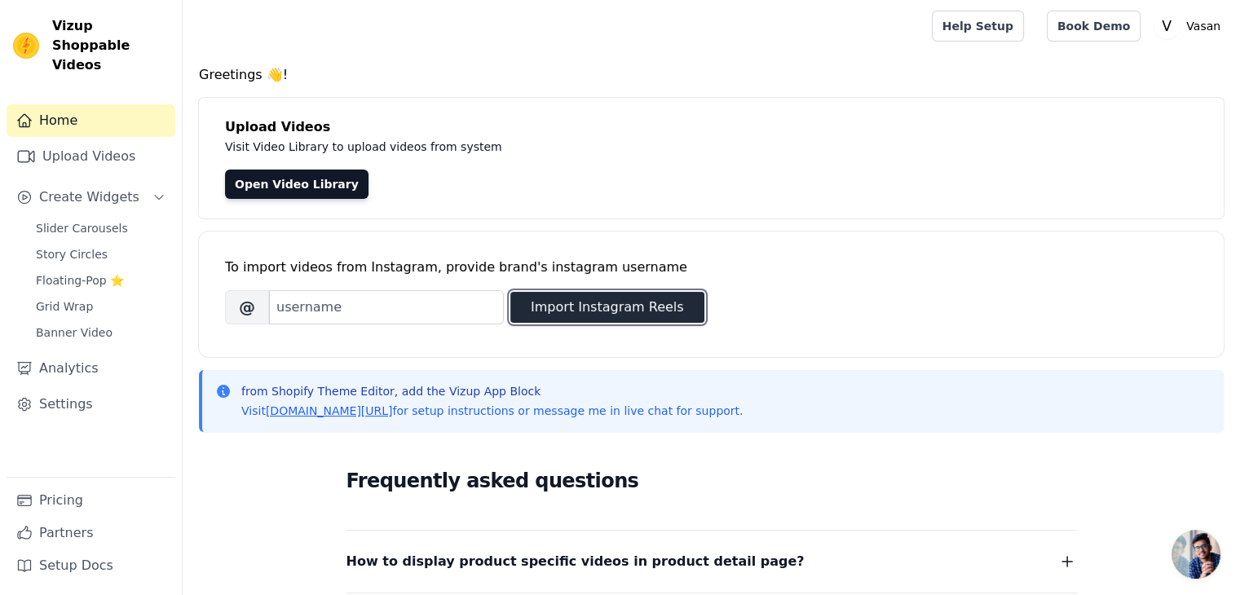
click at [642, 306] on button "Import Instagram Reels" at bounding box center [607, 307] width 194 height 31
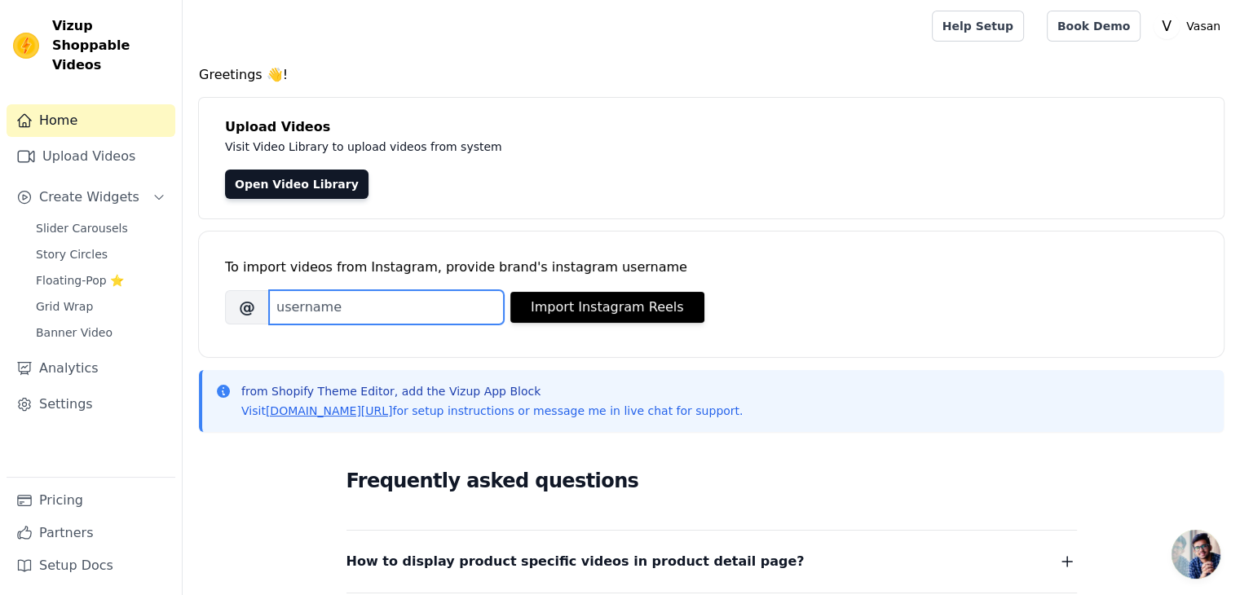
click at [316, 306] on input "Brand's Instagram Username" at bounding box center [386, 307] width 235 height 34
type input "V"
type input "[DOMAIN_NAME]"
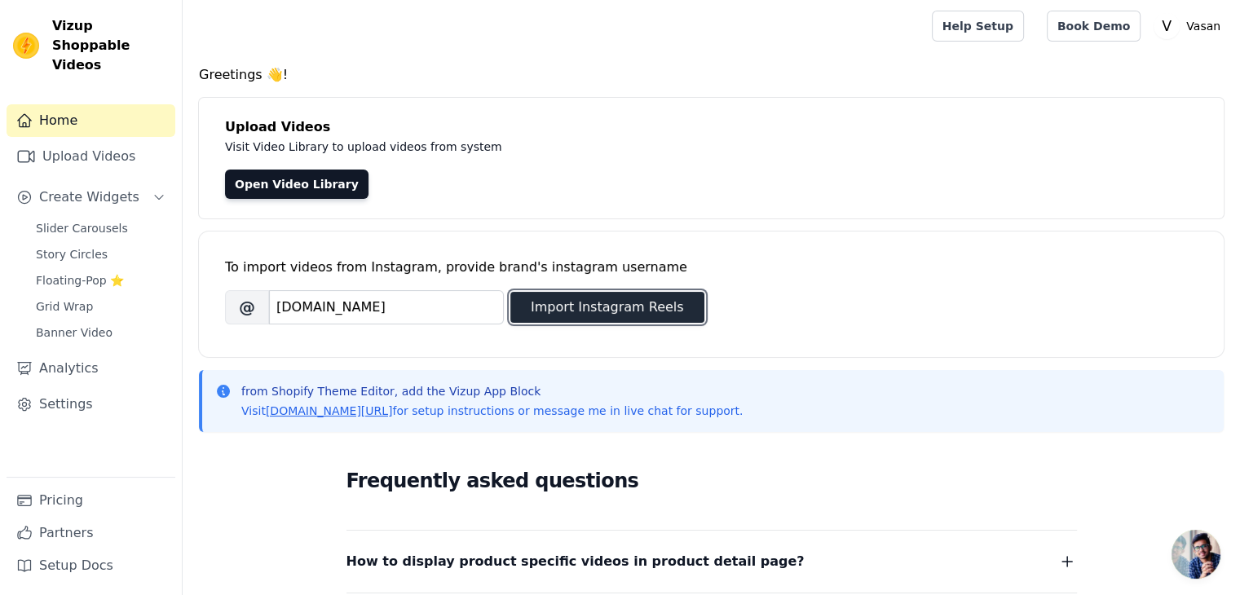
click at [624, 296] on button "Import Instagram Reels" at bounding box center [607, 307] width 194 height 31
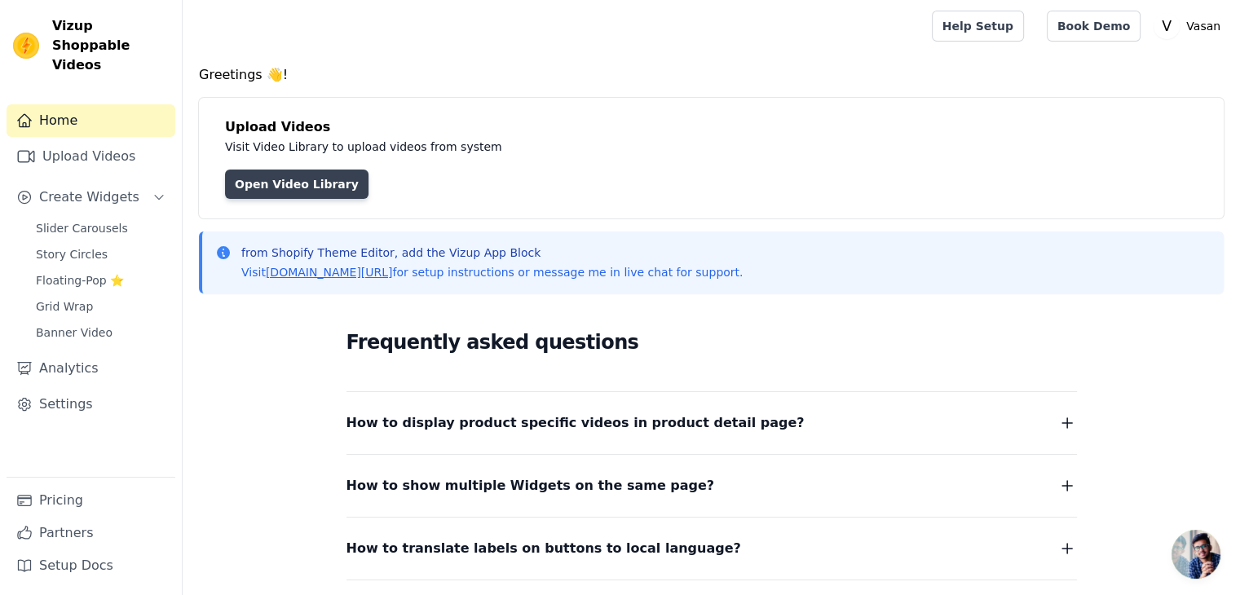
click at [326, 195] on link "Open Video Library" at bounding box center [296, 184] width 143 height 29
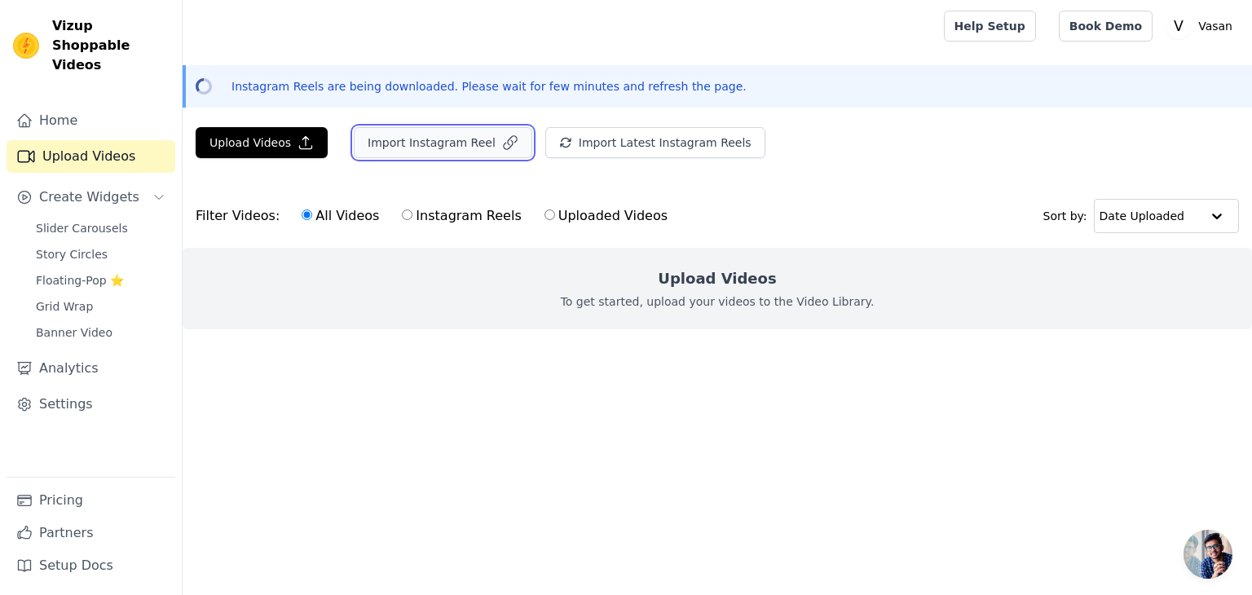
click at [374, 153] on button "Import Instagram Reel" at bounding box center [443, 142] width 179 height 31
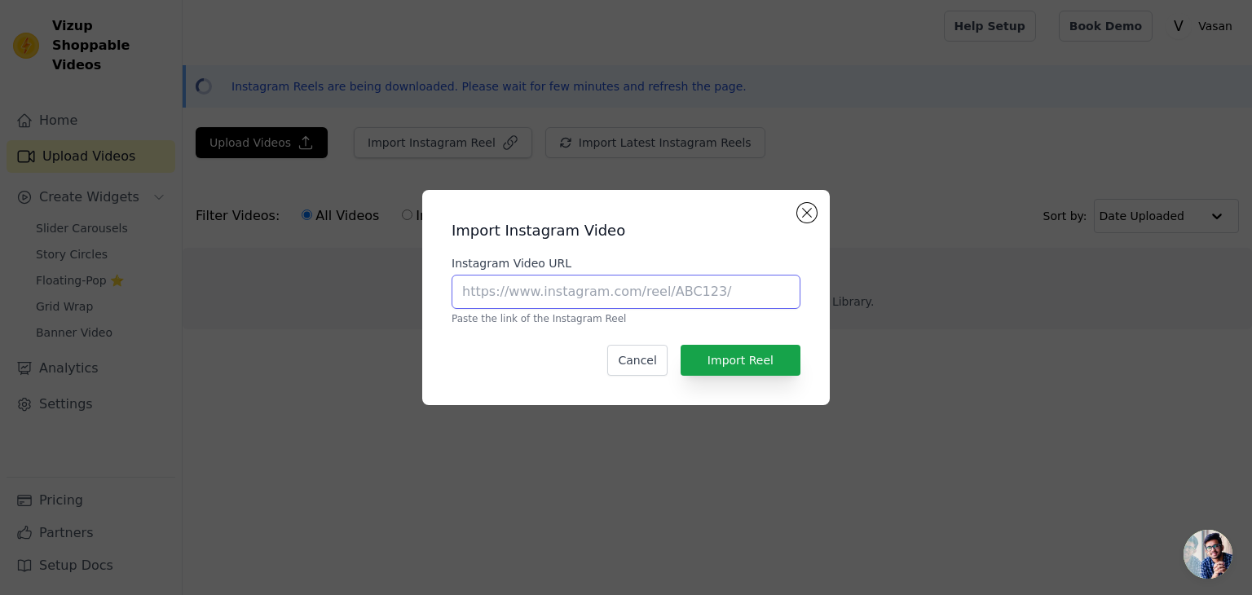
click at [589, 291] on input "Instagram Video URL" at bounding box center [626, 292] width 349 height 34
paste input "[URL][DOMAIN_NAME][DOMAIN_NAME]"
click at [747, 357] on button "Import Reel" at bounding box center [741, 360] width 120 height 31
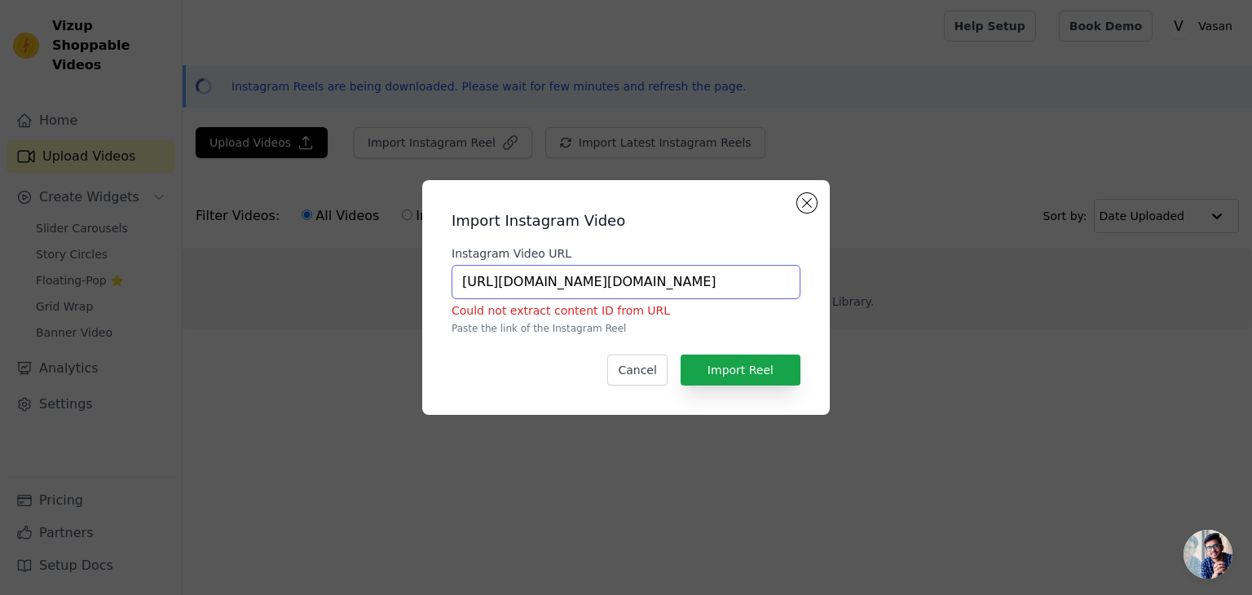
click at [781, 285] on input "https://www.instagram.com/vasan.in?utm_source=ig_web_button_share_sheet&igsh=ZD…" at bounding box center [626, 282] width 349 height 34
paste input "reel/C_s2a5Jvyoo/?utm_source=ig_web_copy_link&igsh=MzRlODBiNWFlZA"
type input "https://www.instagram.com/reel/C_s2a5Jvyoo/?utm_source=ig_web_copy_link&igsh=Mz…"
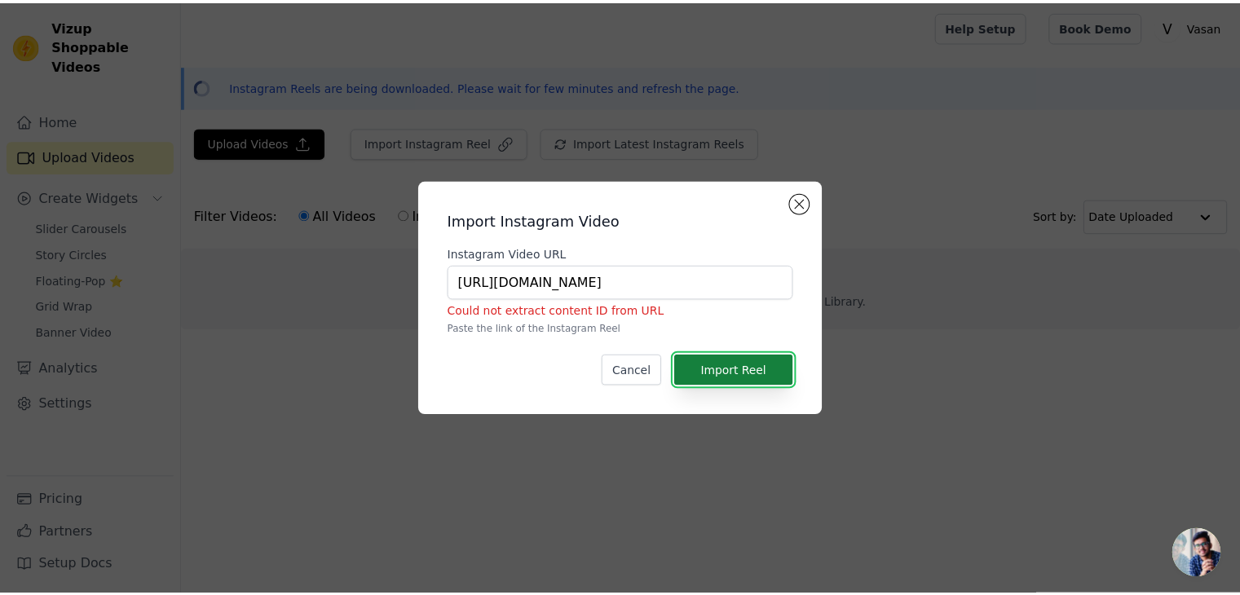
scroll to position [0, 0]
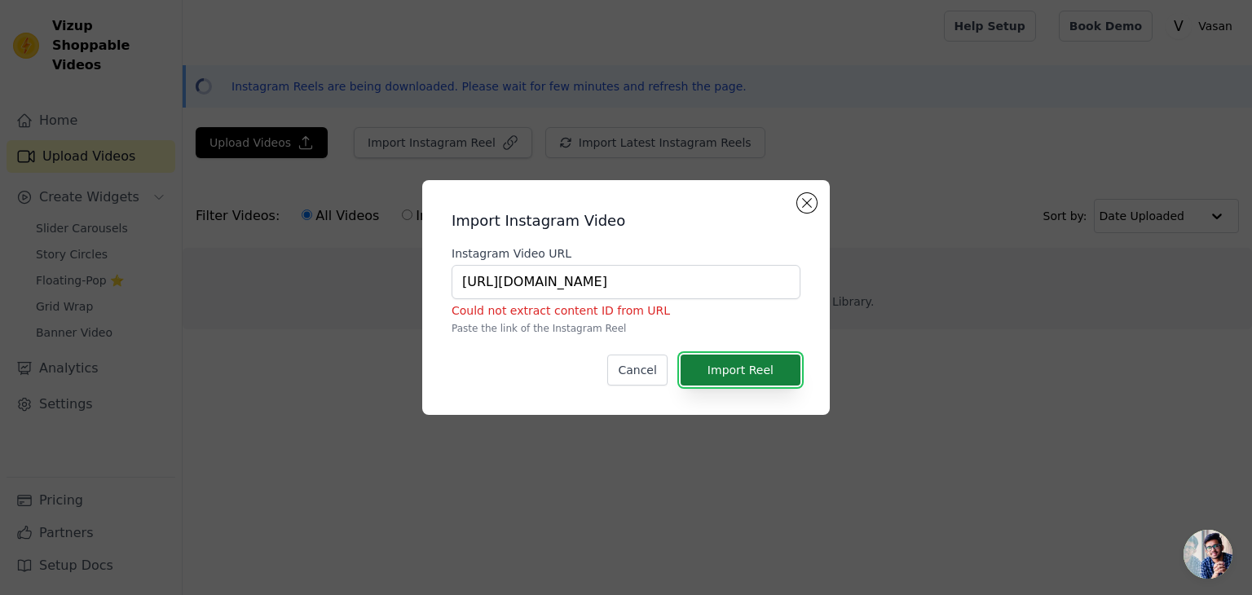
click at [762, 359] on button "Import Reel" at bounding box center [741, 370] width 120 height 31
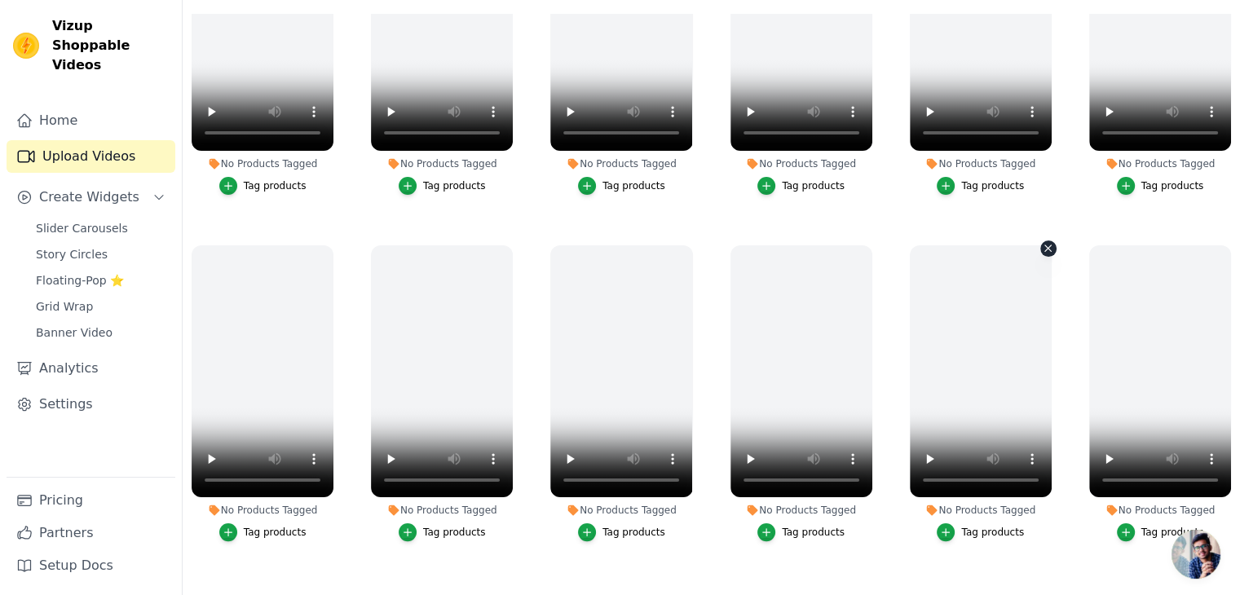
scroll to position [163, 0]
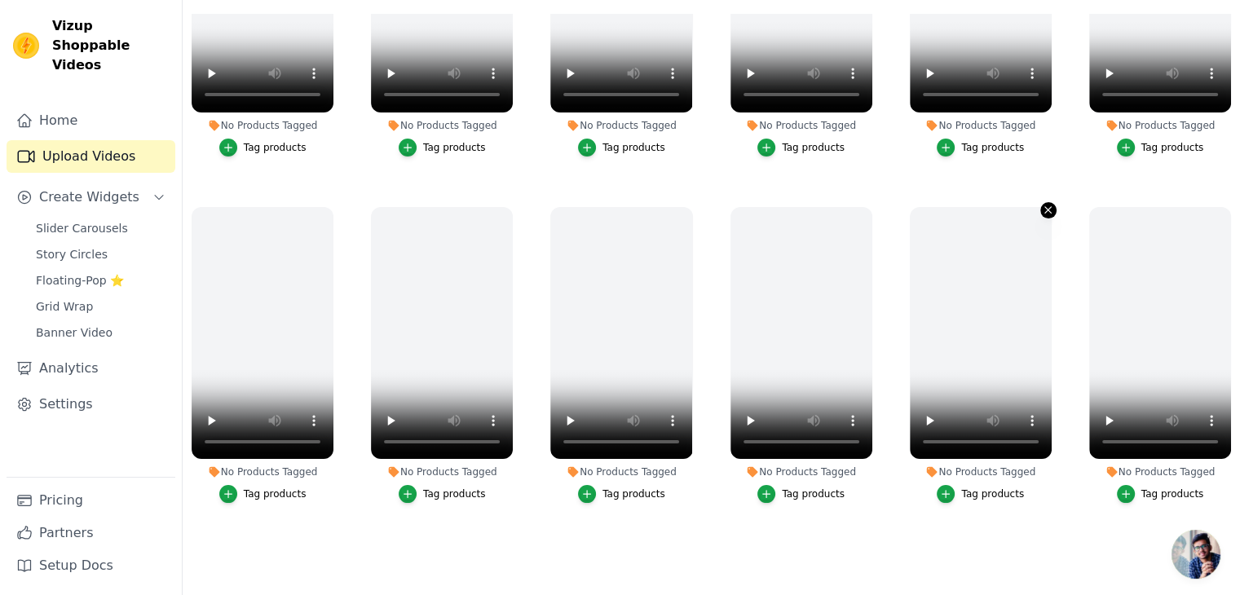
click at [1043, 206] on icon "button" at bounding box center [1048, 210] width 12 height 12
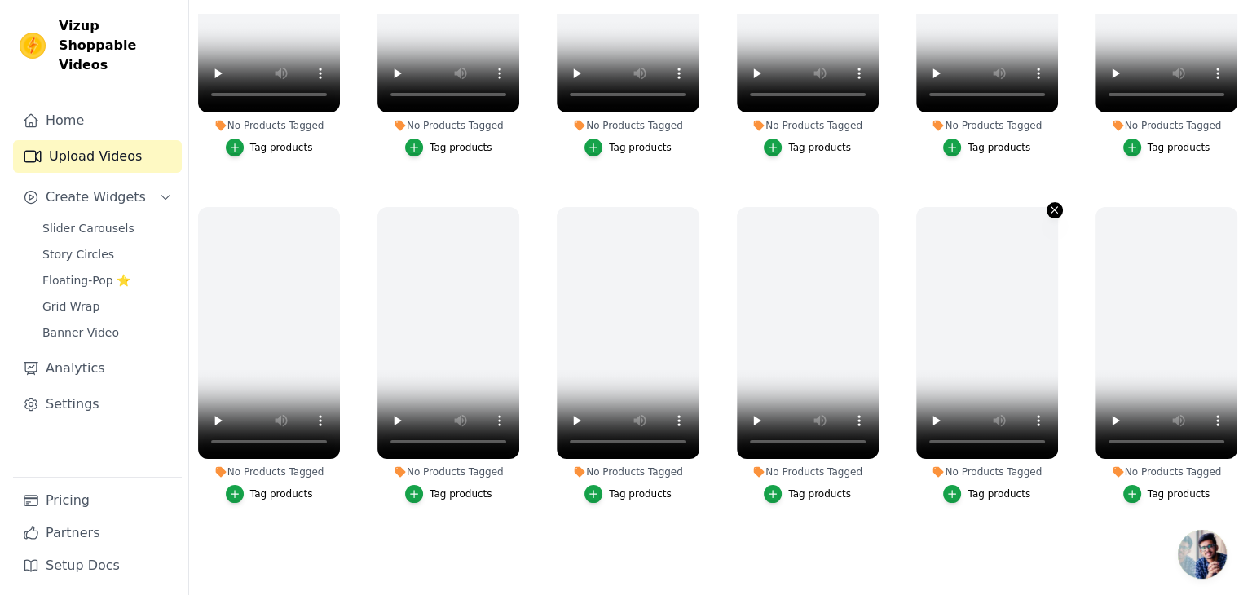
scroll to position [0, 0]
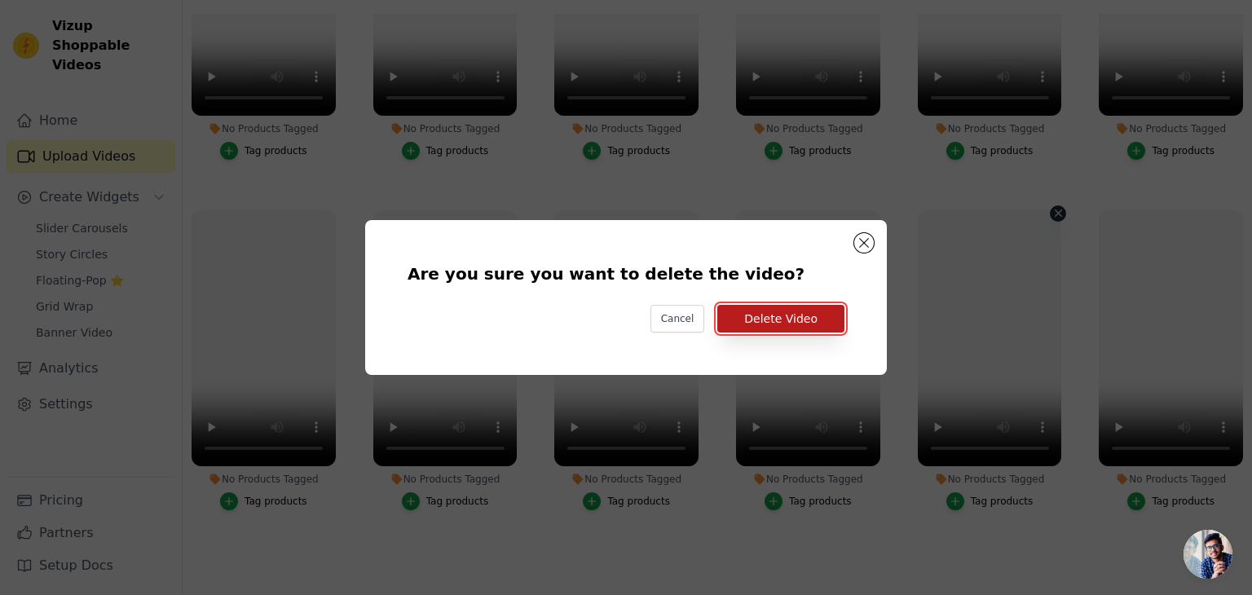
click at [823, 311] on button "Delete Video" at bounding box center [780, 319] width 127 height 28
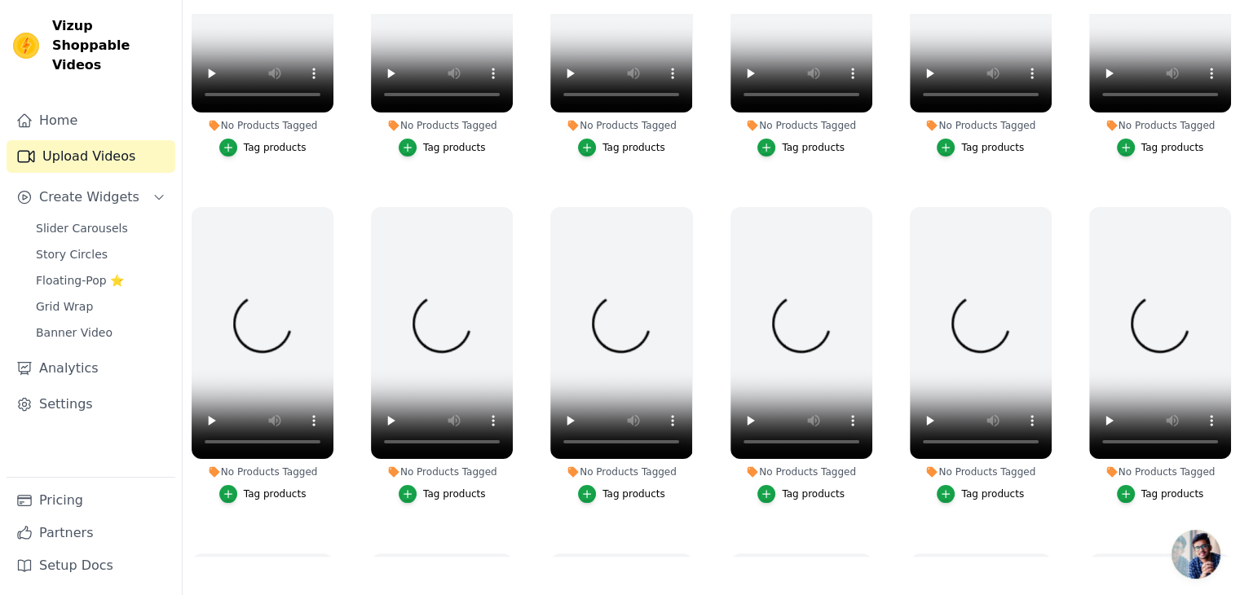
scroll to position [844, 0]
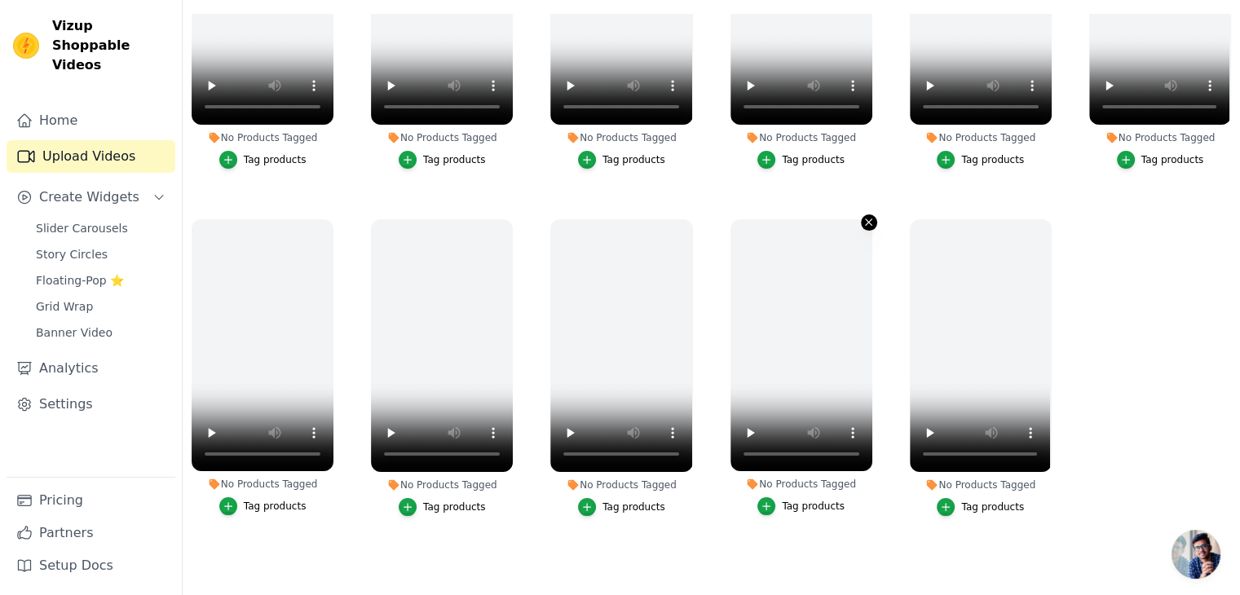
click at [862, 216] on icon "button" at bounding box center [868, 222] width 12 height 12
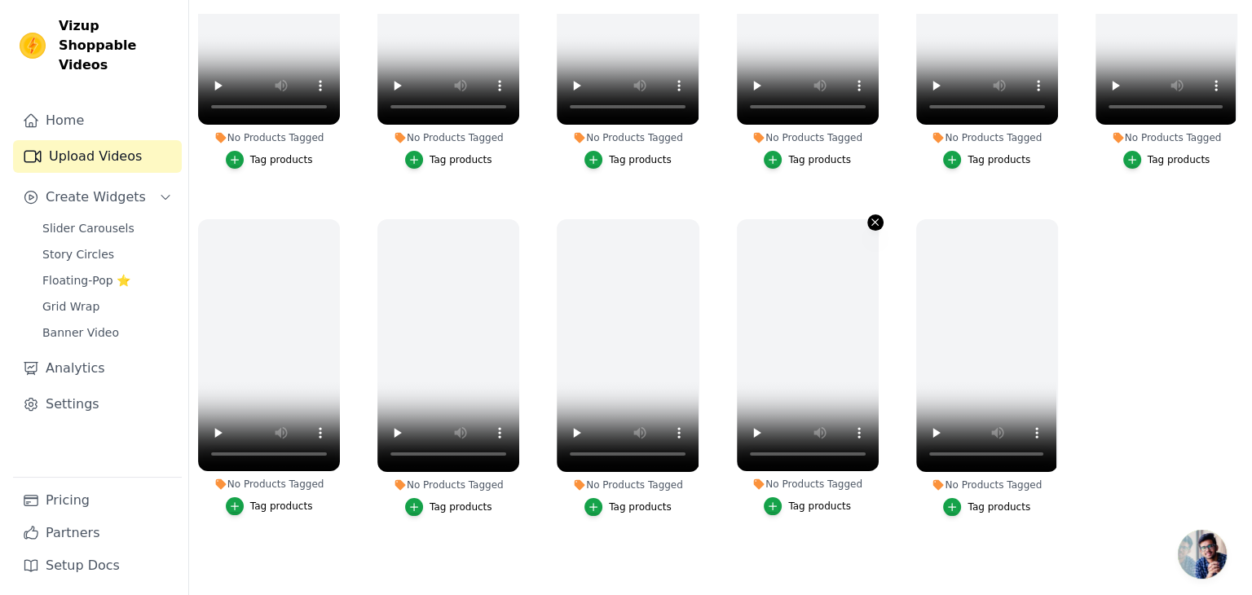
scroll to position [851, 0]
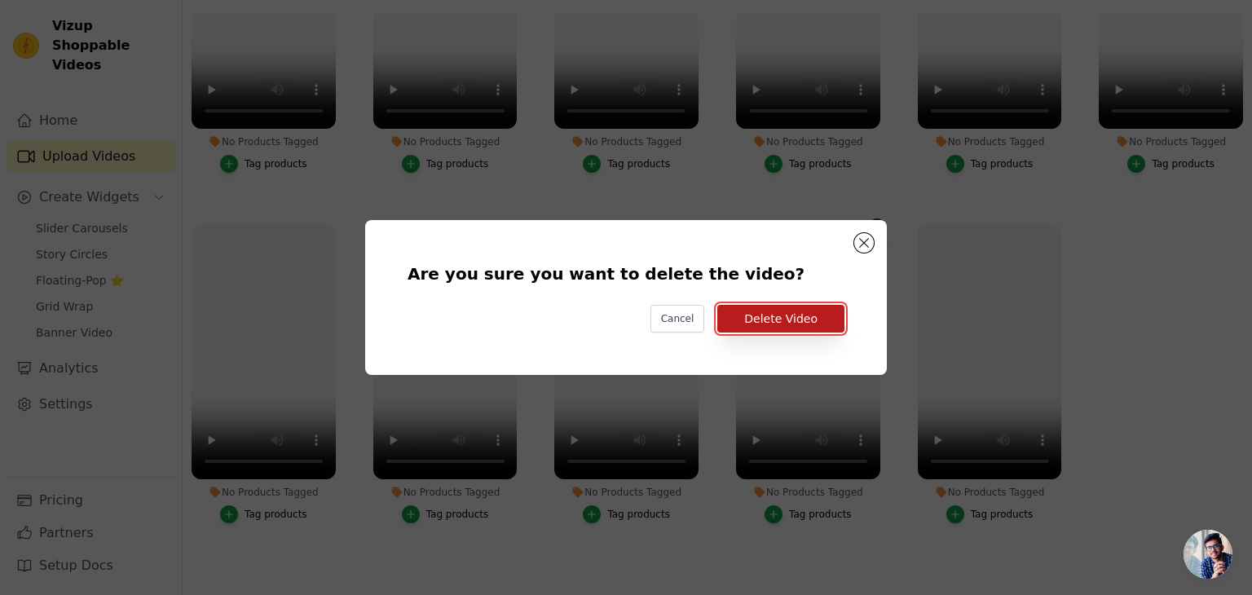
click at [809, 316] on button "Delete Video" at bounding box center [780, 319] width 127 height 28
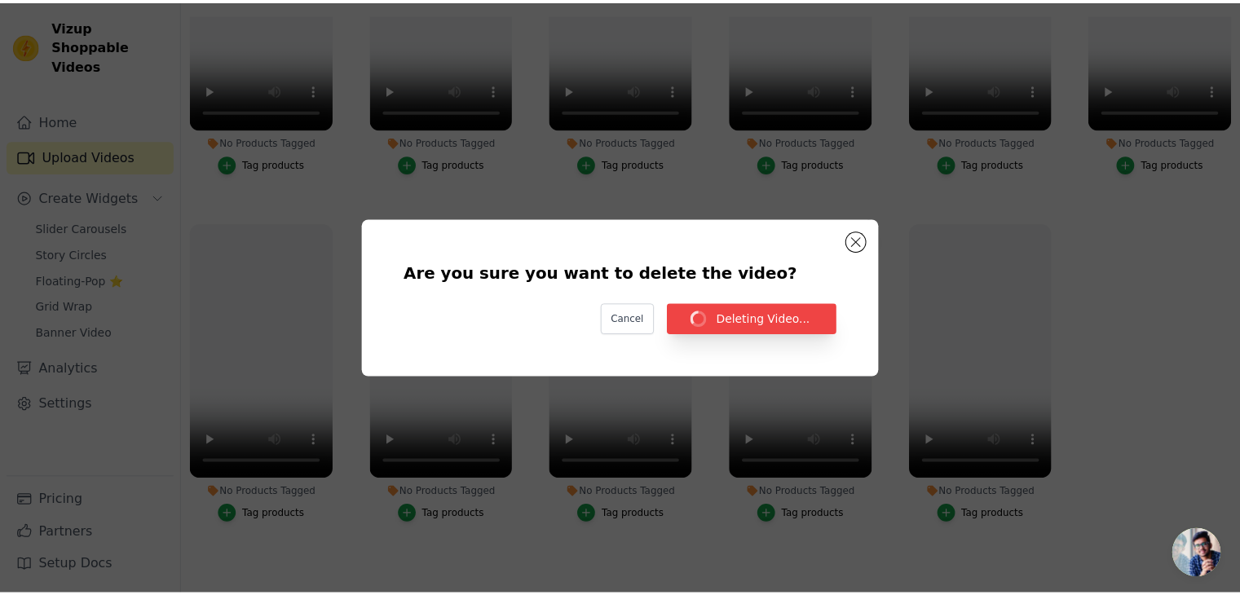
scroll to position [844, 0]
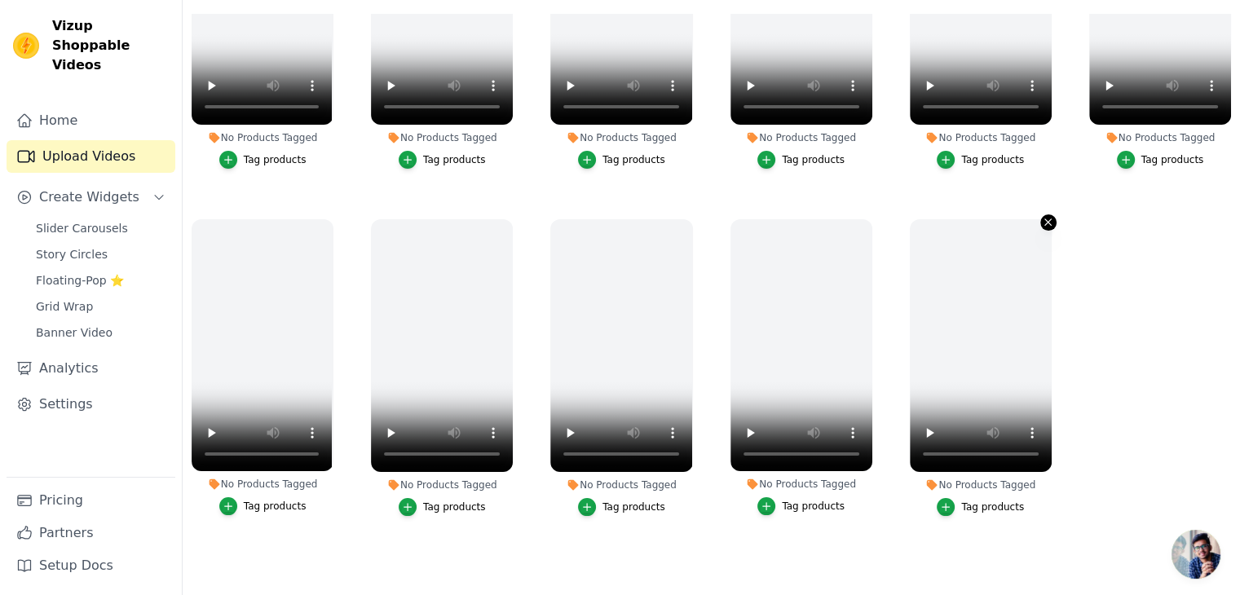
click at [1040, 214] on button "No Products Tagged Tag products" at bounding box center [1048, 222] width 16 height 16
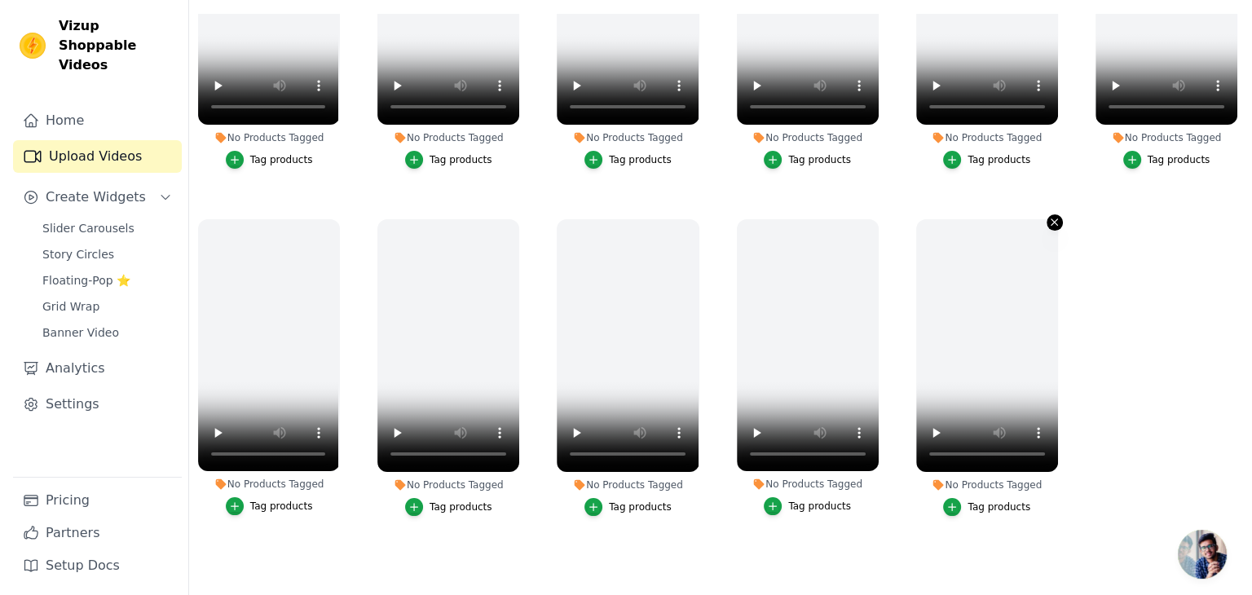
scroll to position [851, 0]
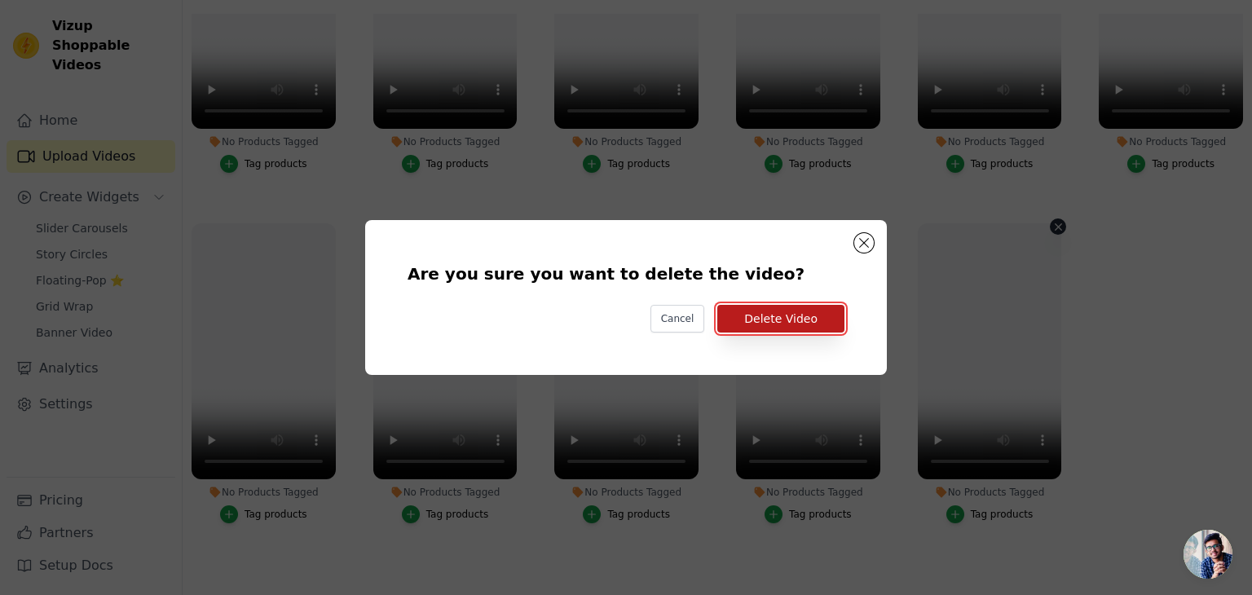
click at [816, 319] on button "Delete Video" at bounding box center [780, 319] width 127 height 28
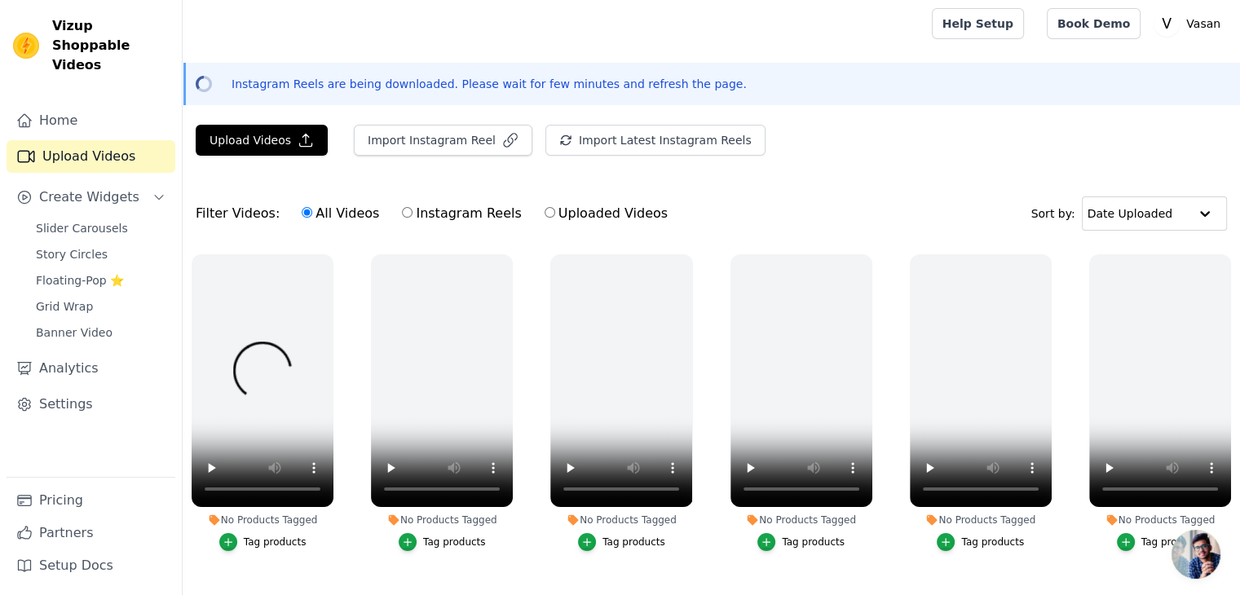
scroll to position [0, 0]
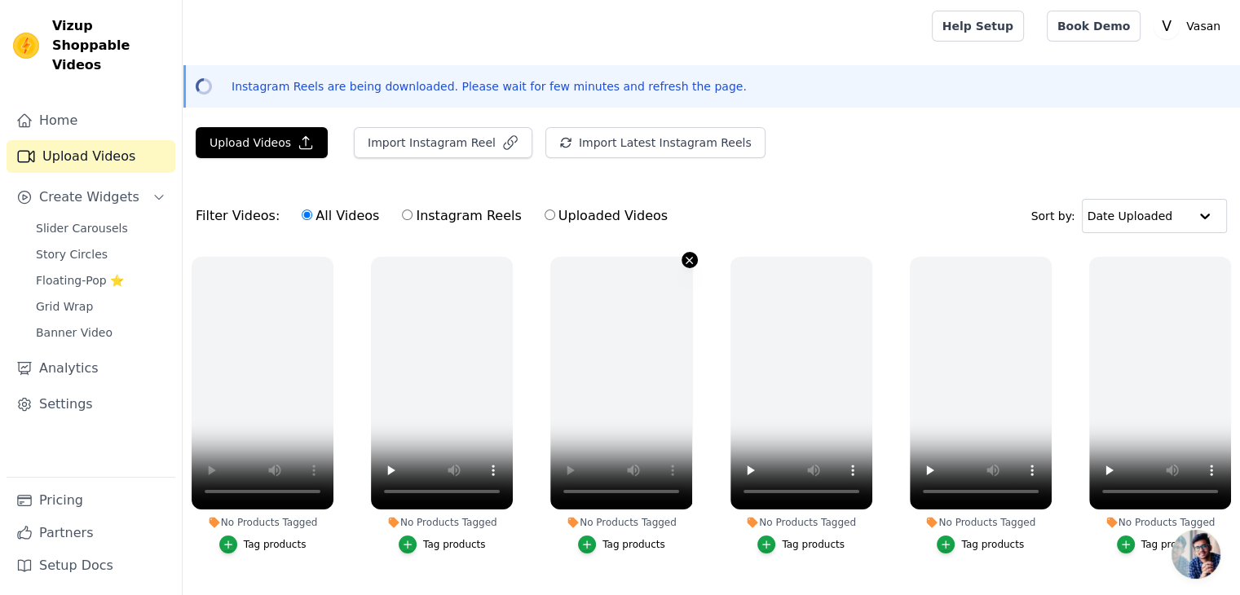
click at [686, 254] on icon "button" at bounding box center [689, 260] width 12 height 12
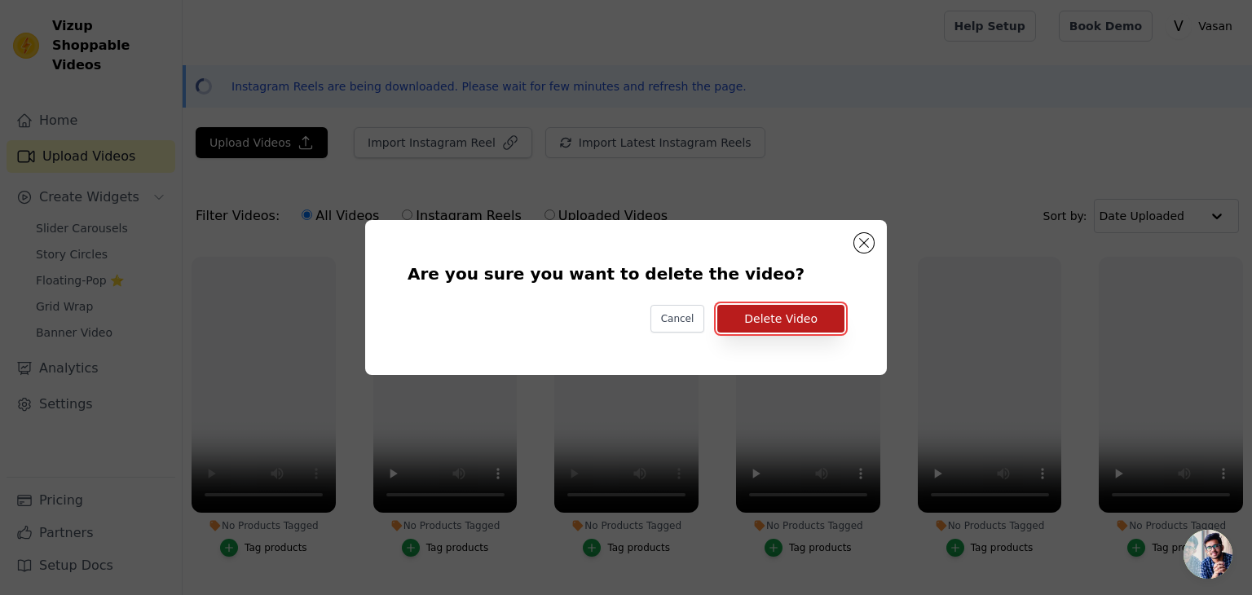
click at [799, 325] on button "Delete Video" at bounding box center [780, 319] width 127 height 28
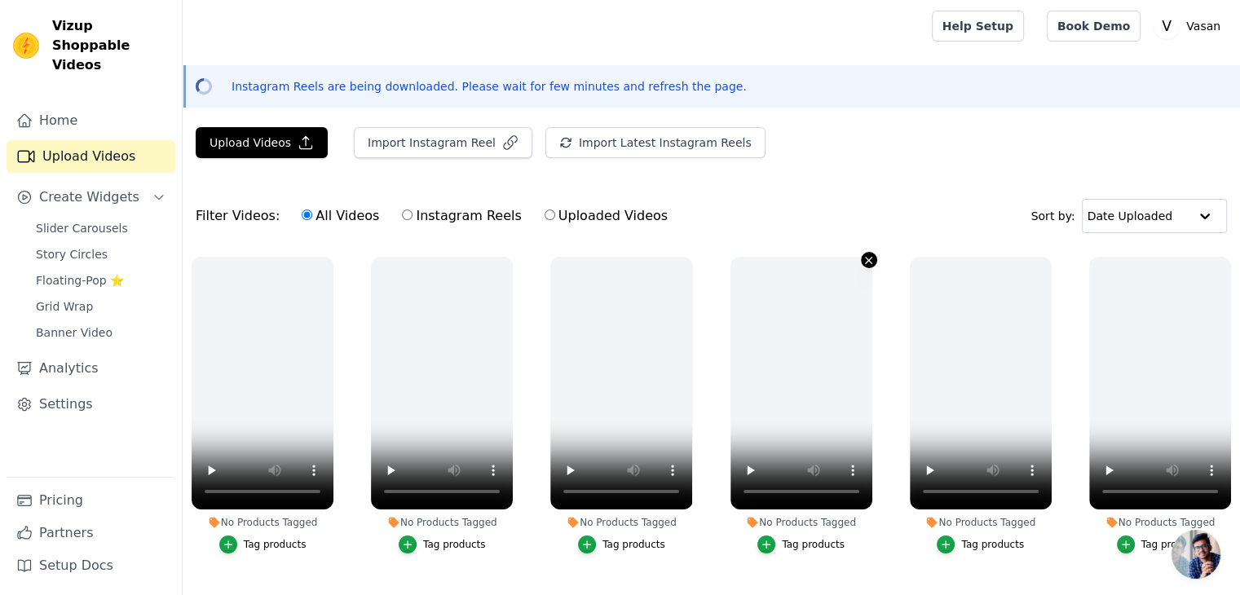
click at [862, 257] on icon "button" at bounding box center [868, 260] width 12 height 12
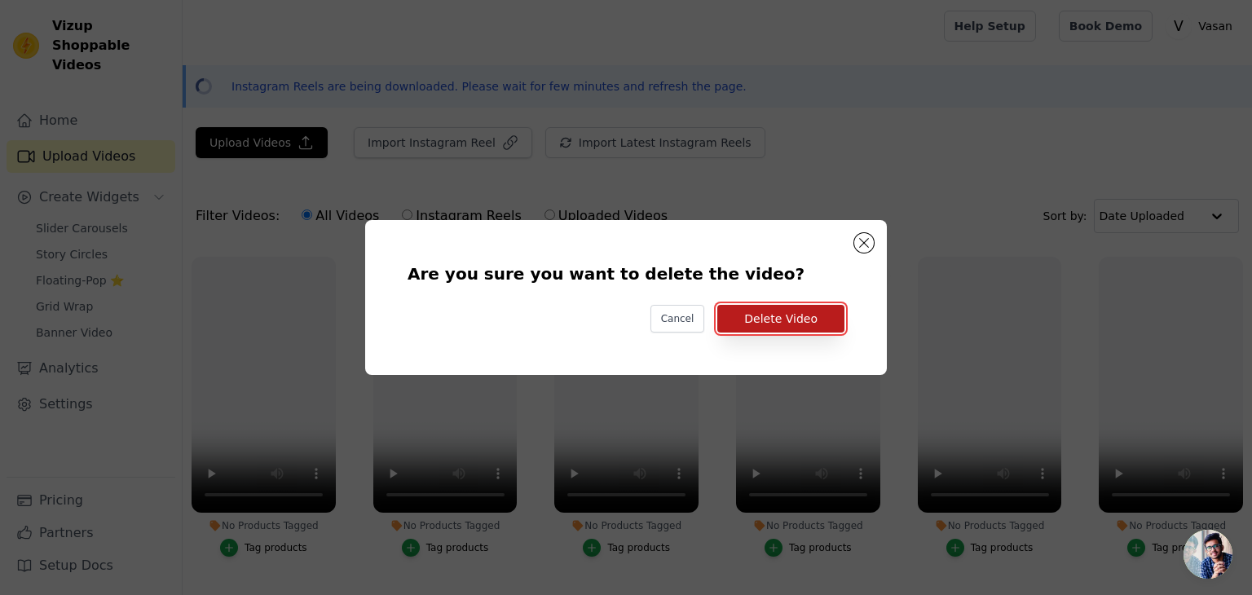
click at [796, 321] on button "Delete Video" at bounding box center [780, 319] width 127 height 28
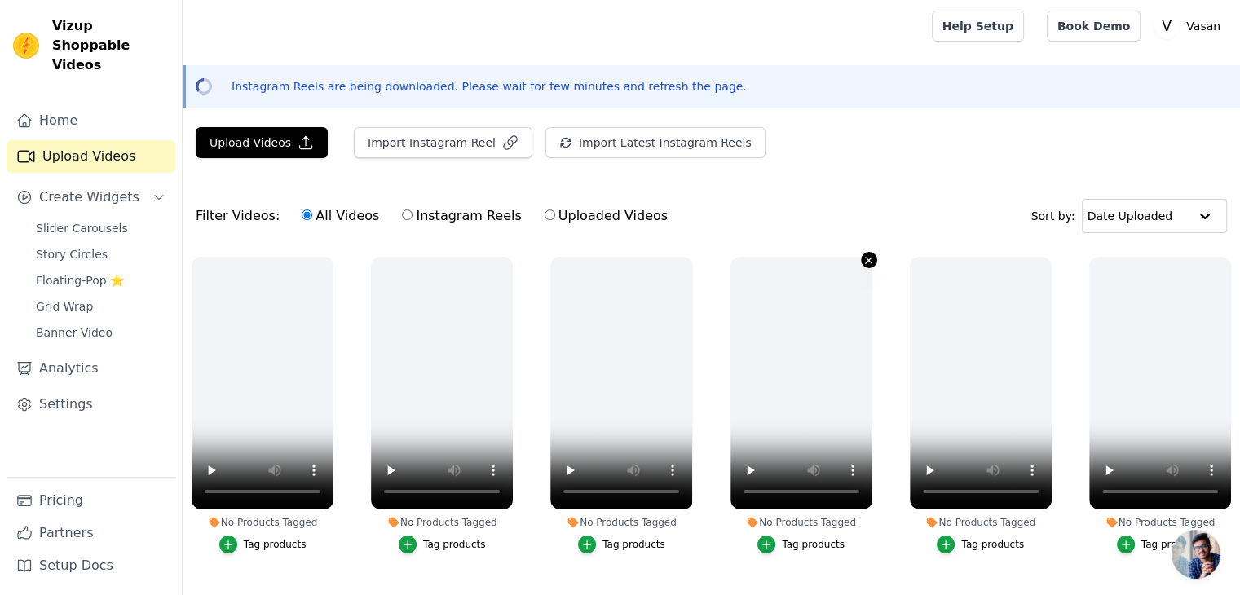
click at [862, 262] on icon "button" at bounding box center [868, 260] width 12 height 12
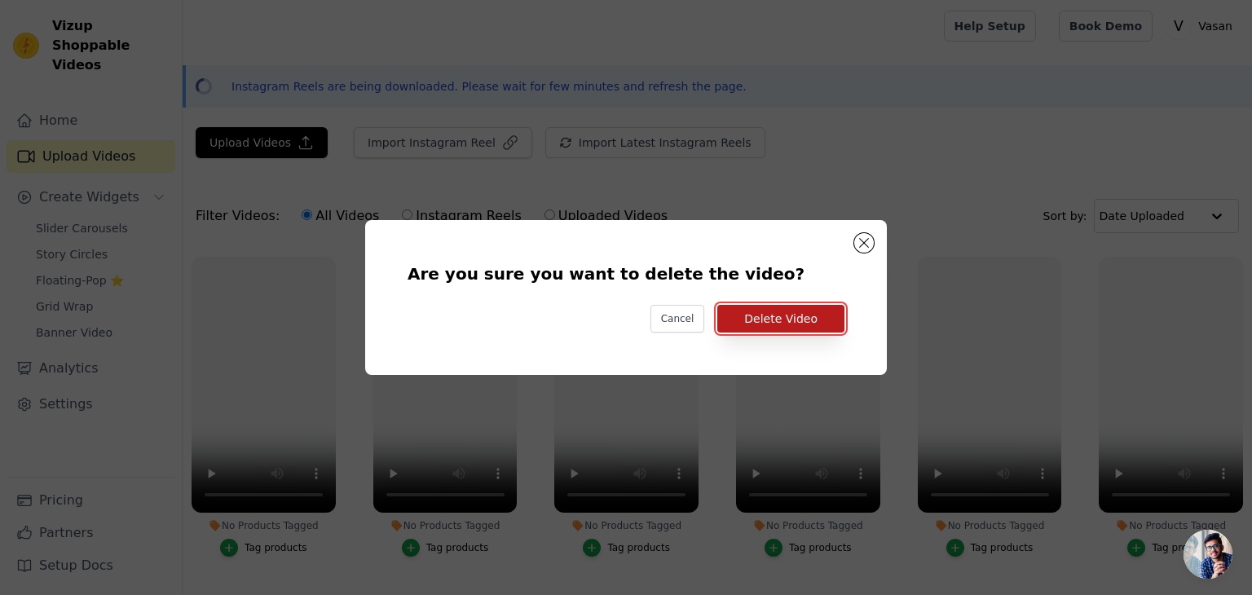
click at [835, 307] on button "Delete Video" at bounding box center [780, 319] width 127 height 28
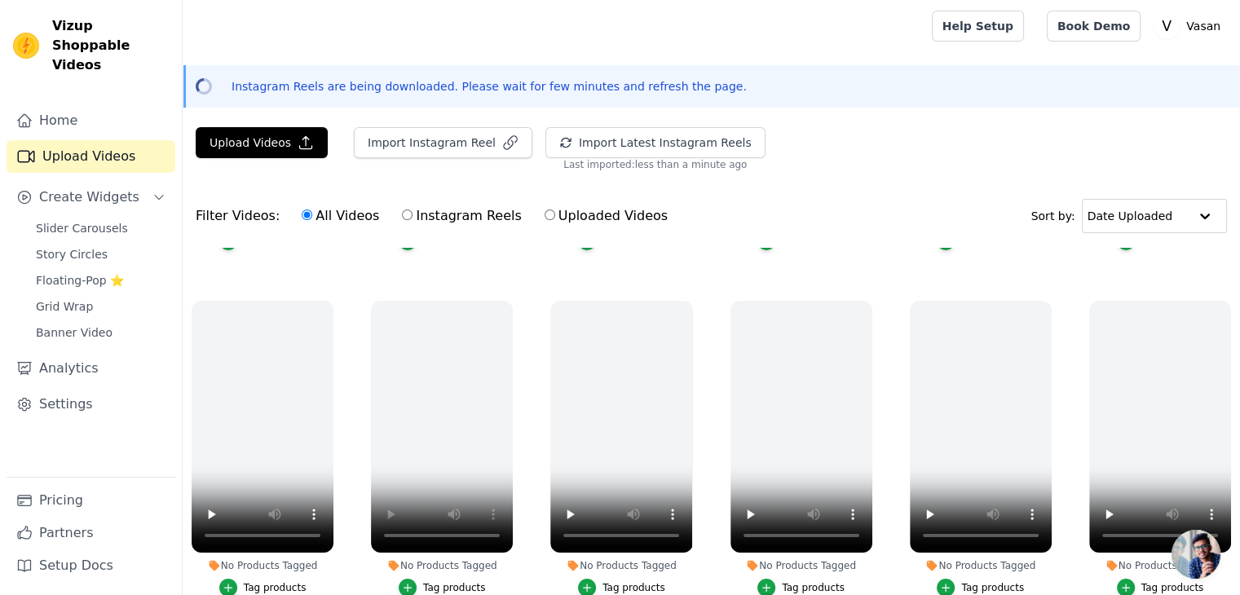
scroll to position [326, 0]
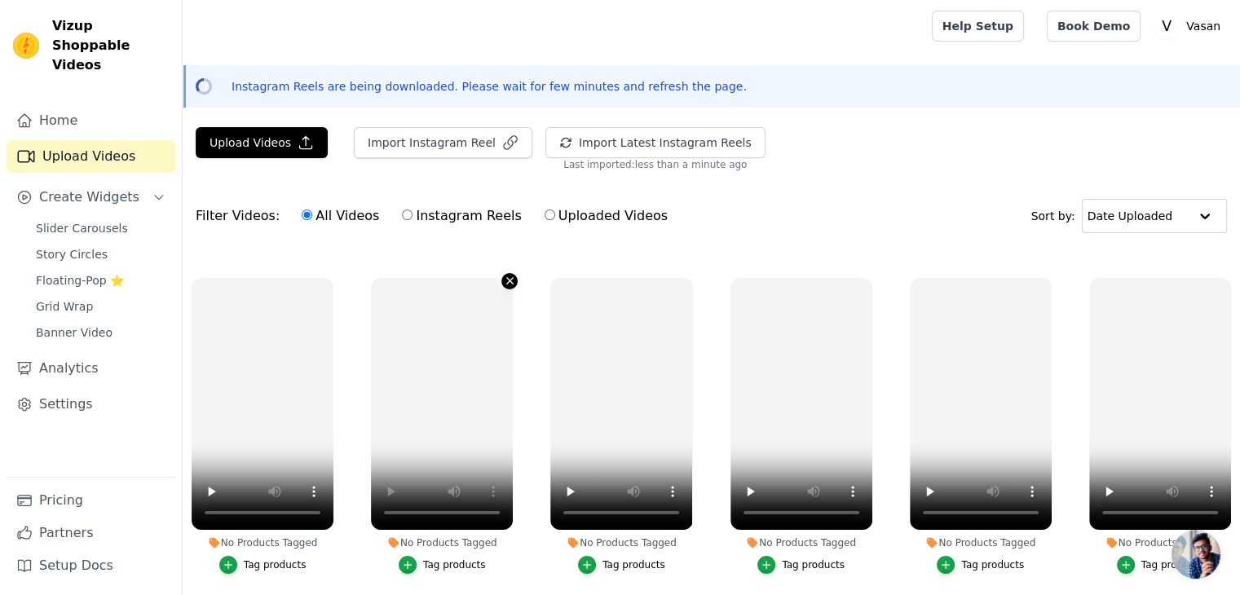
click at [509, 278] on icon "button" at bounding box center [510, 281] width 12 height 12
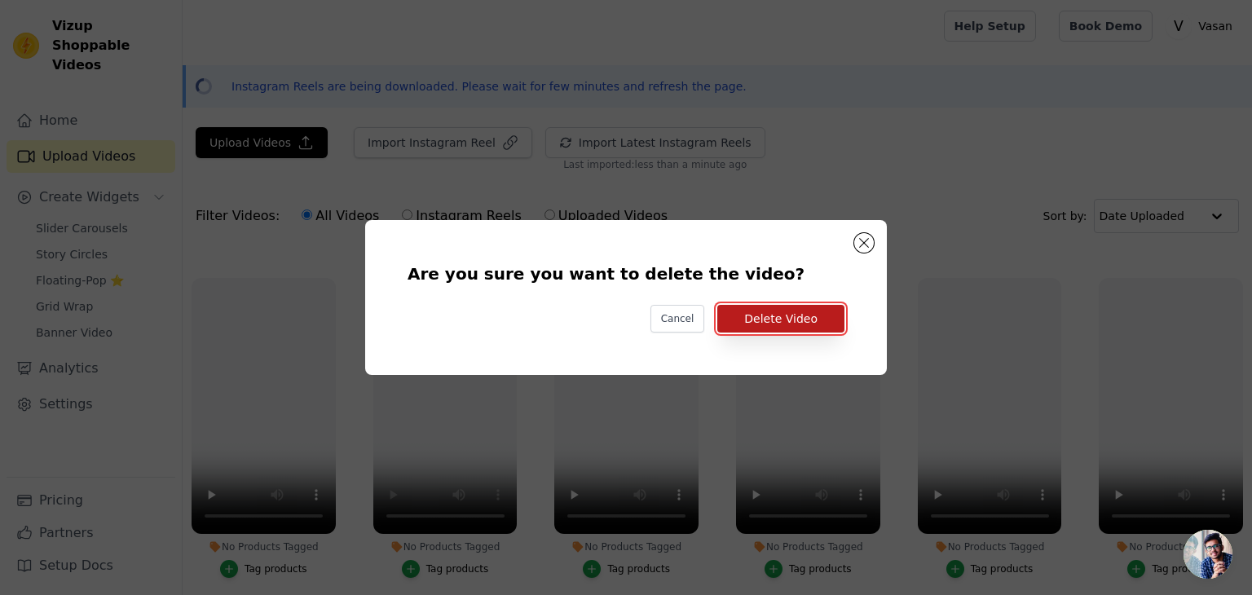
click at [814, 314] on button "Delete Video" at bounding box center [780, 319] width 127 height 28
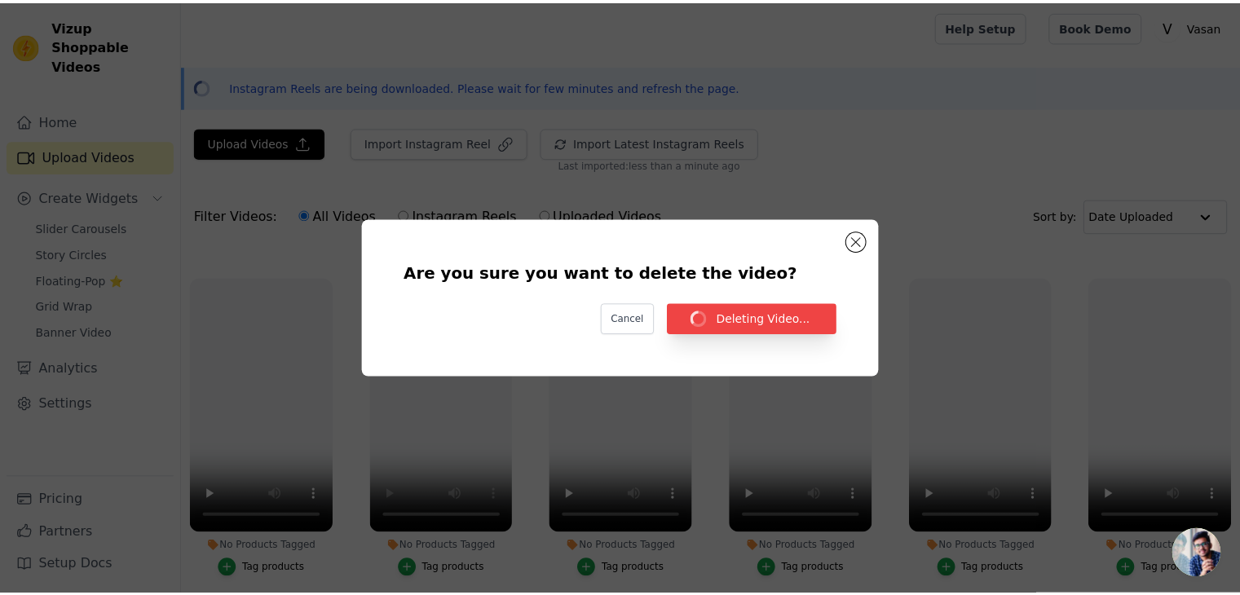
scroll to position [326, 0]
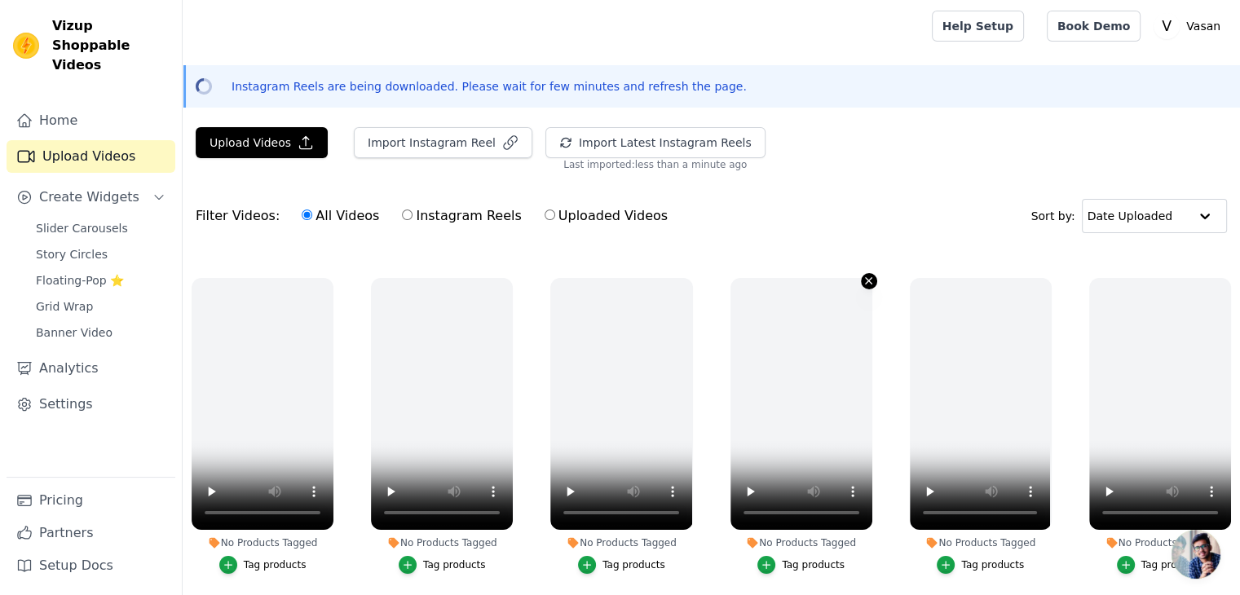
click at [867, 273] on button "No Products Tagged Tag products" at bounding box center [869, 281] width 16 height 16
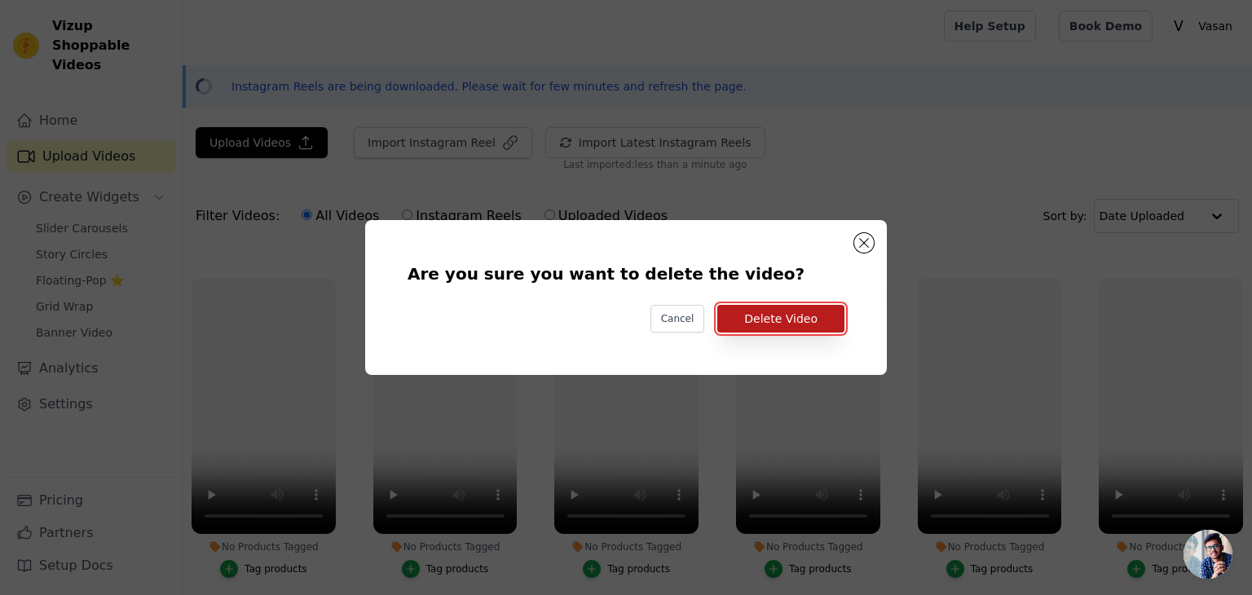
click at [818, 327] on button "Delete Video" at bounding box center [780, 319] width 127 height 28
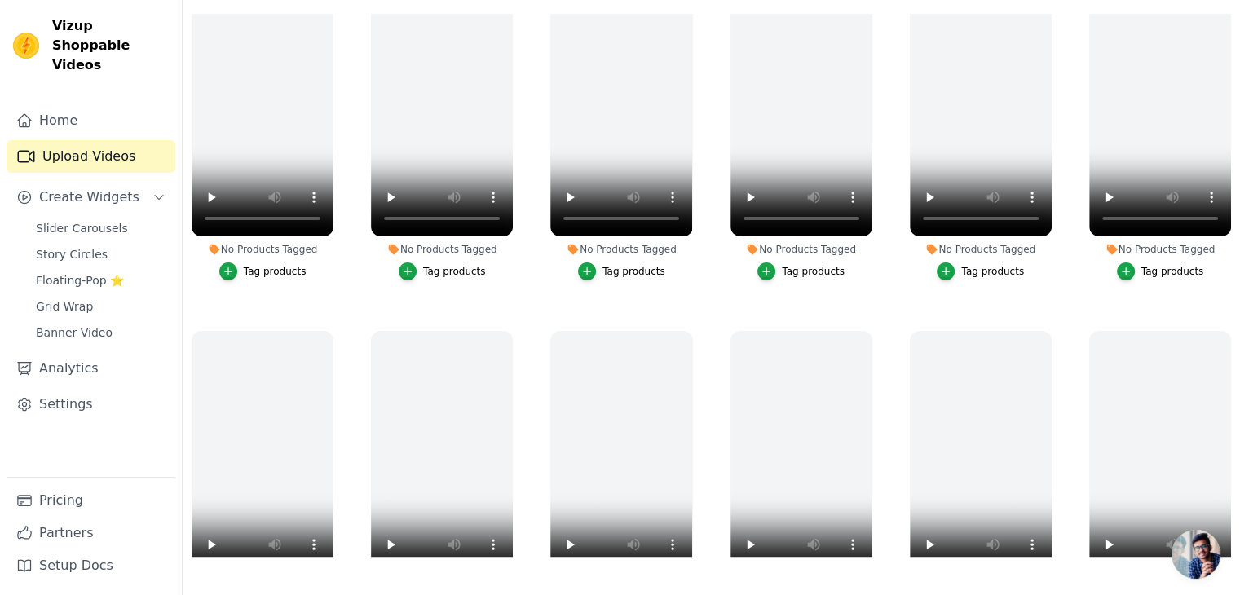
scroll to position [245, 0]
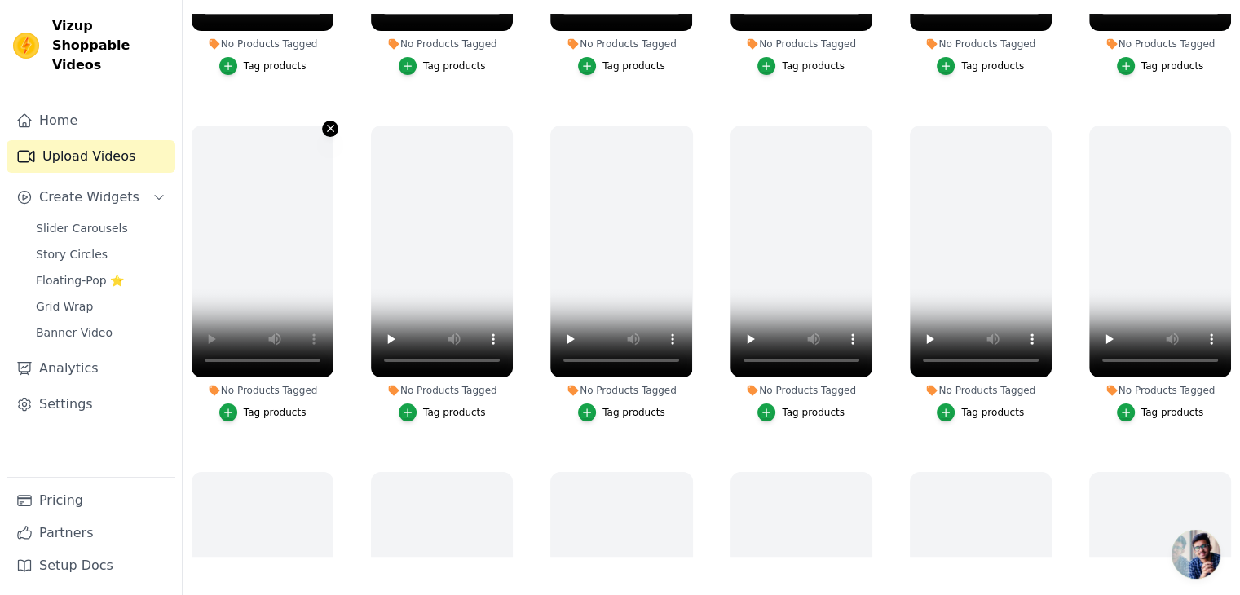
click at [330, 122] on icon "button" at bounding box center [330, 128] width 12 height 12
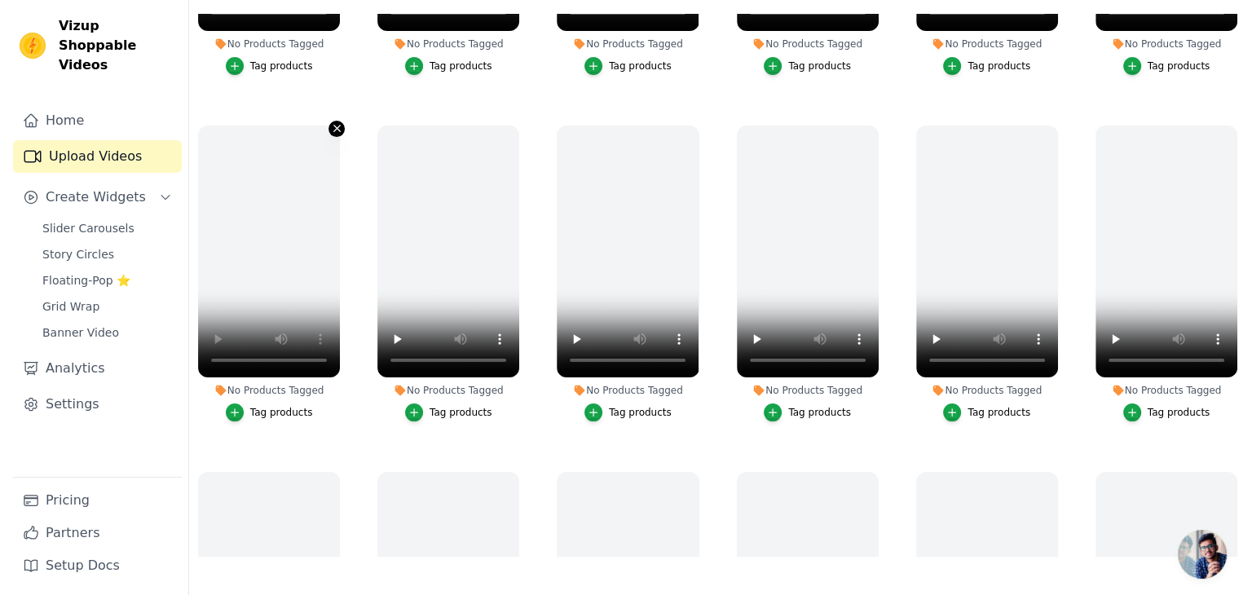
scroll to position [0, 0]
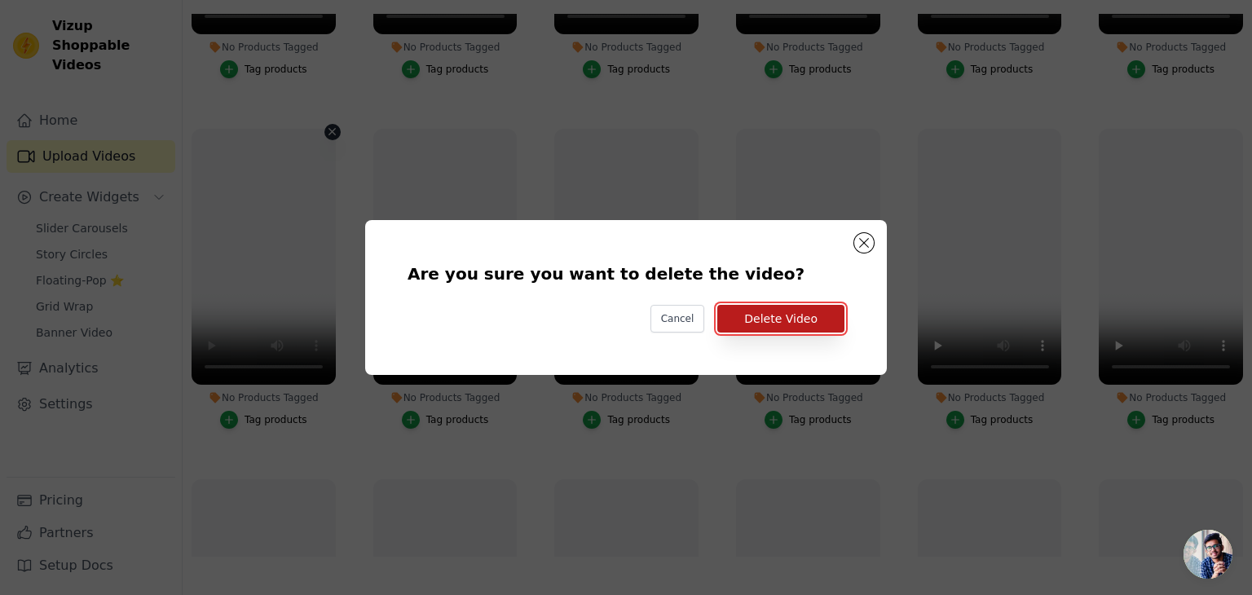
click at [734, 320] on button "Delete Video" at bounding box center [780, 319] width 127 height 28
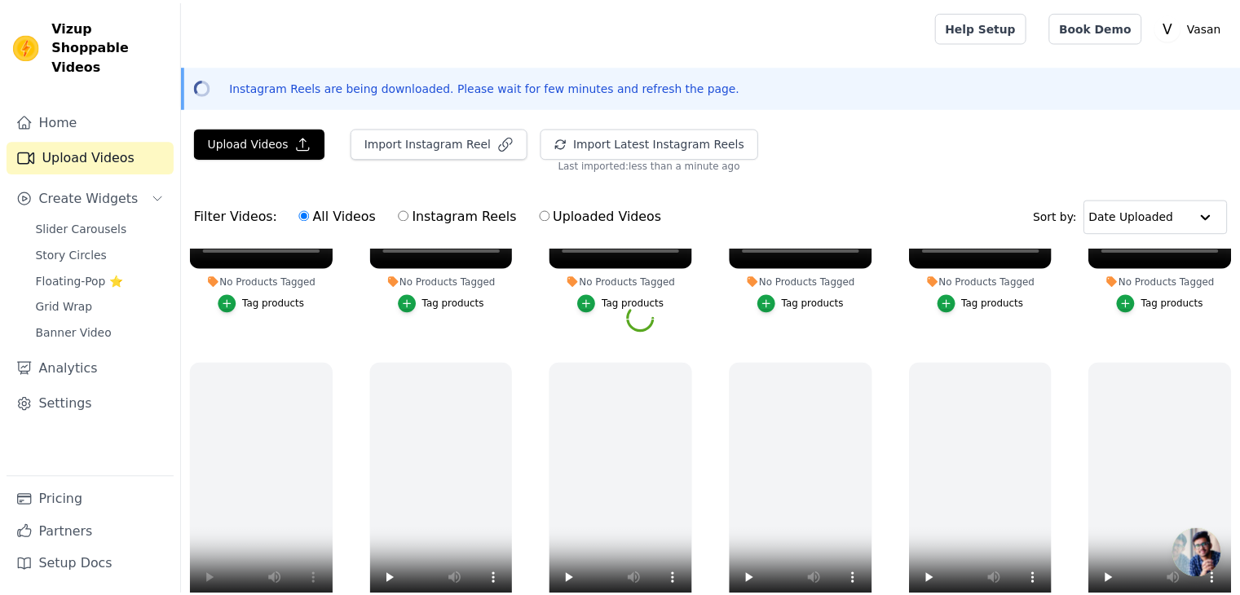
scroll to position [234, 0]
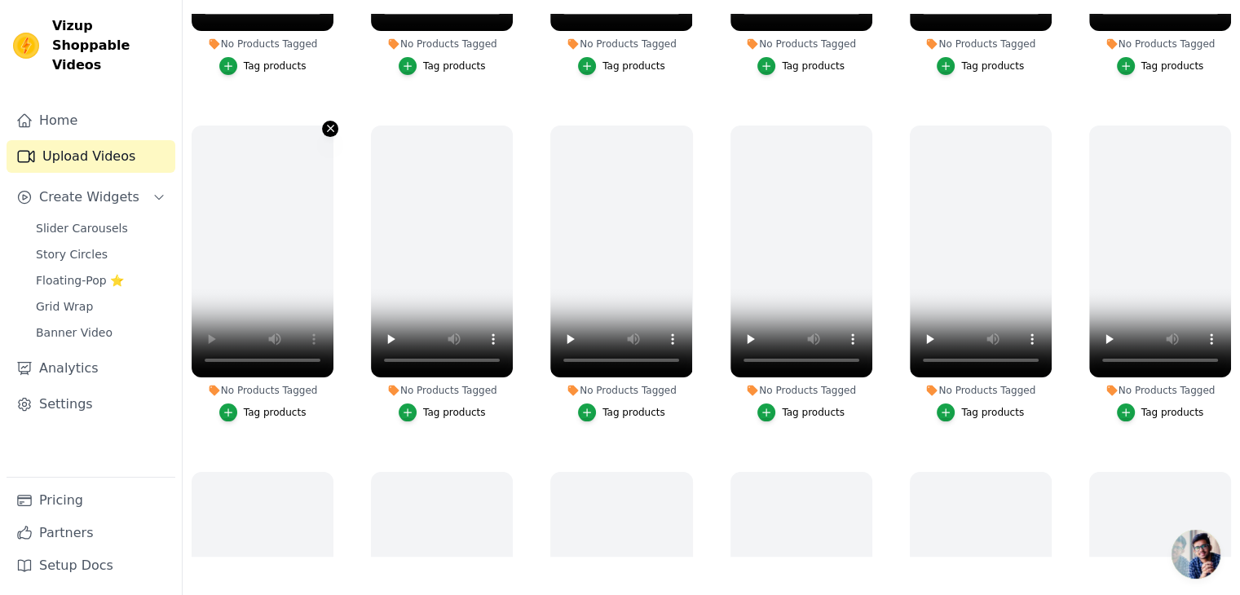
click at [327, 127] on icon "button" at bounding box center [330, 129] width 7 height 7
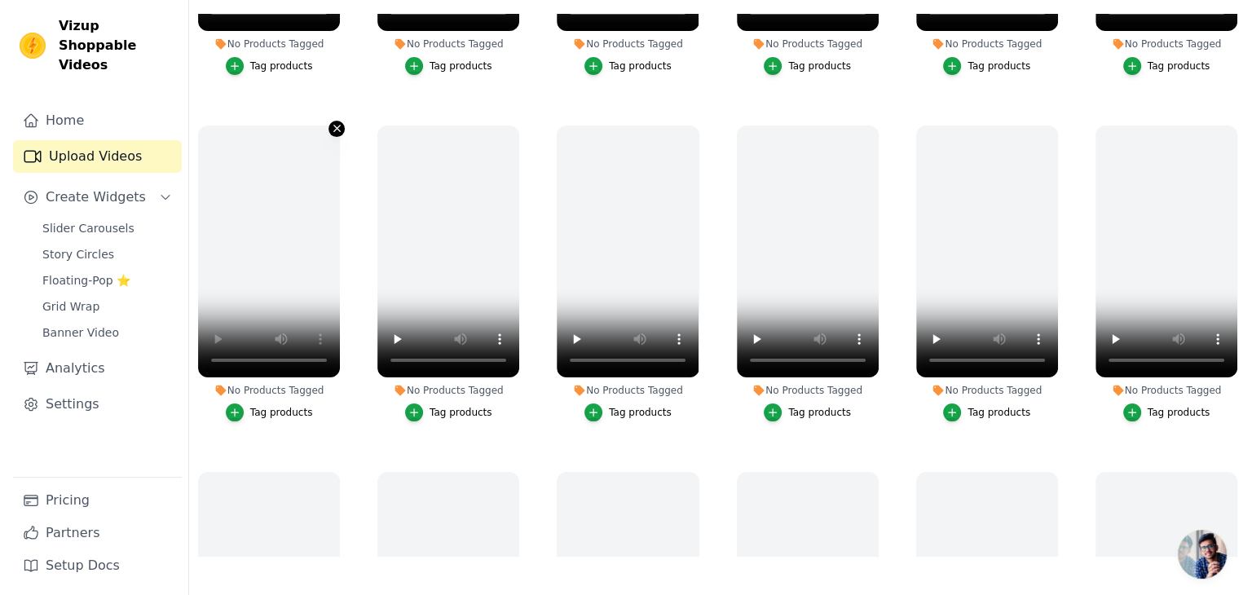
scroll to position [0, 0]
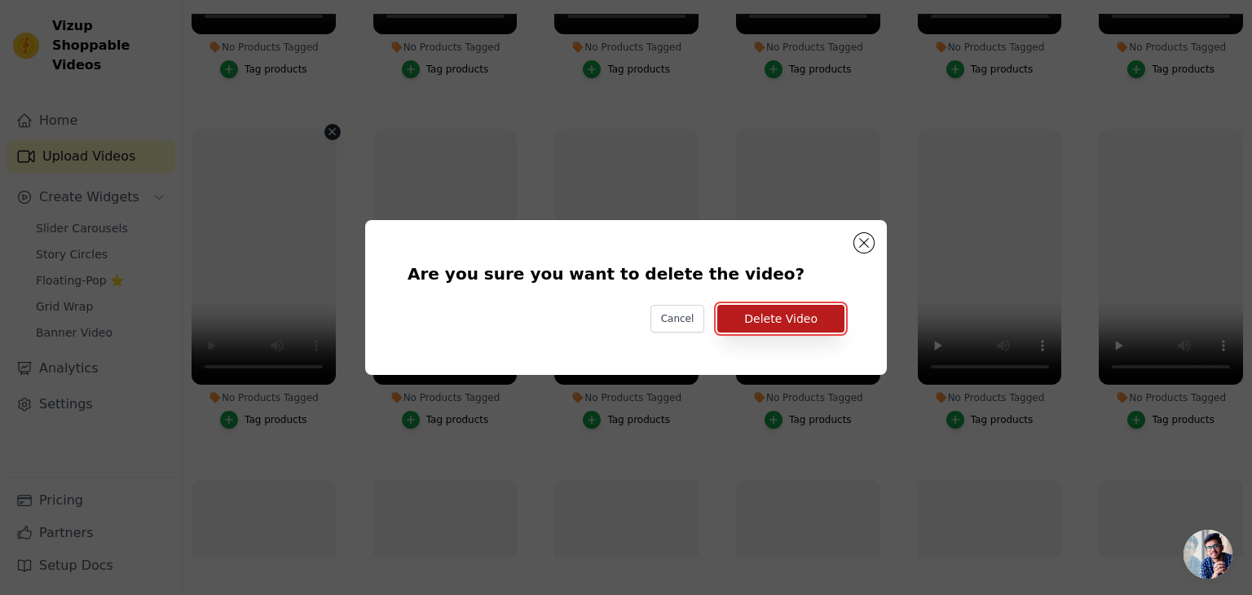
click at [796, 330] on button "Delete Video" at bounding box center [780, 319] width 127 height 28
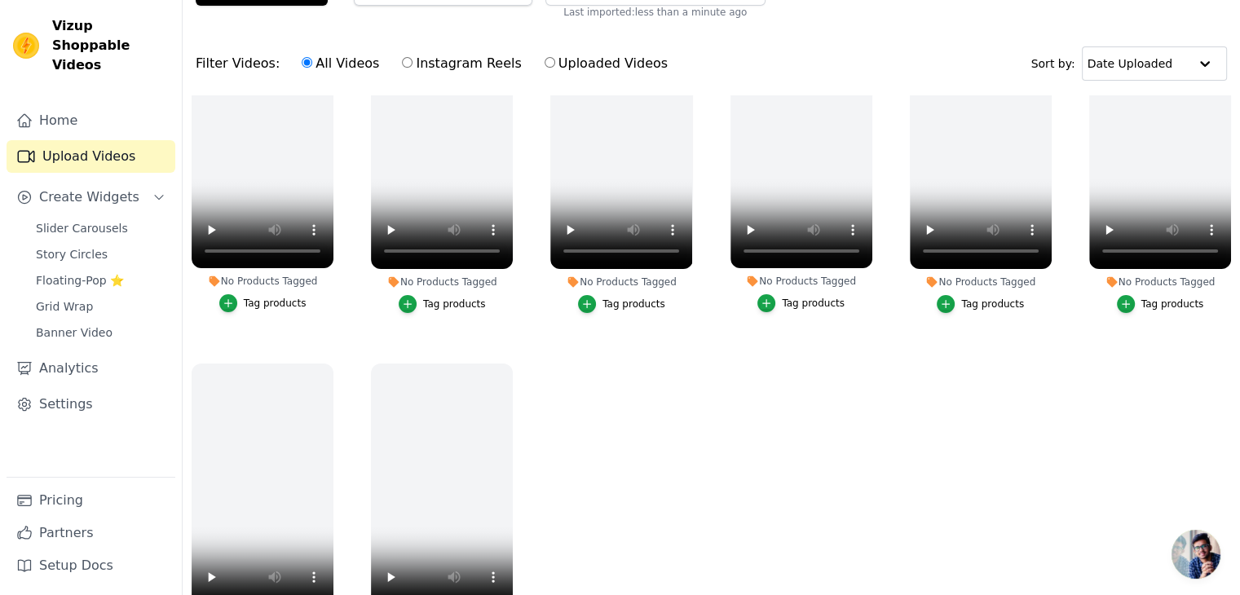
scroll to position [1141, 0]
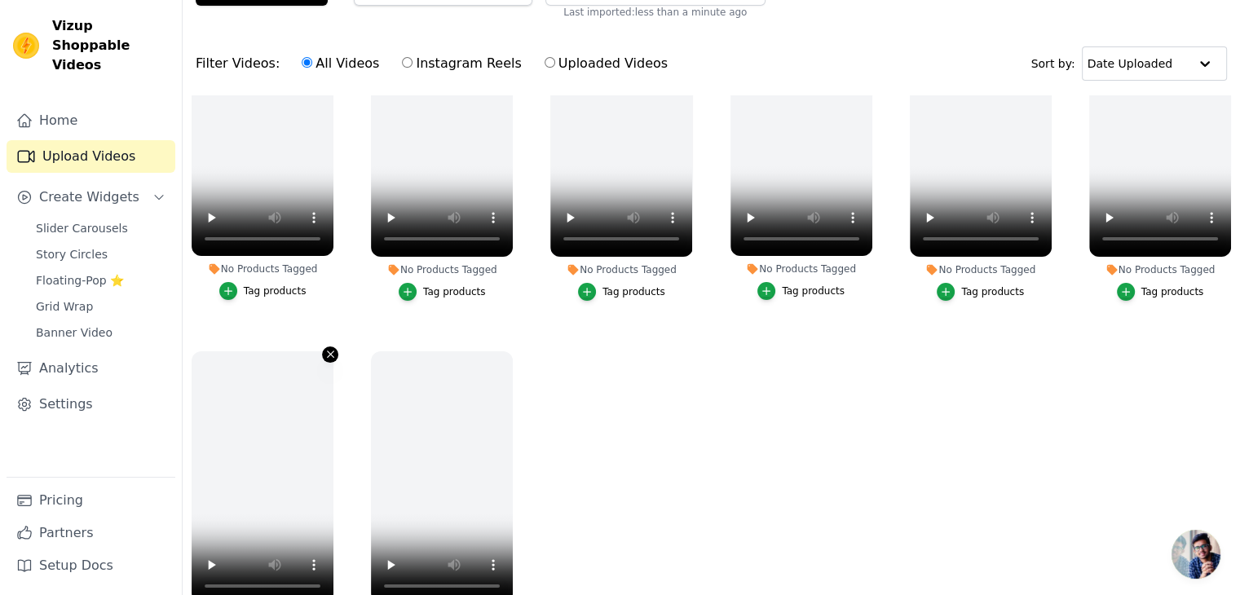
click at [333, 348] on icon "button" at bounding box center [330, 354] width 12 height 12
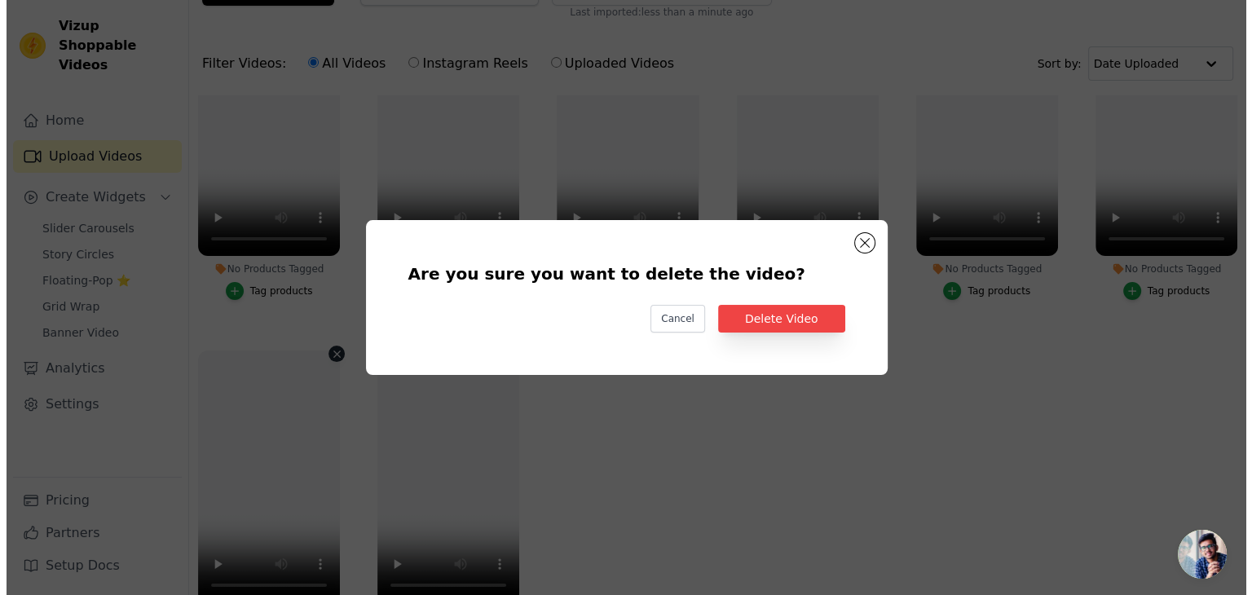
scroll to position [1152, 0]
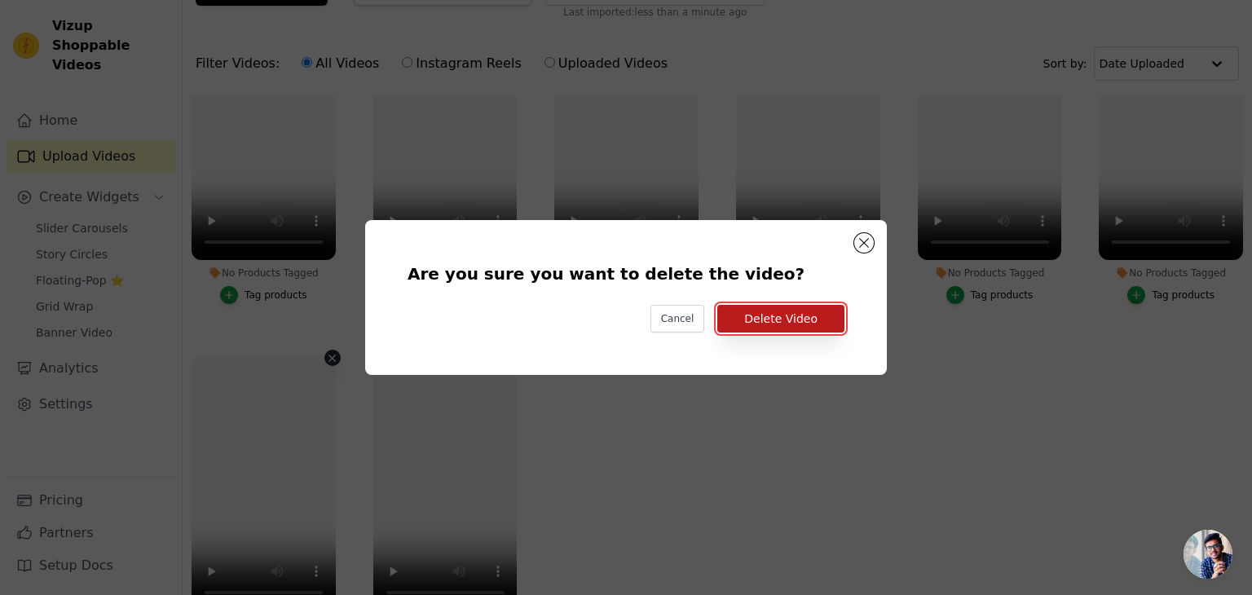
click at [782, 309] on button "Delete Video" at bounding box center [780, 319] width 127 height 28
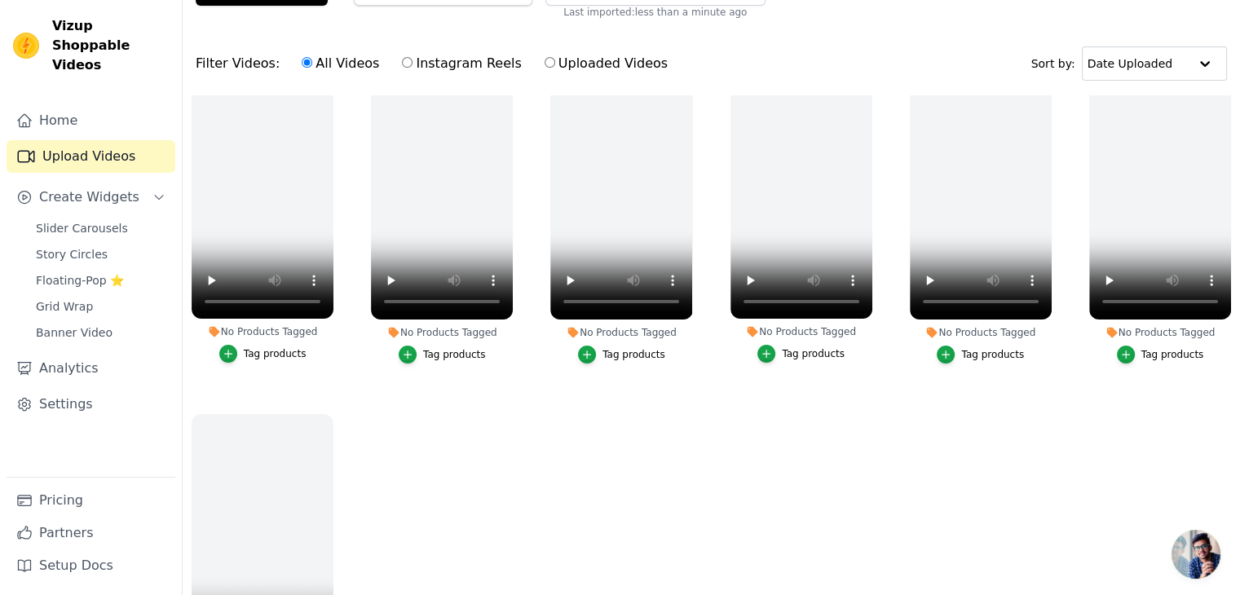
scroll to position [978, 0]
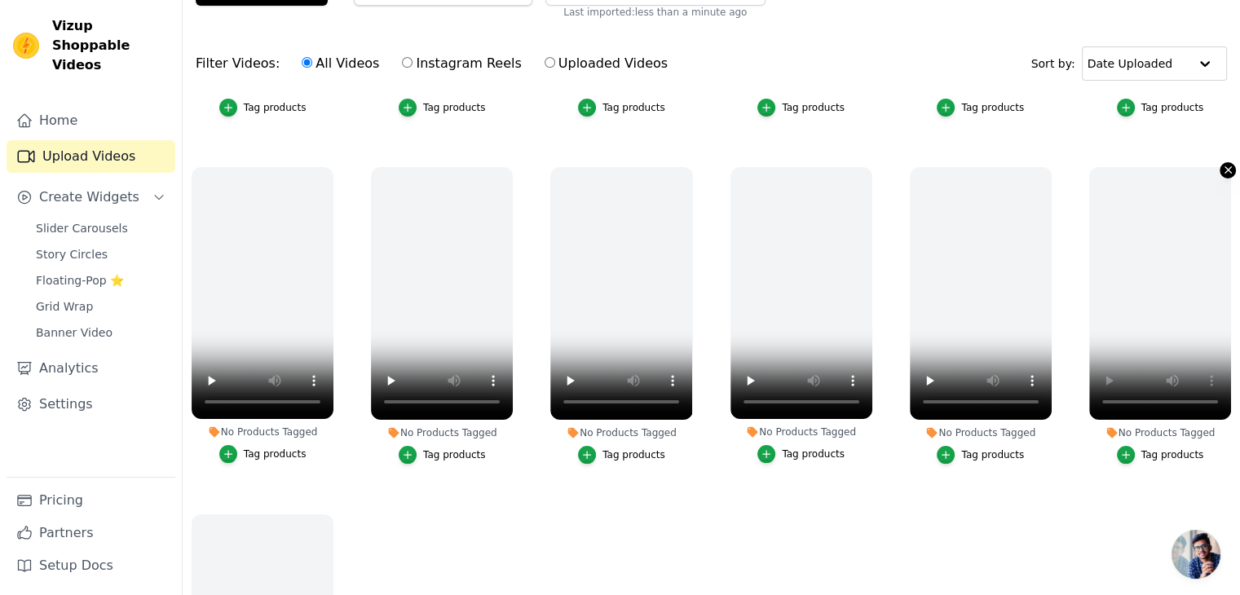
click at [1225, 163] on button "No Products Tagged Tag products" at bounding box center [1227, 170] width 16 height 16
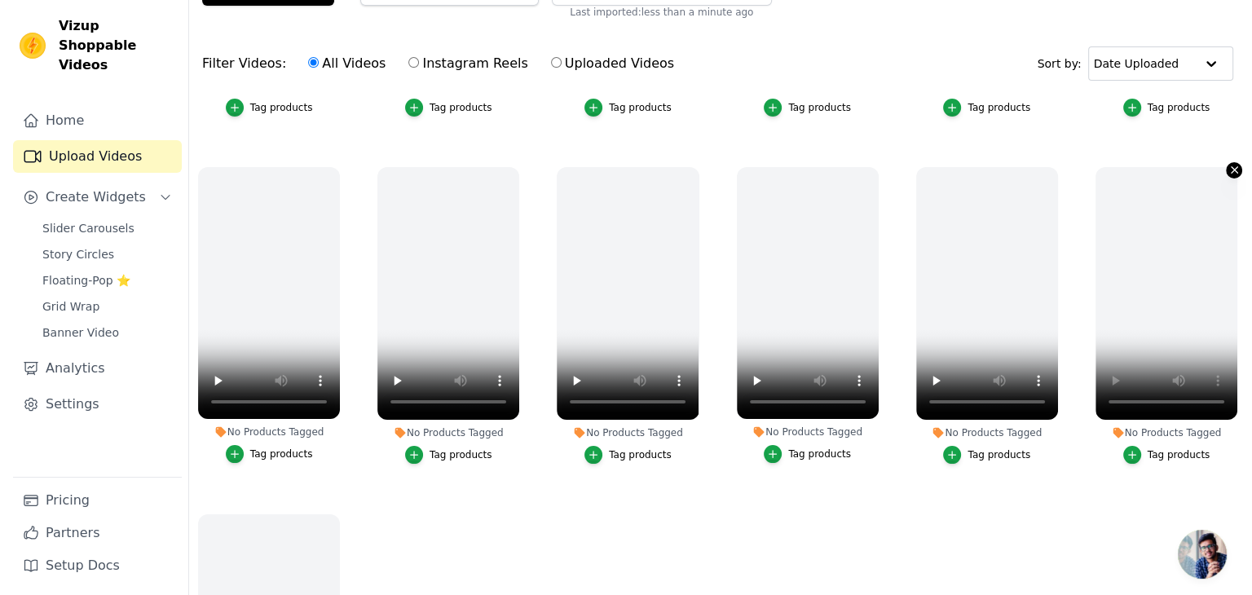
scroll to position [988, 0]
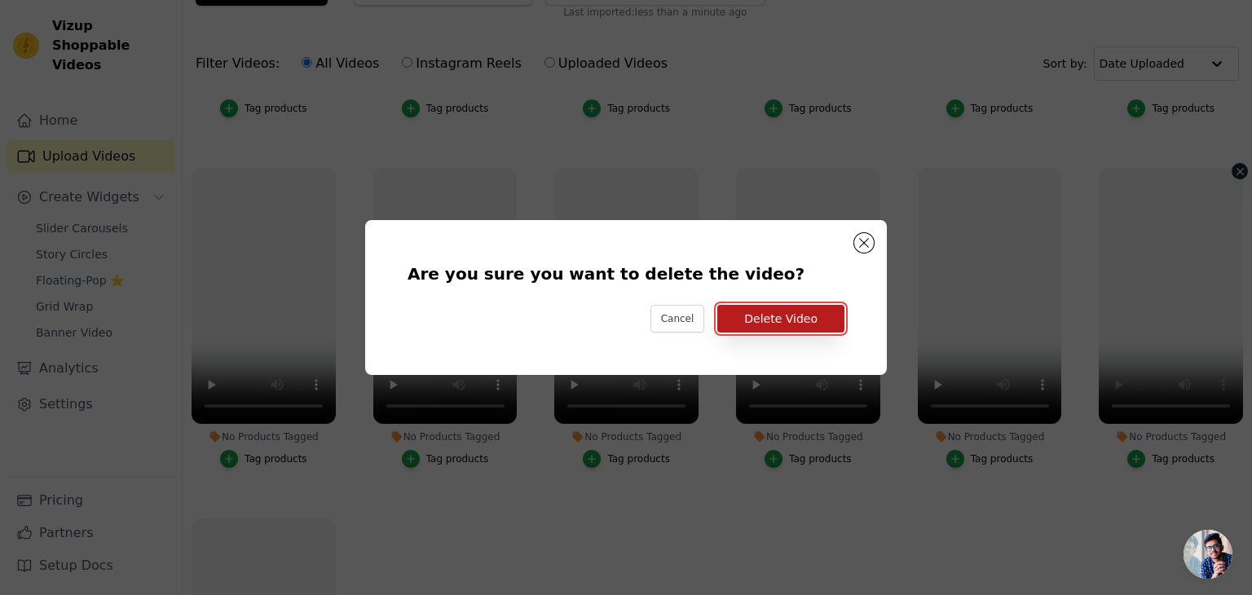
click at [761, 323] on button "Delete Video" at bounding box center [780, 319] width 127 height 28
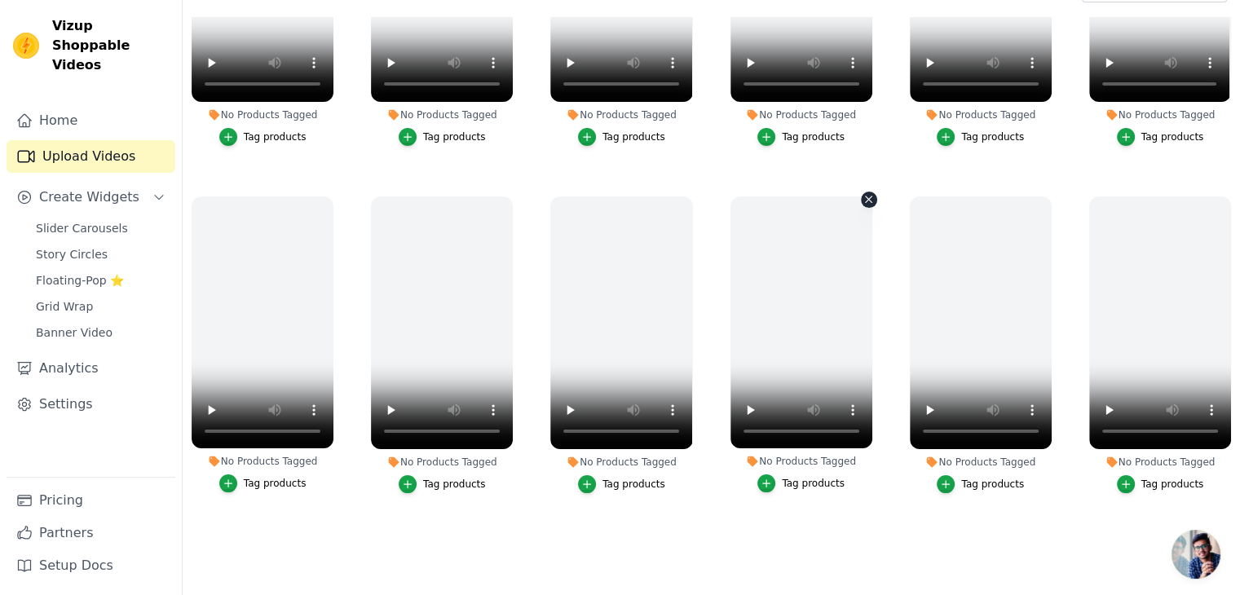
scroll to position [234, 0]
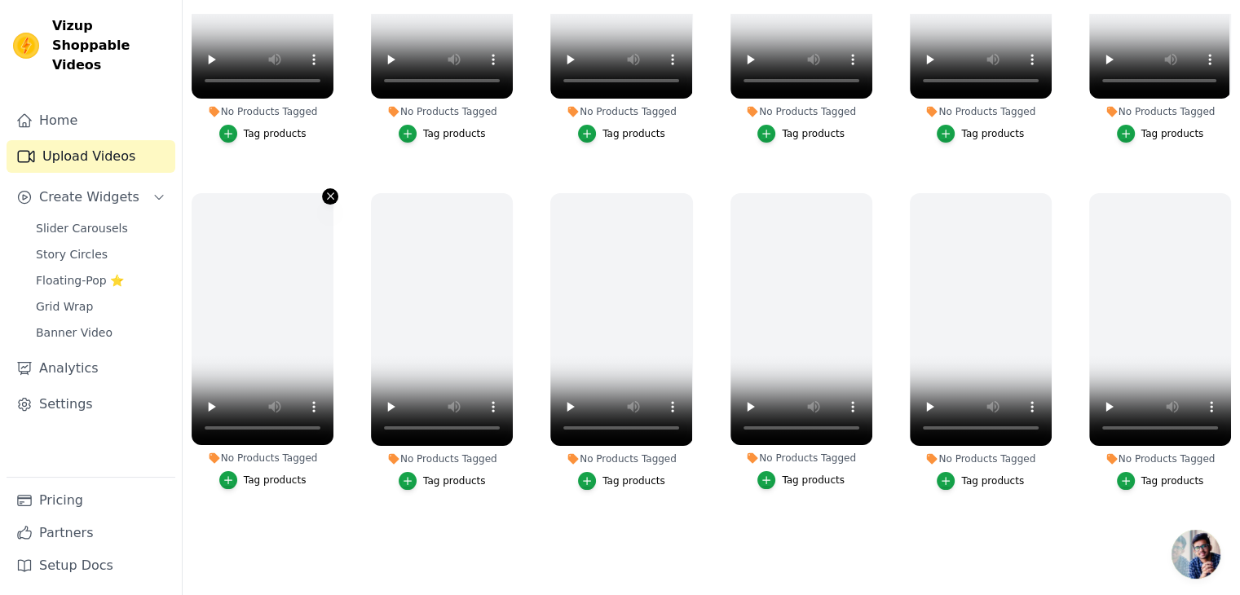
click at [326, 196] on button "No Products Tagged Tag products" at bounding box center [330, 196] width 16 height 16
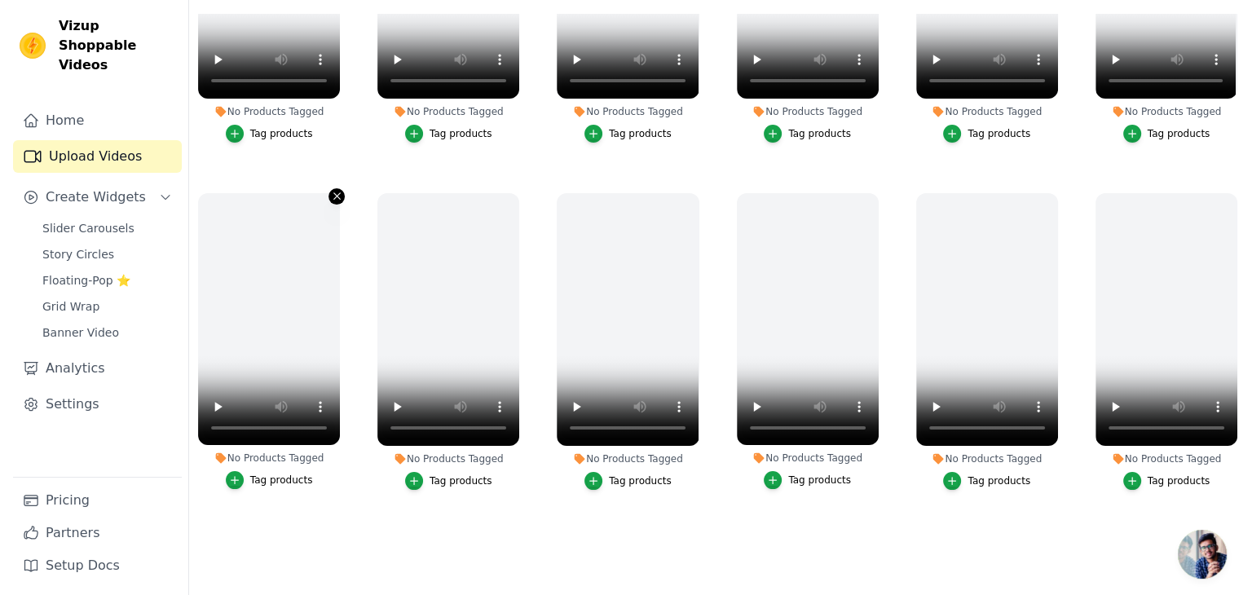
scroll to position [877, 0]
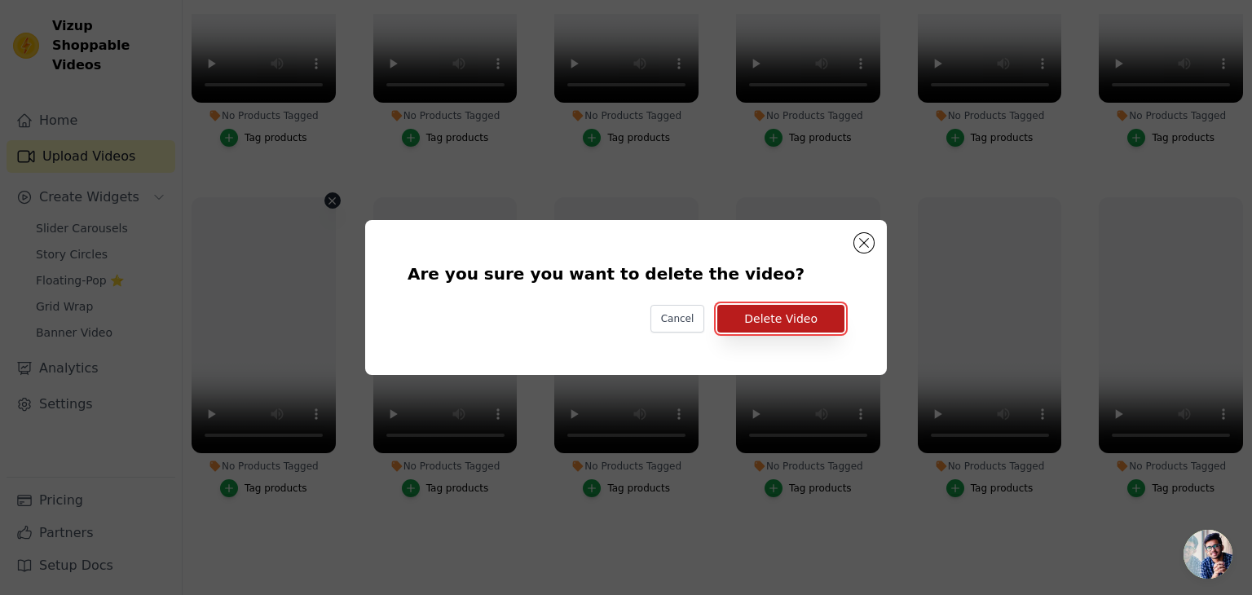
click at [792, 311] on button "Delete Video" at bounding box center [780, 319] width 127 height 28
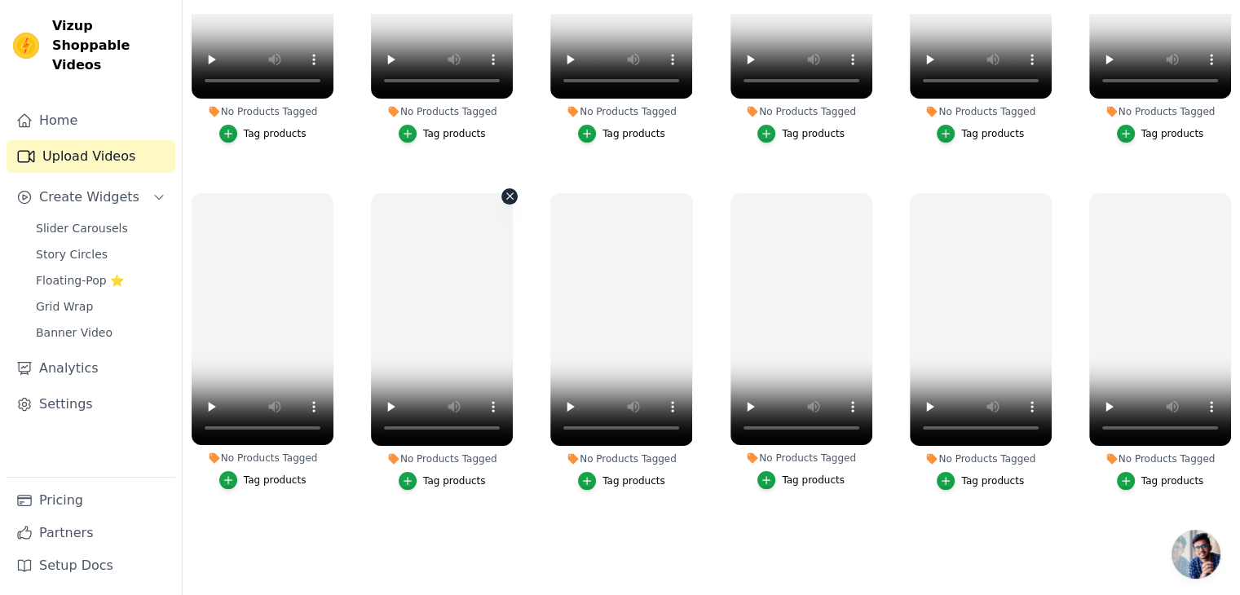
scroll to position [844, 0]
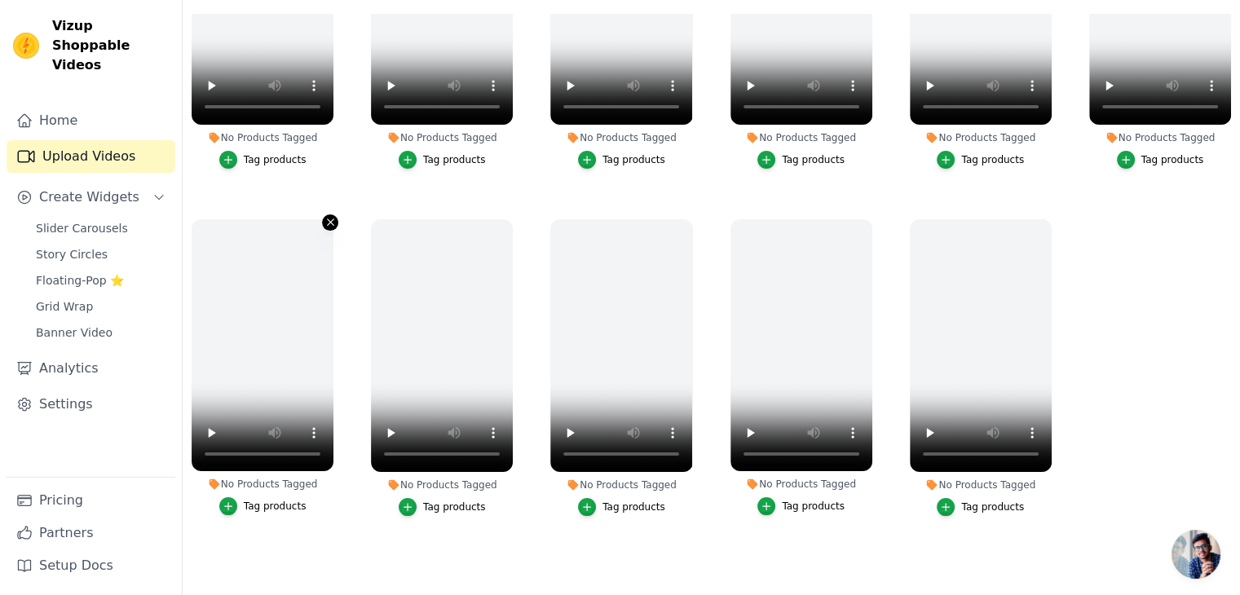
click at [328, 219] on icon "button" at bounding box center [330, 222] width 7 height 7
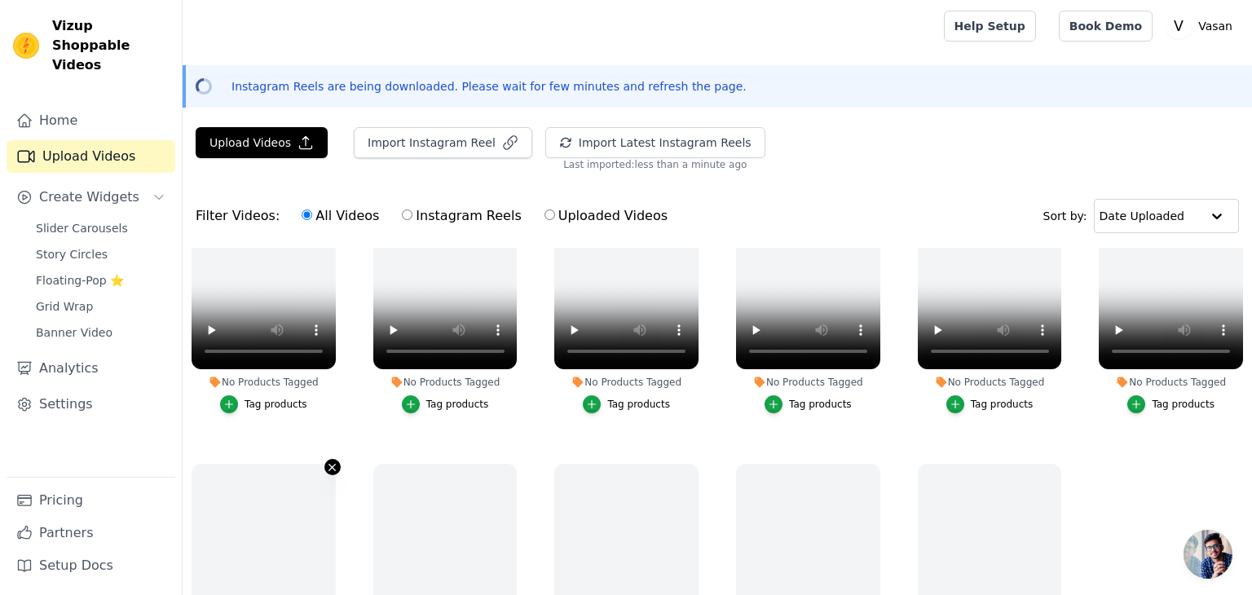
scroll to position [851, 0]
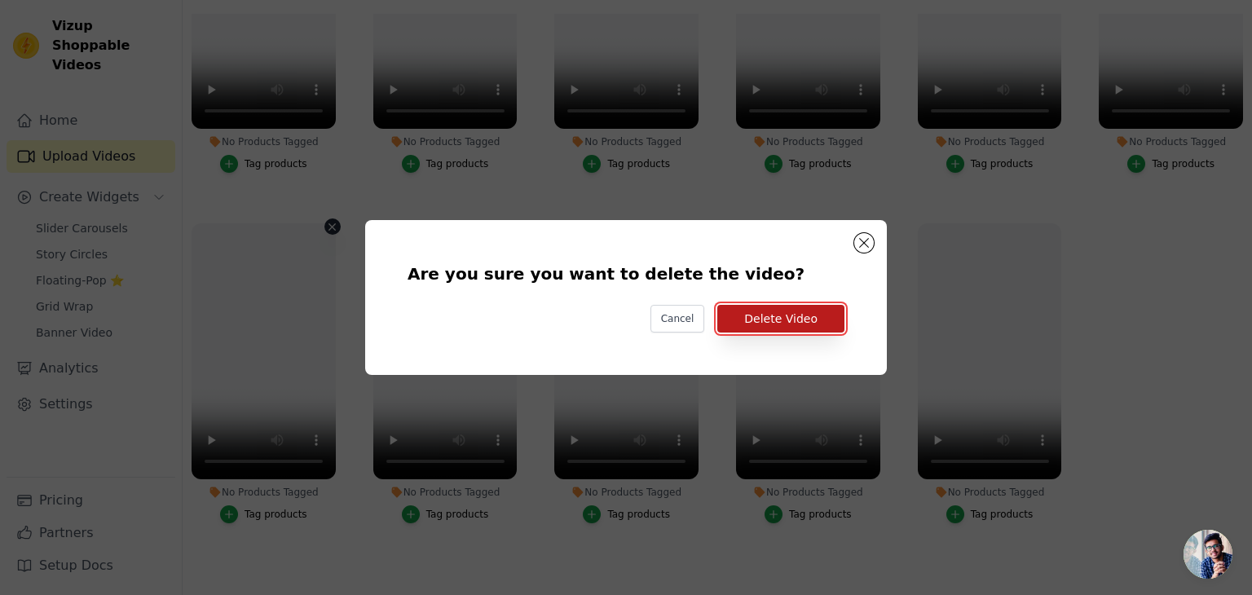
click at [769, 318] on button "Delete Video" at bounding box center [780, 319] width 127 height 28
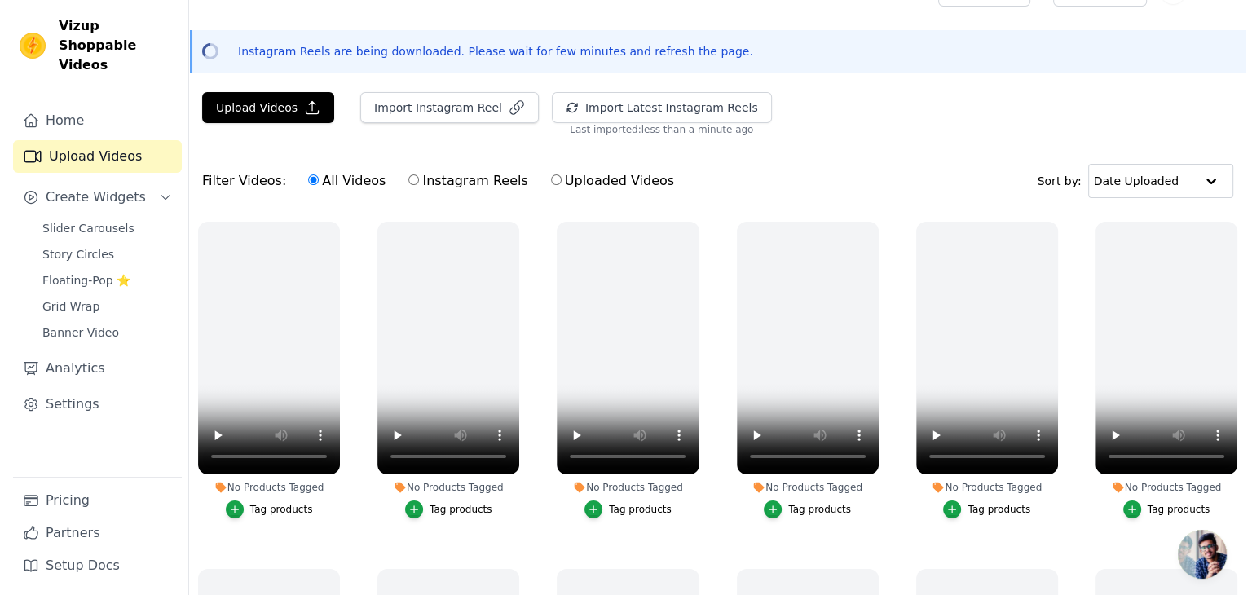
scroll to position [0, 0]
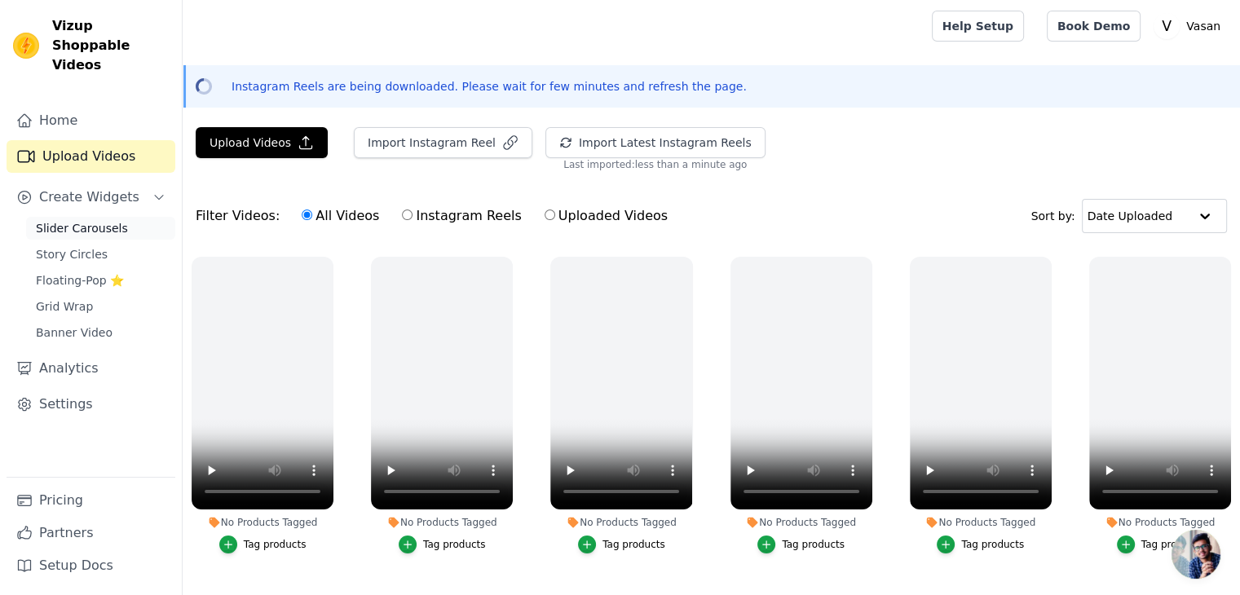
click at [84, 220] on span "Slider Carousels" at bounding box center [82, 228] width 92 height 16
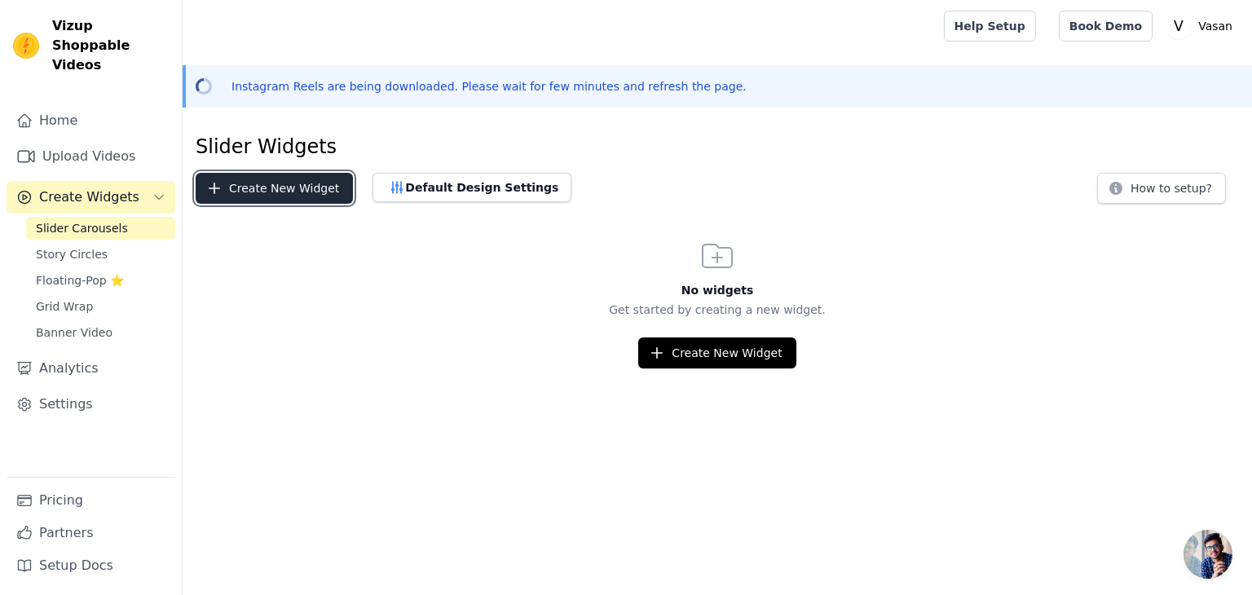
click at [246, 183] on button "Create New Widget" at bounding box center [274, 188] width 157 height 31
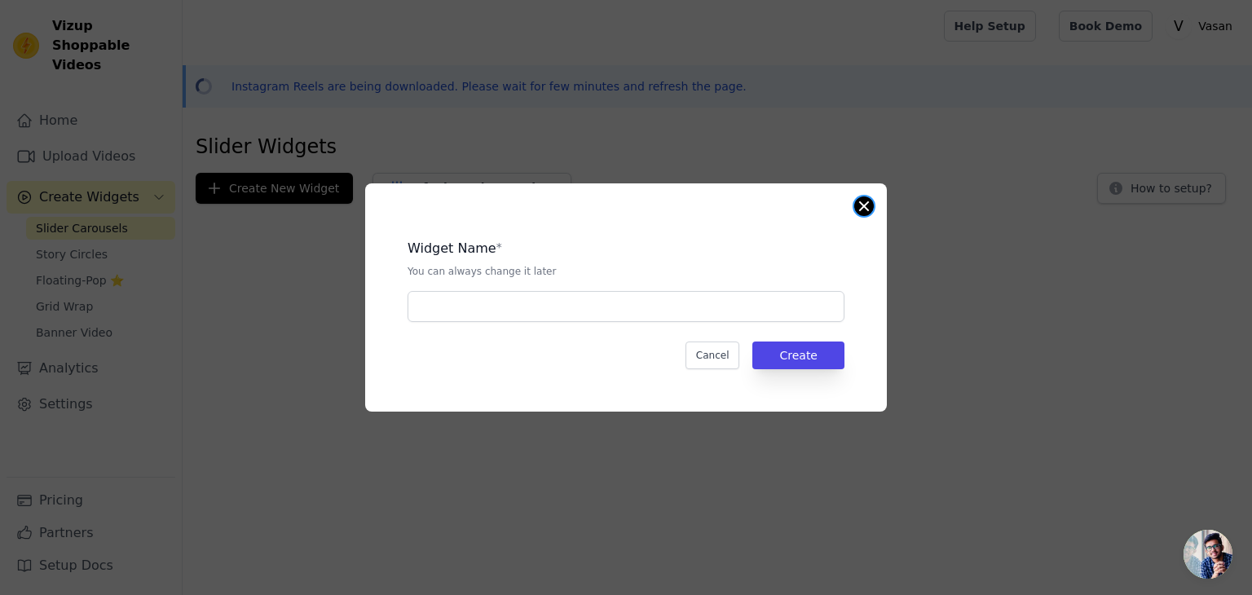
click at [861, 209] on button "Close modal" at bounding box center [864, 206] width 20 height 20
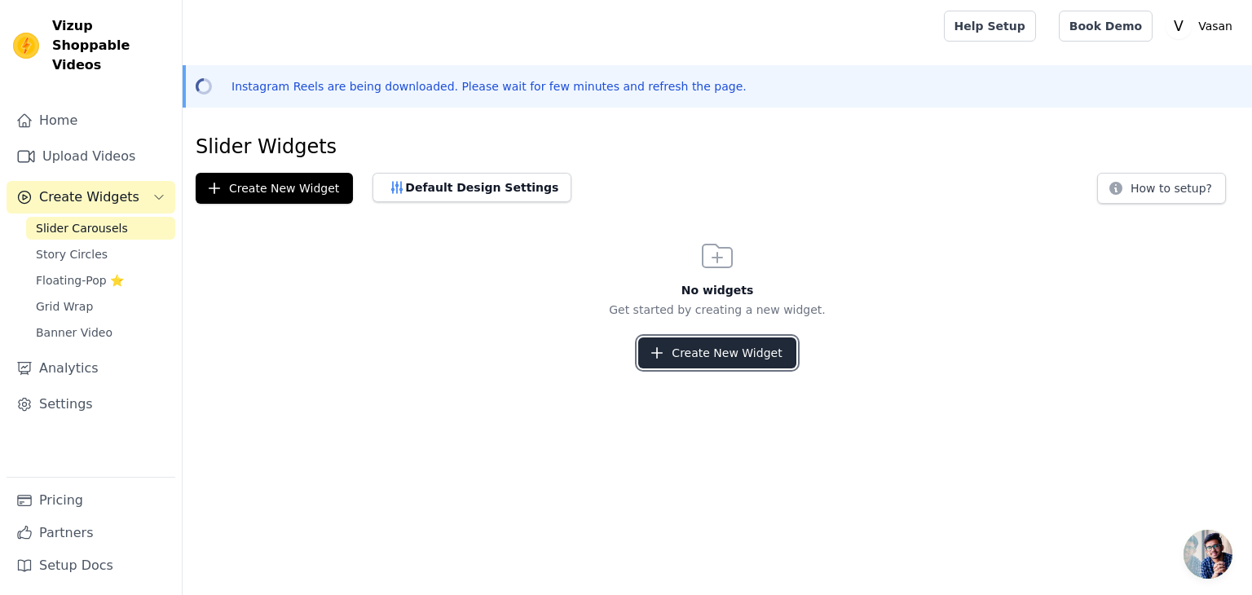
click at [766, 343] on button "Create New Widget" at bounding box center [716, 352] width 157 height 31
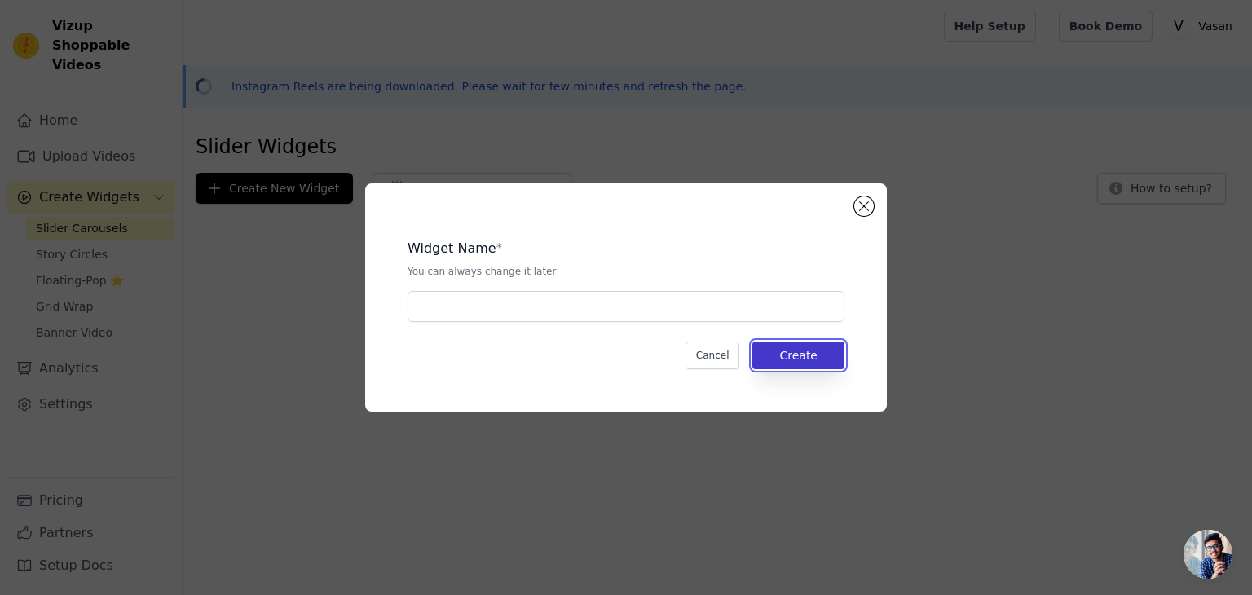
click at [815, 353] on button "Create" at bounding box center [798, 356] width 92 height 28
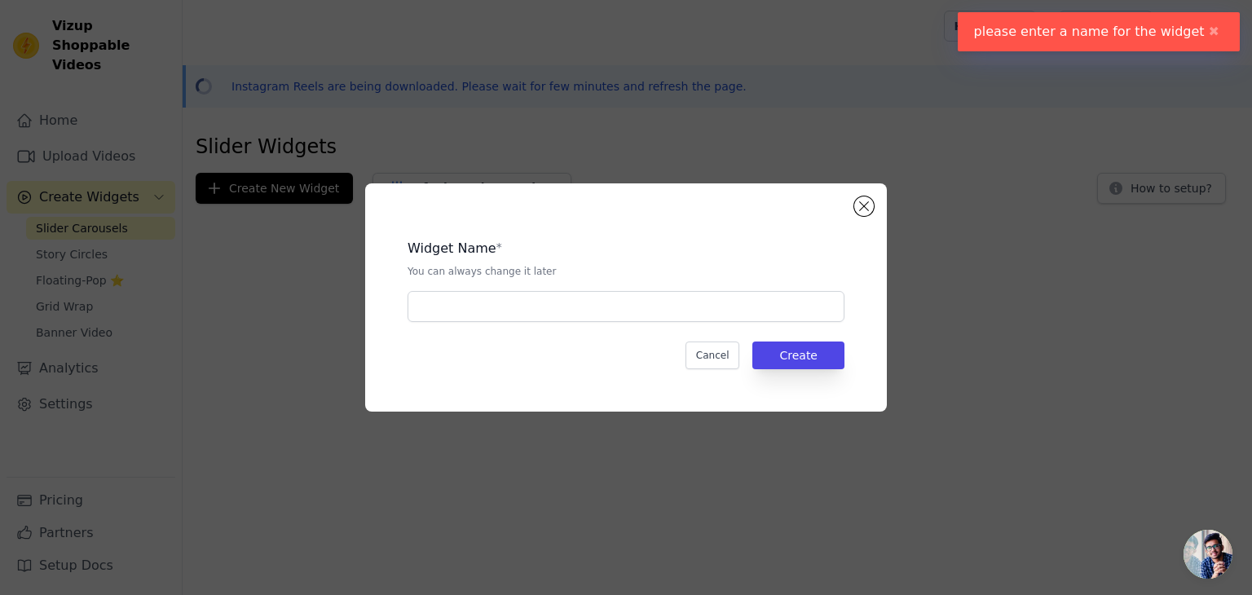
click at [264, 232] on div "Widget Name * You can always change it later Cancel Create" at bounding box center [626, 297] width 1200 height 280
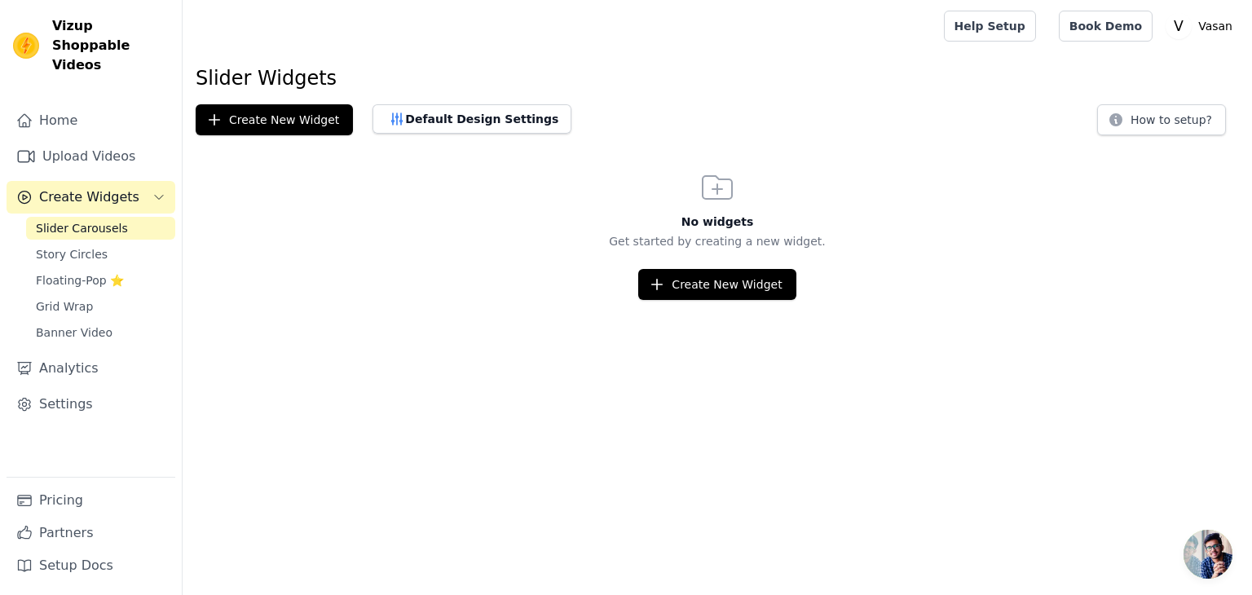
click at [130, 217] on link "Slider Carousels" at bounding box center [100, 228] width 149 height 23
click at [93, 187] on span "Create Widgets" at bounding box center [89, 197] width 100 height 20
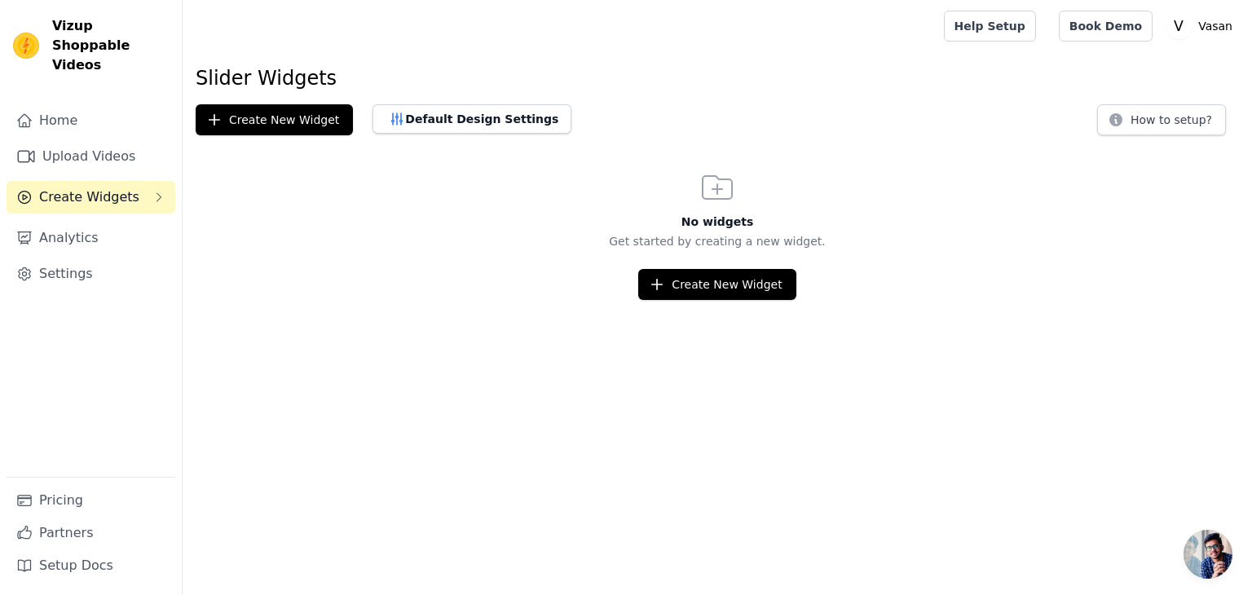
click at [107, 187] on span "Create Widgets" at bounding box center [89, 197] width 100 height 20
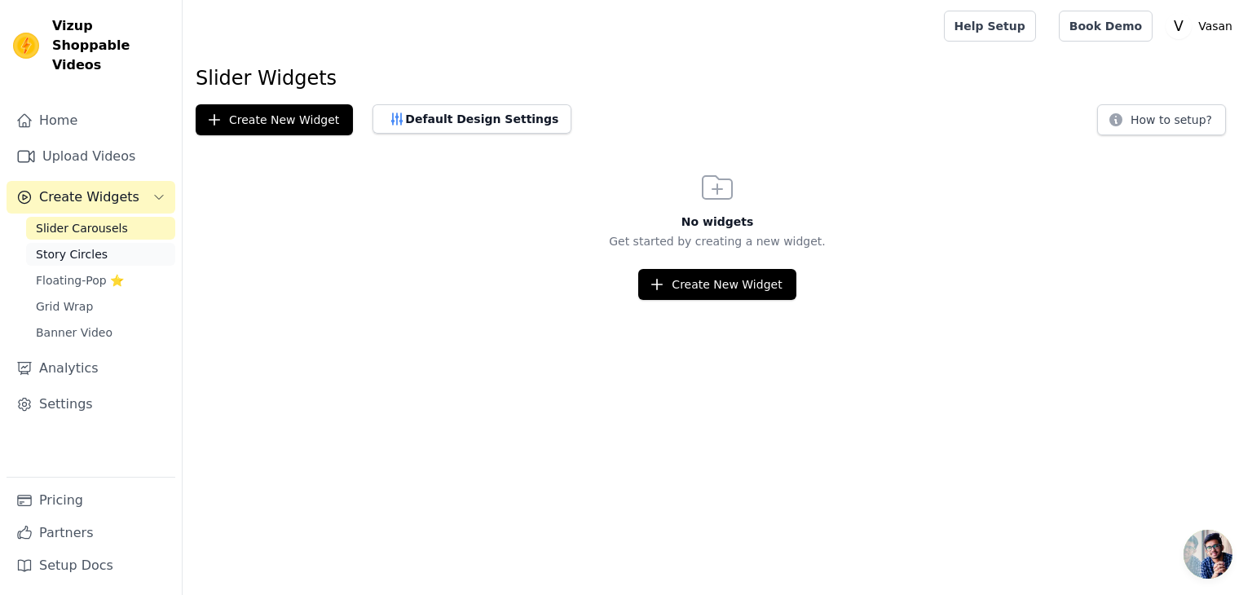
click at [89, 246] on span "Story Circles" at bounding box center [72, 254] width 72 height 16
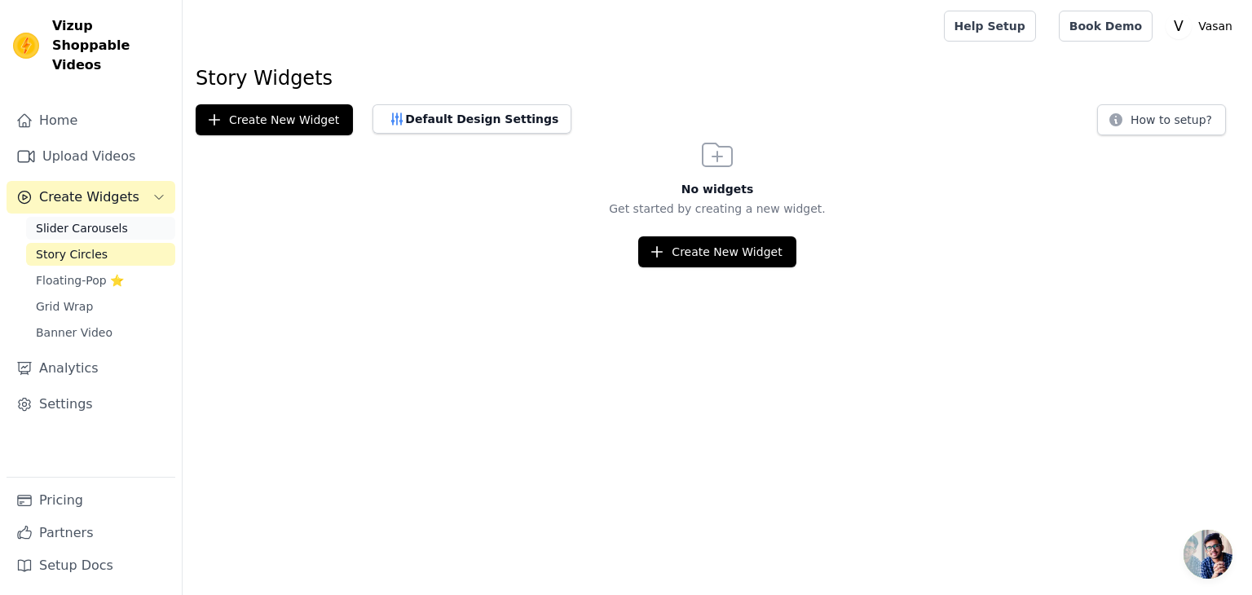
click at [112, 220] on span "Slider Carousels" at bounding box center [82, 228] width 92 height 16
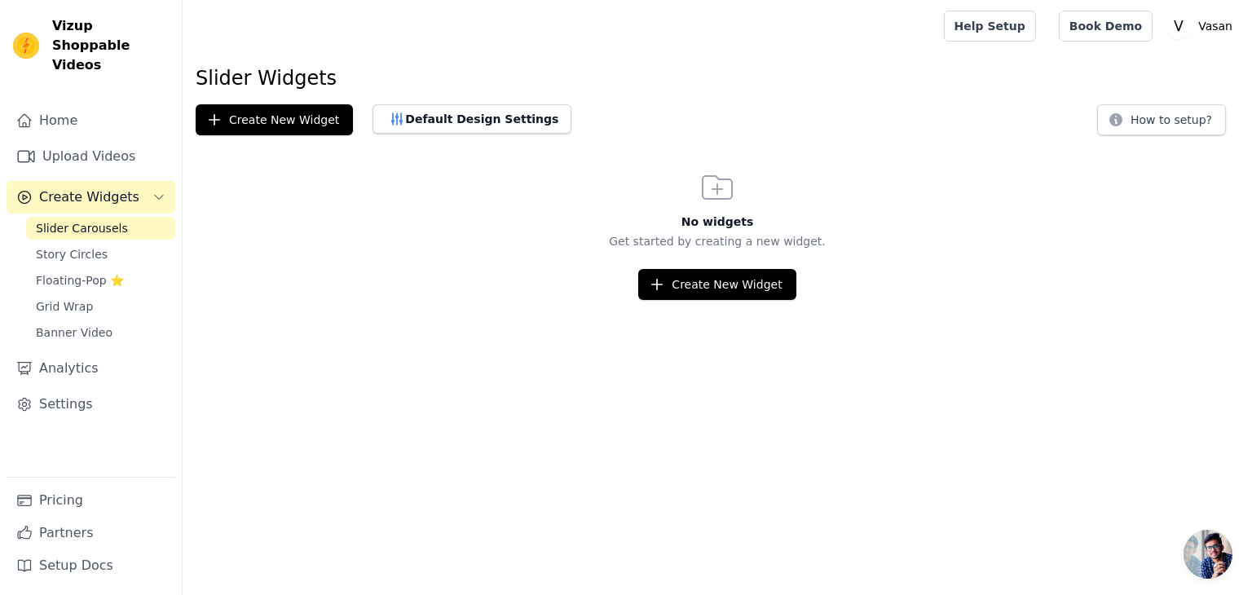
click at [112, 220] on span "Slider Carousels" at bounding box center [82, 228] width 92 height 16
click at [665, 276] on icon "button" at bounding box center [657, 284] width 16 height 16
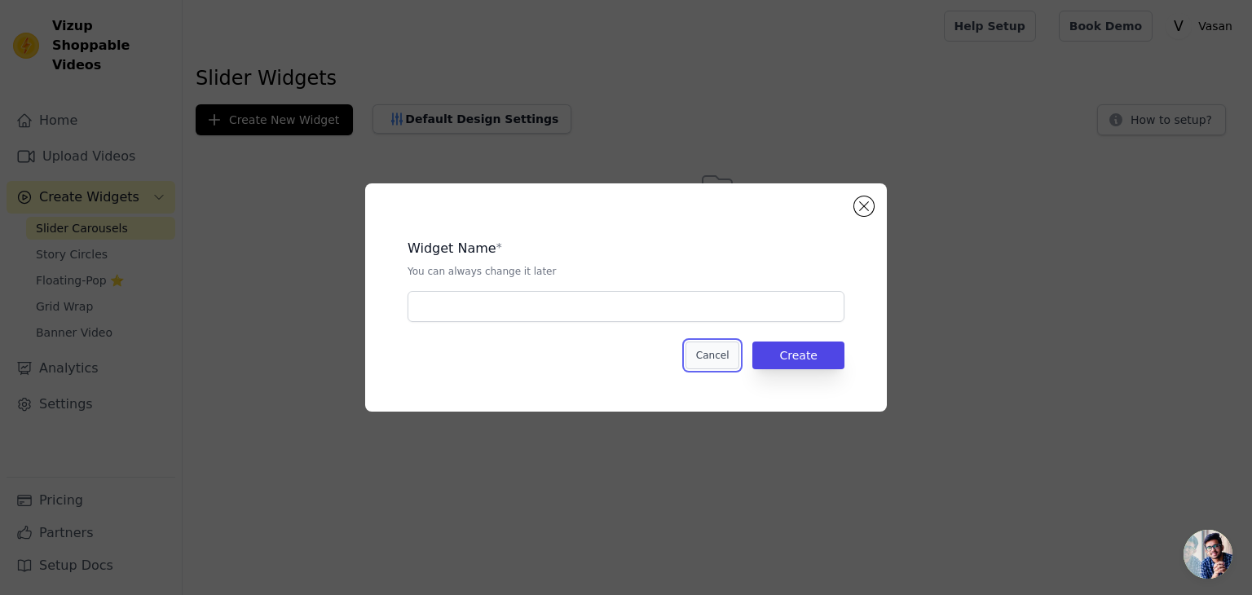
click at [716, 350] on button "Cancel" at bounding box center [712, 356] width 55 height 28
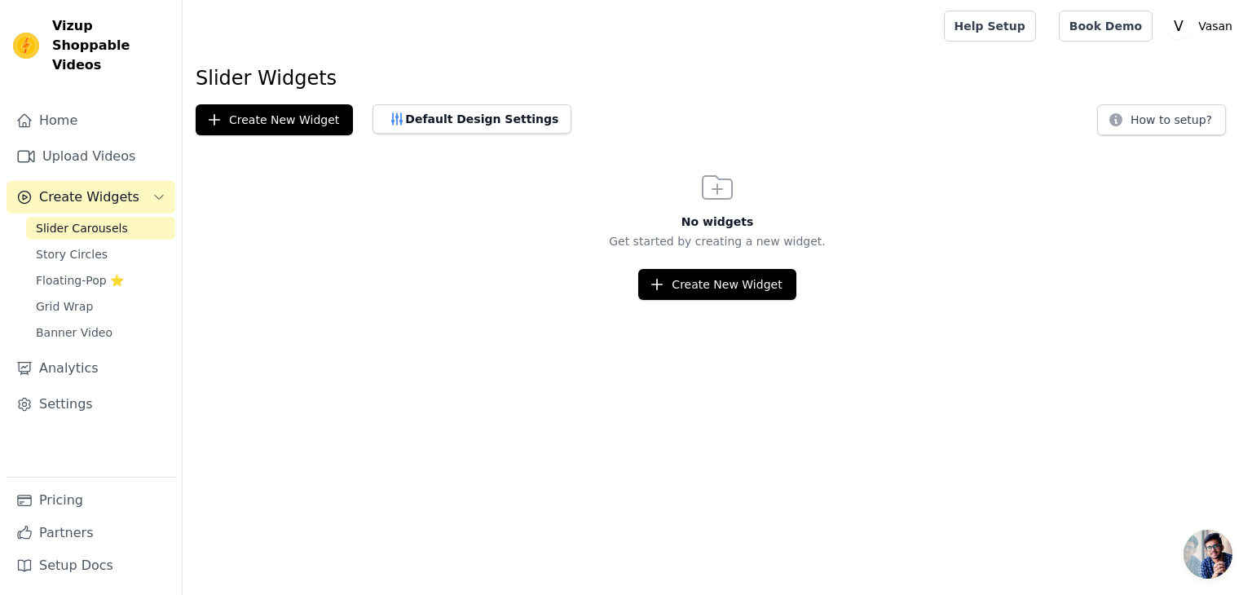
click at [94, 118] on div "Home Upload Videos Create Widgets Slider Carousels Story Circles Floating-Pop ⭐…" at bounding box center [91, 290] width 169 height 373
click at [91, 140] on link "Upload Videos" at bounding box center [91, 156] width 169 height 33
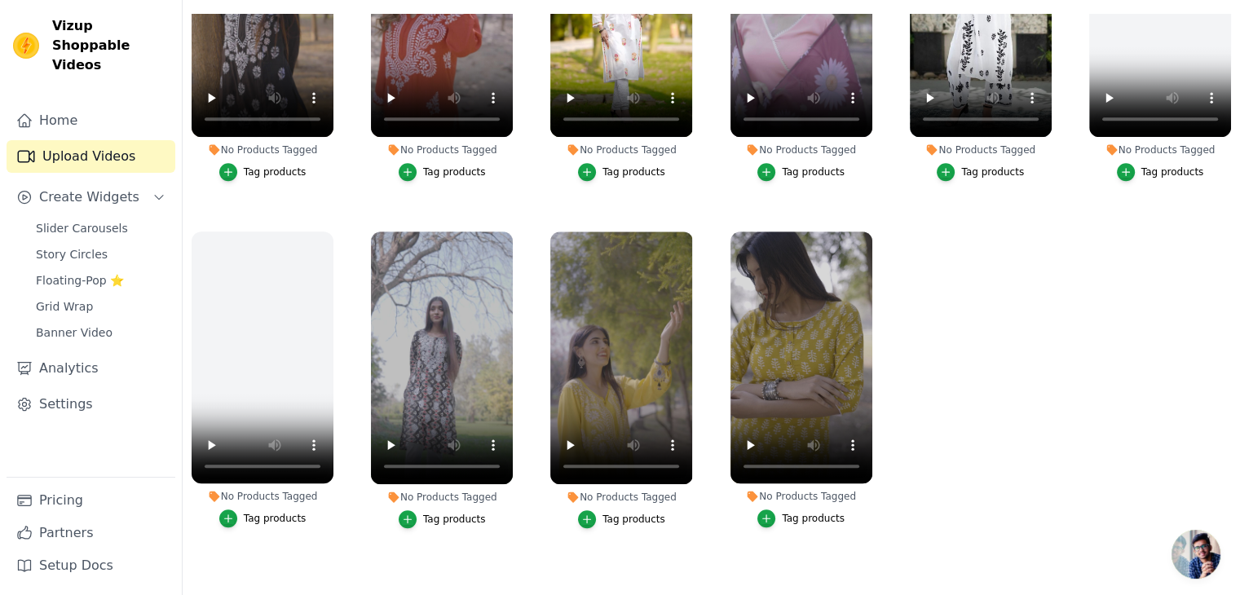
scroll to position [844, 0]
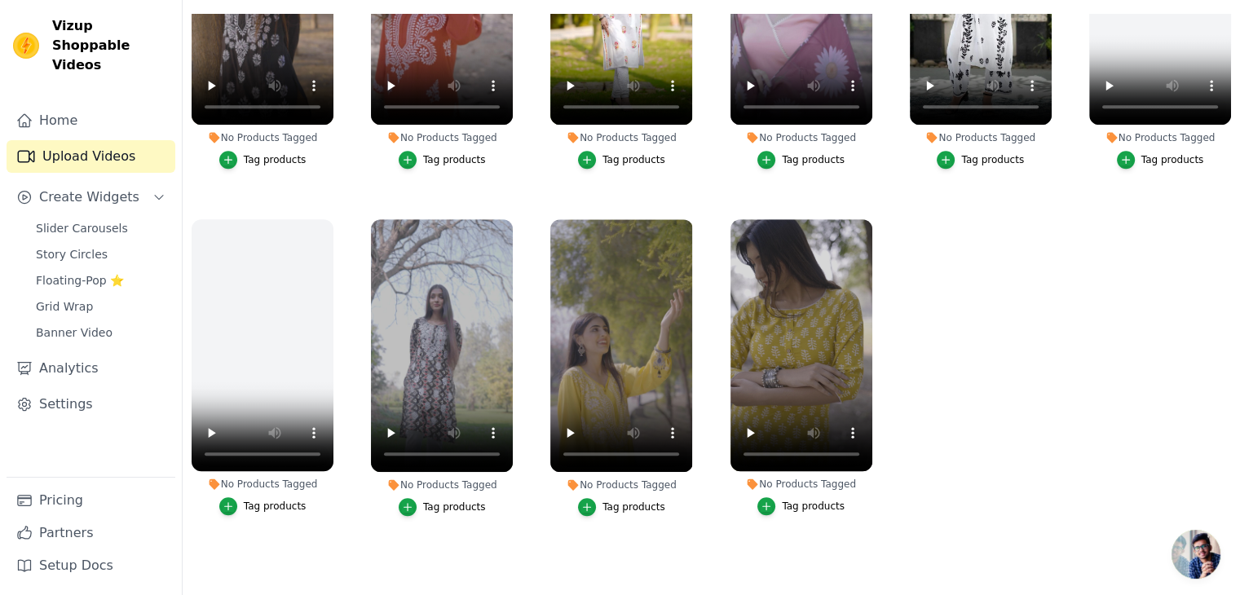
click at [1230, 369] on ul "No Products Tagged Tag products No Products Tagged Tag products No Products Tag…" at bounding box center [711, 285] width 1057 height 543
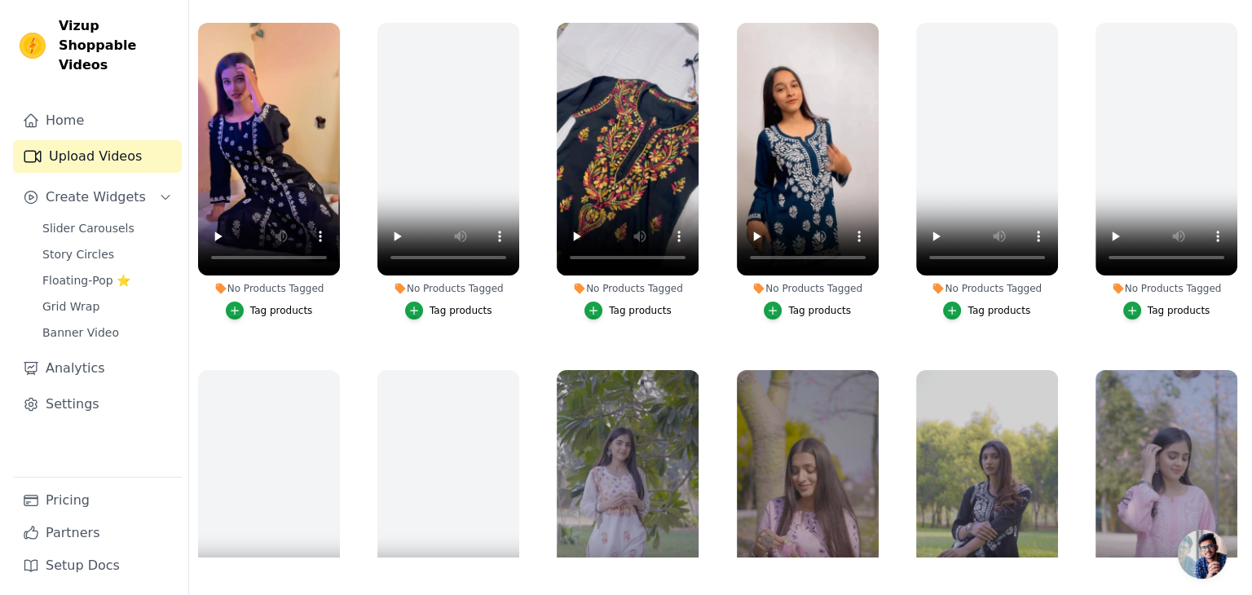
scroll to position [0, 0]
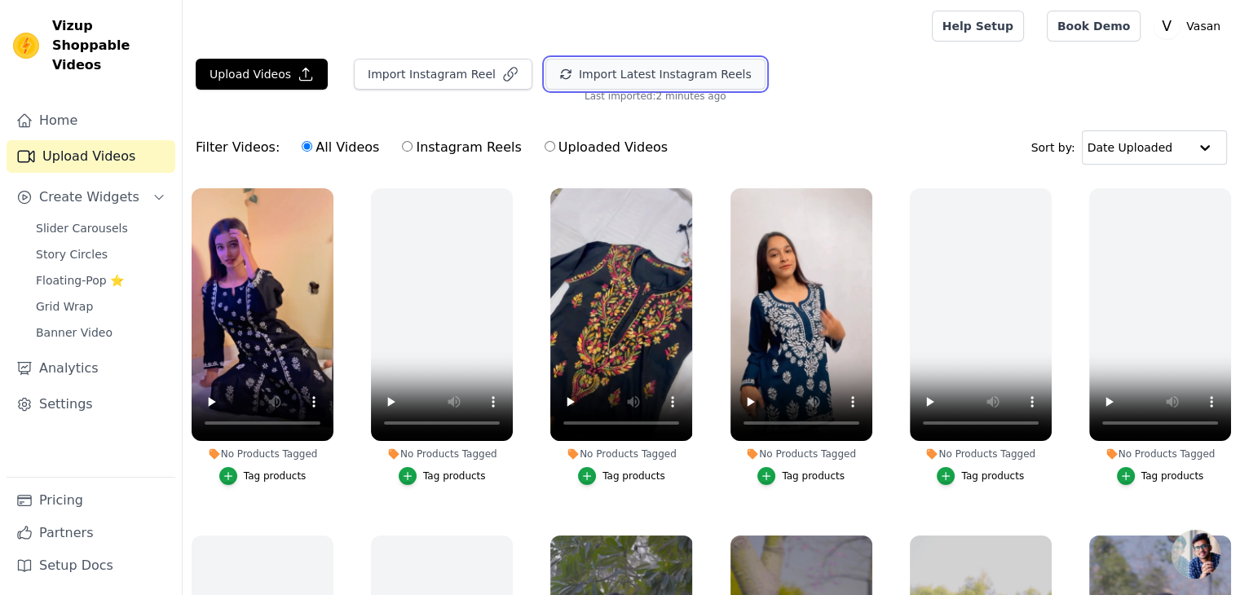
click at [558, 85] on button "Import Latest Instagram Reels" at bounding box center [655, 74] width 220 height 31
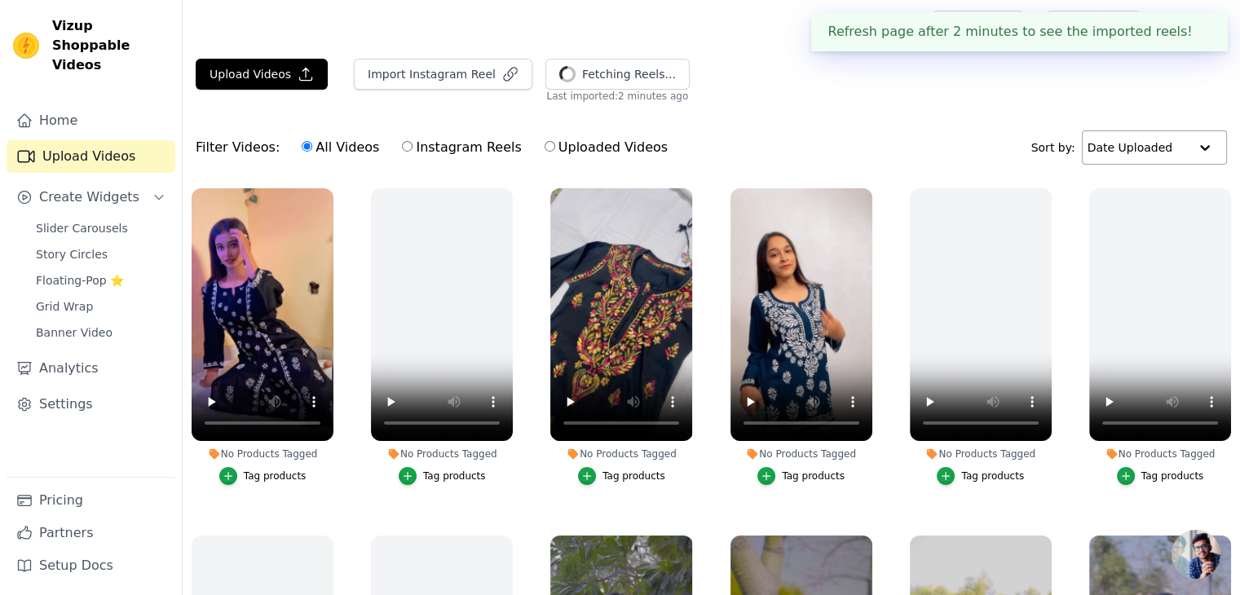
click at [1196, 137] on div at bounding box center [1204, 147] width 33 height 33
click at [1192, 143] on div at bounding box center [1204, 147] width 33 height 33
click at [118, 218] on link "Slider Carousels" at bounding box center [100, 228] width 149 height 23
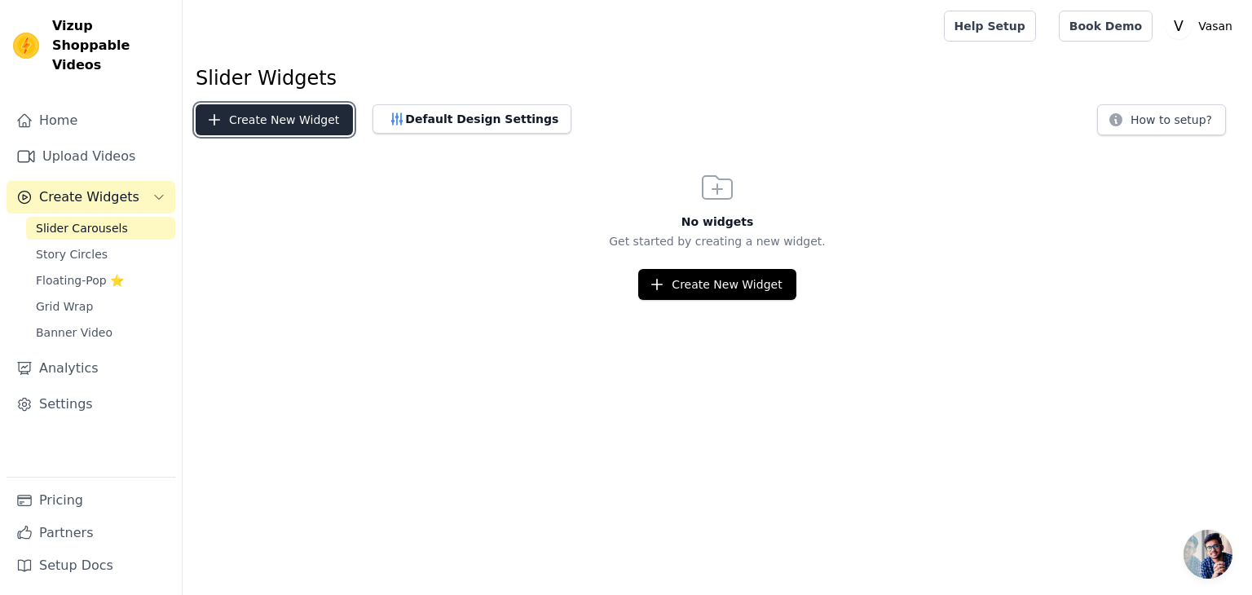
click at [257, 121] on button "Create New Widget" at bounding box center [274, 119] width 157 height 31
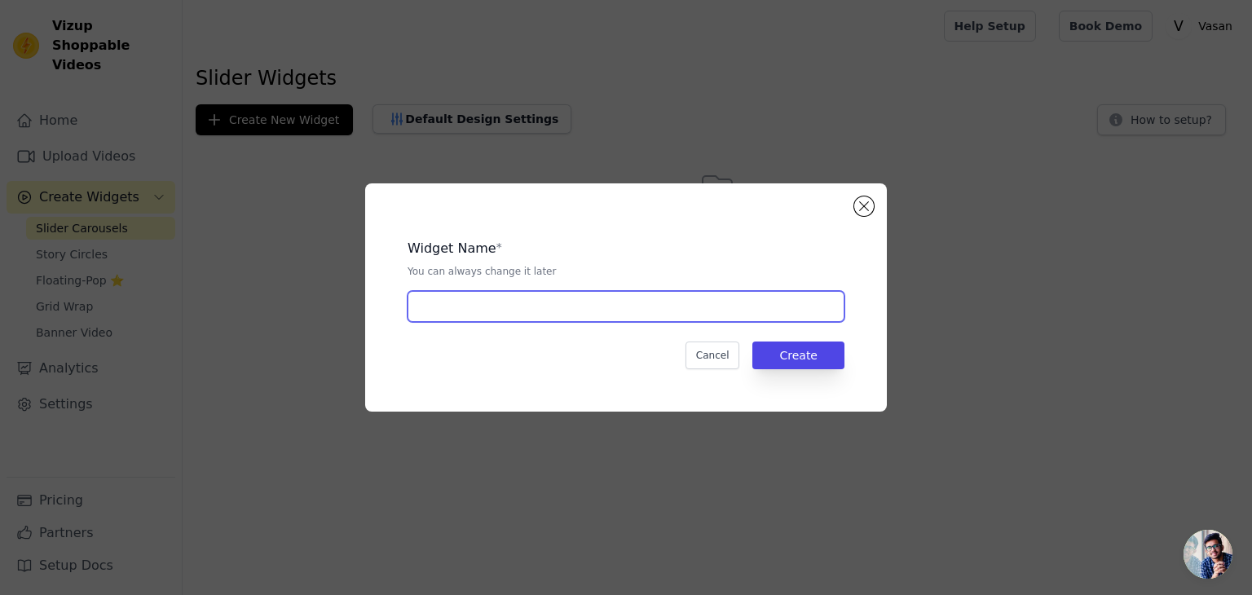
click at [566, 302] on input "text" at bounding box center [626, 306] width 437 height 31
type input "HOME PAGE"
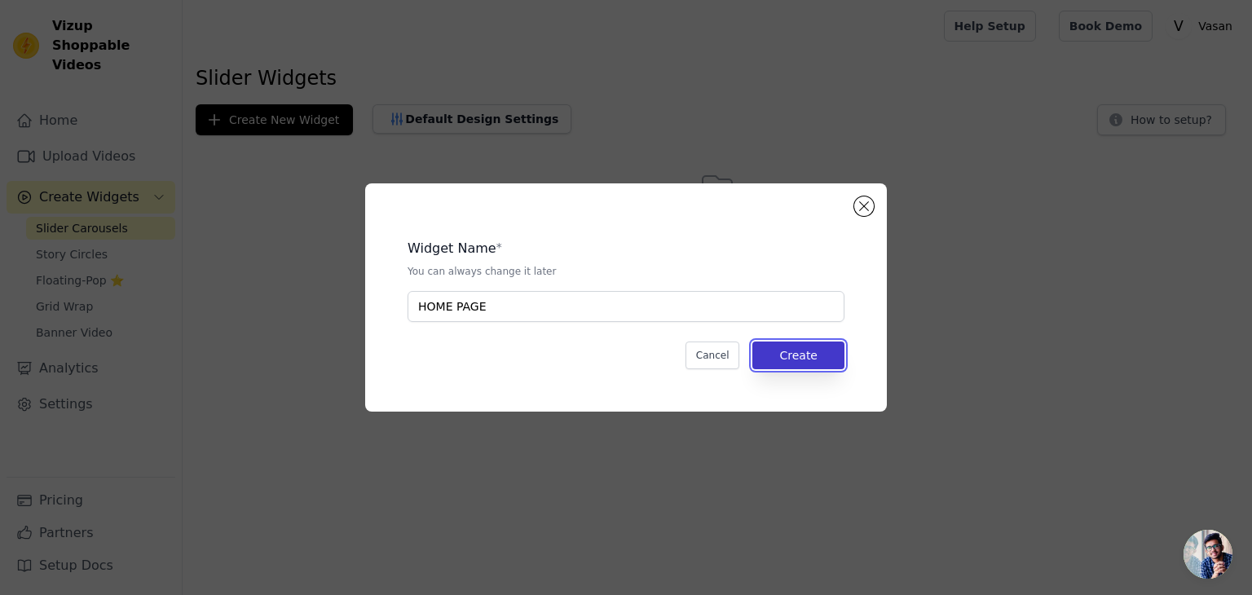
click at [775, 347] on button "Create" at bounding box center [798, 356] width 92 height 28
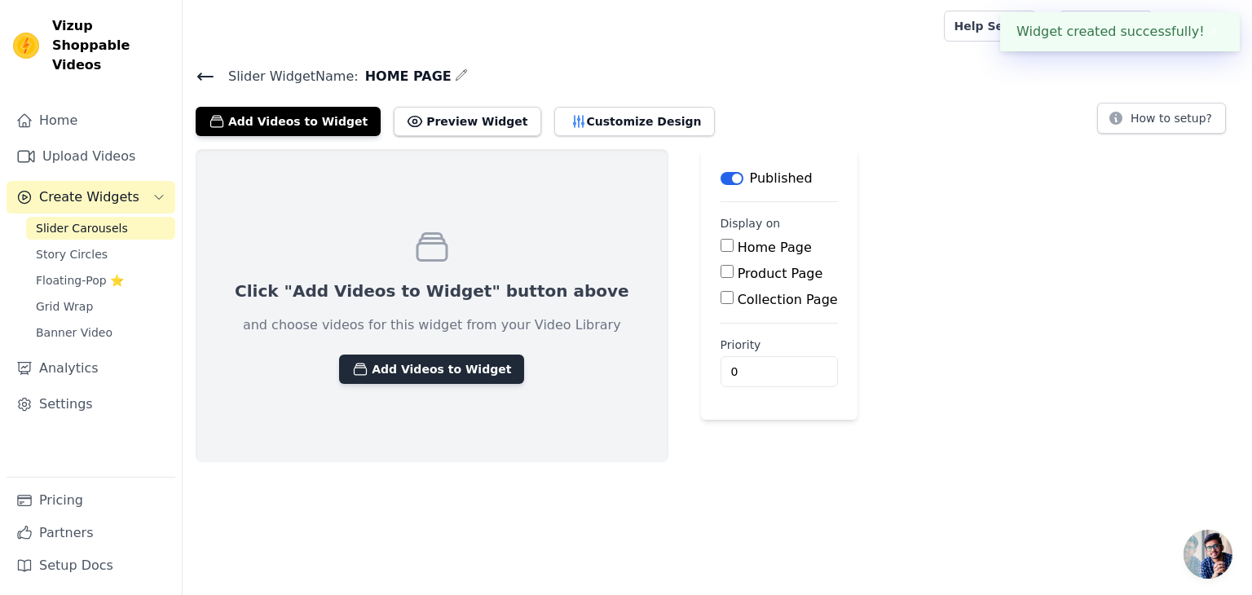
click at [406, 367] on button "Add Videos to Widget" at bounding box center [431, 369] width 185 height 29
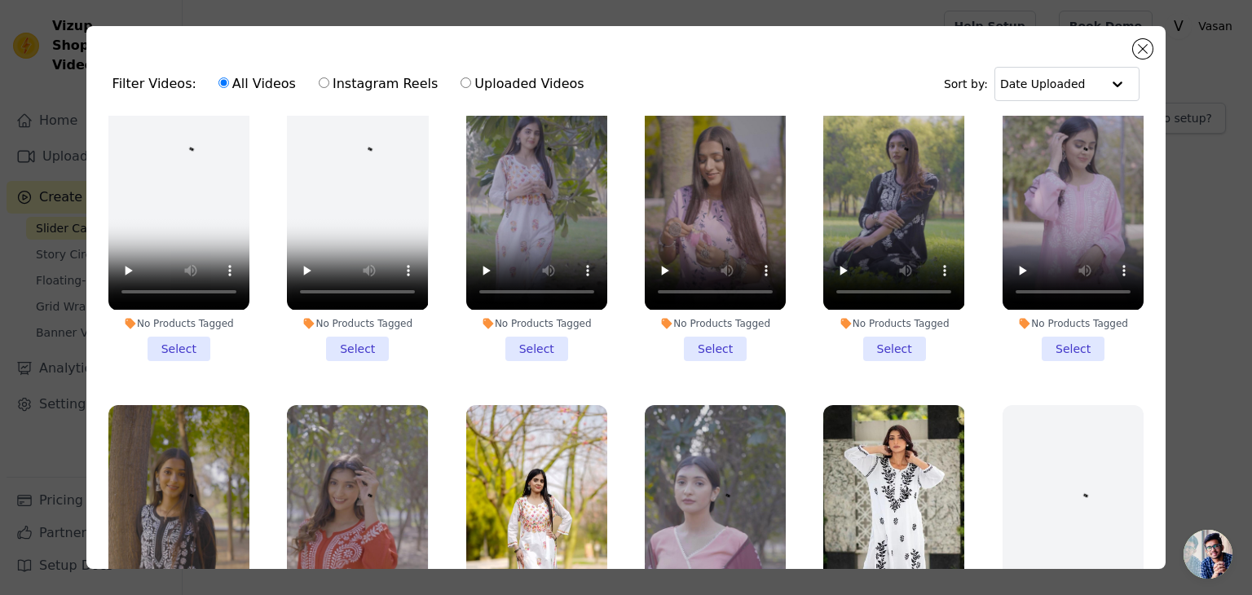
scroll to position [408, 0]
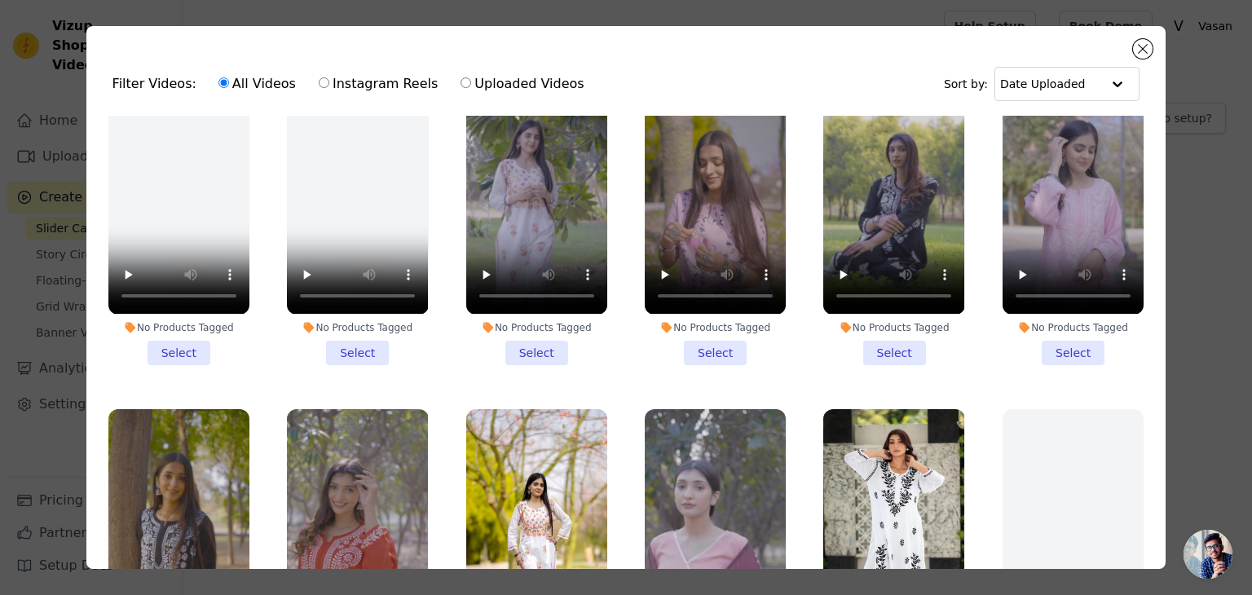
click at [540, 337] on li "No Products Tagged Select" at bounding box center [536, 214] width 141 height 302
click at [0, 0] on input "No Products Tagged Select" at bounding box center [0, 0] width 0 height 0
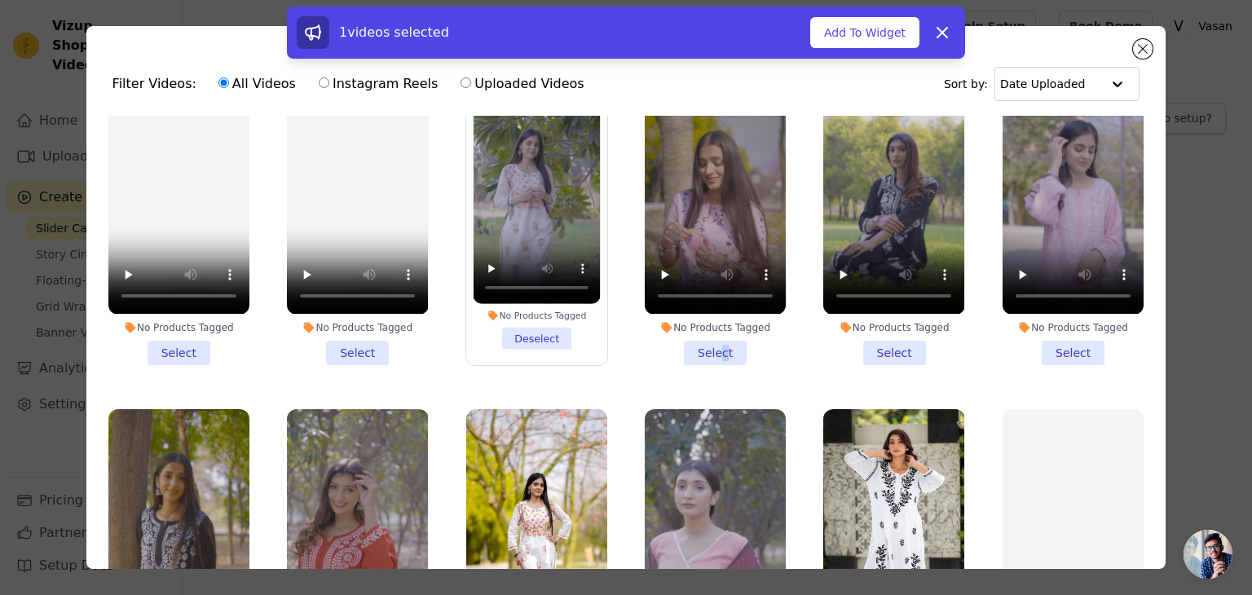
click at [709, 338] on li "No Products Tagged Select" at bounding box center [715, 214] width 141 height 302
click at [874, 333] on li "No Products Tagged Select" at bounding box center [893, 214] width 141 height 302
click at [0, 0] on input "No Products Tagged Select" at bounding box center [0, 0] width 0 height 0
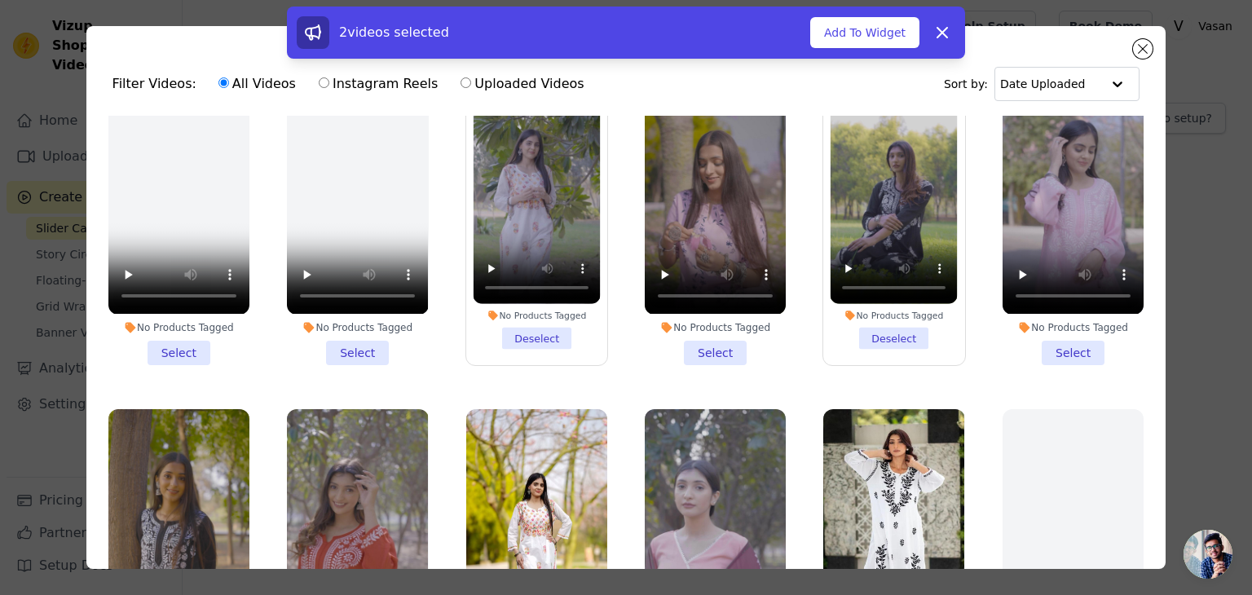
click at [718, 347] on li "No Products Tagged Select" at bounding box center [715, 214] width 141 height 302
click at [0, 0] on input "No Products Tagged Select" at bounding box center [0, 0] width 0 height 0
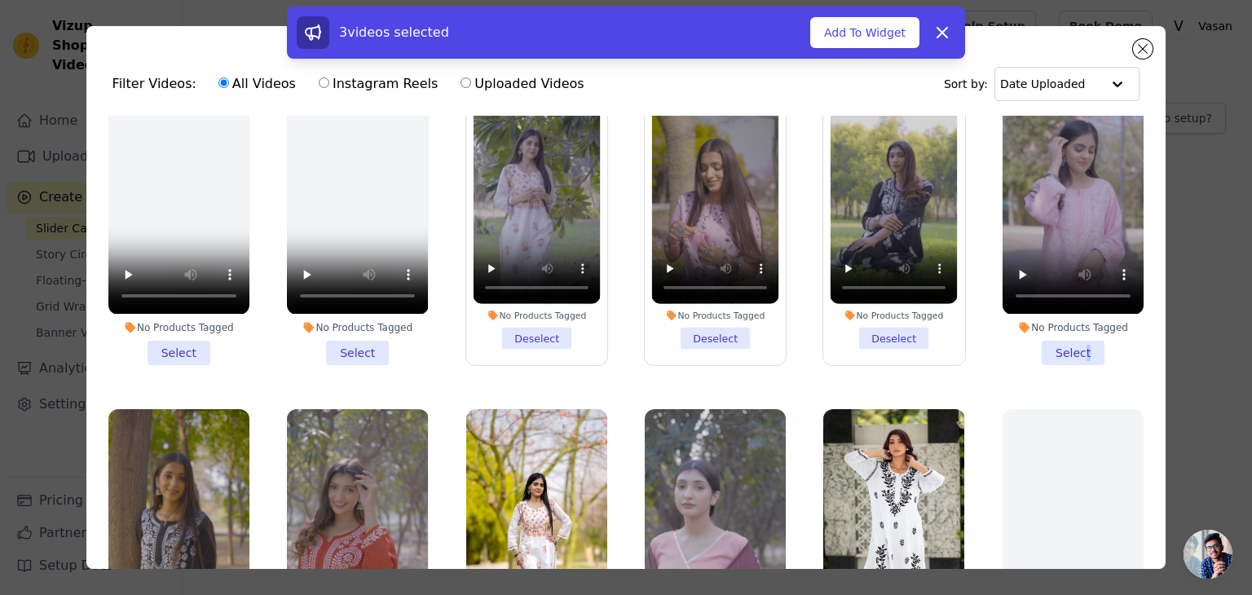
drag, startPoint x: 1067, startPoint y: 330, endPoint x: 1040, endPoint y: 343, distance: 29.9
click at [1065, 333] on li "No Products Tagged Select" at bounding box center [1073, 214] width 141 height 302
click at [1053, 344] on li "No Products Tagged Select" at bounding box center [1073, 214] width 141 height 302
click at [0, 0] on input "No Products Tagged Select" at bounding box center [0, 0] width 0 height 0
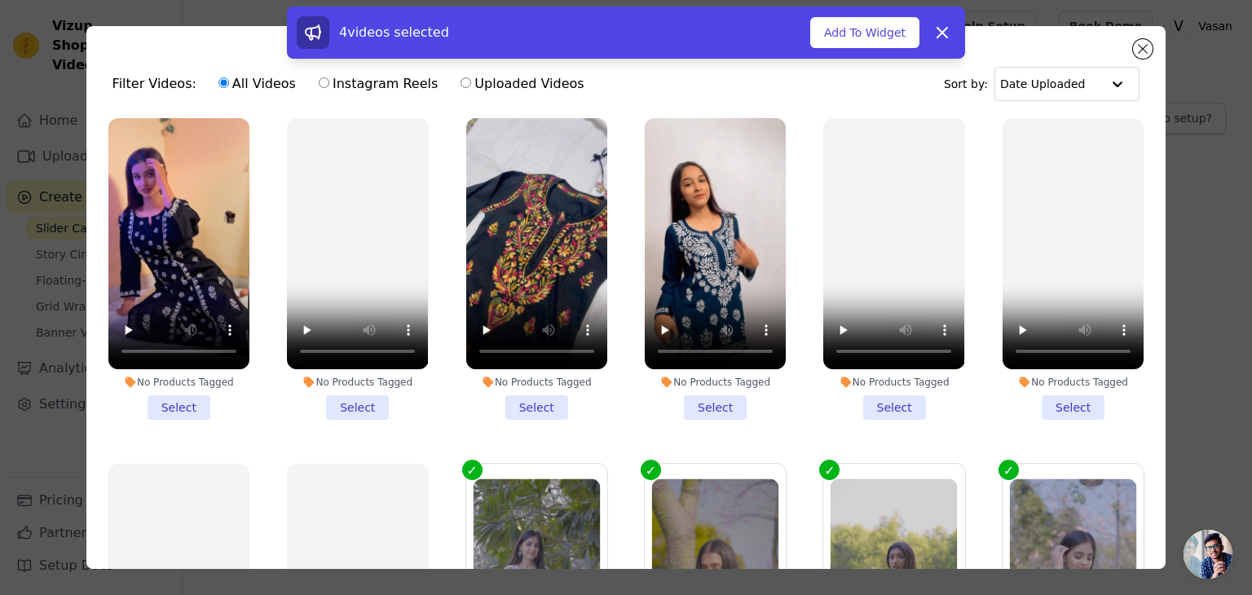
scroll to position [0, 0]
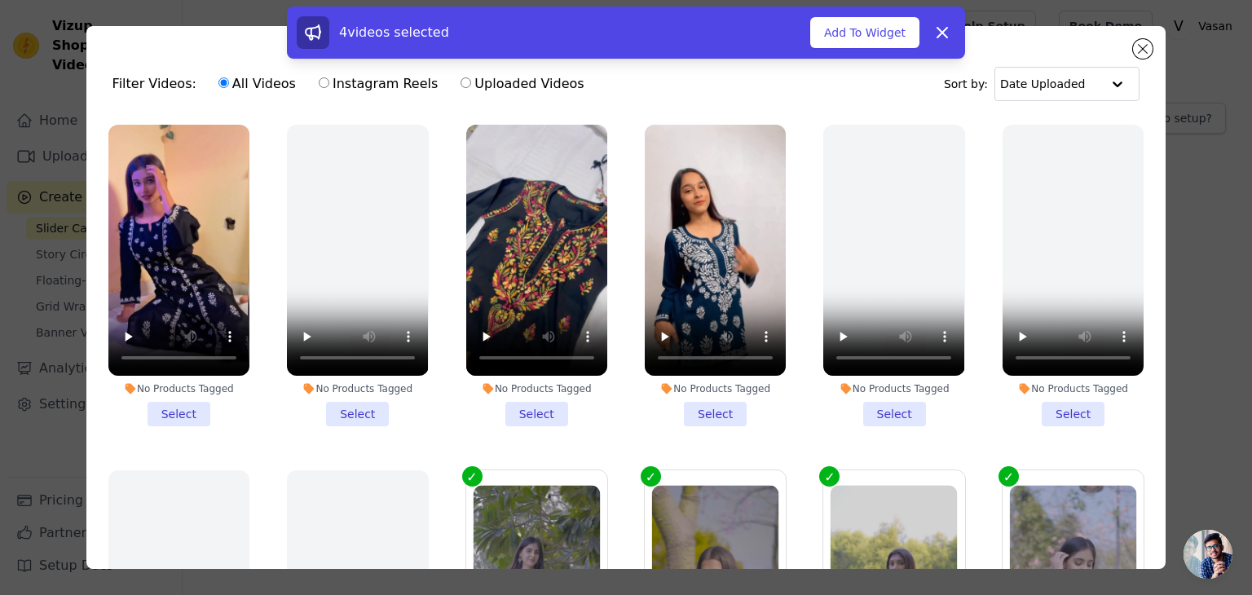
click at [549, 409] on li "No Products Tagged Select" at bounding box center [536, 276] width 141 height 302
click at [0, 0] on input "No Products Tagged Select" at bounding box center [0, 0] width 0 height 0
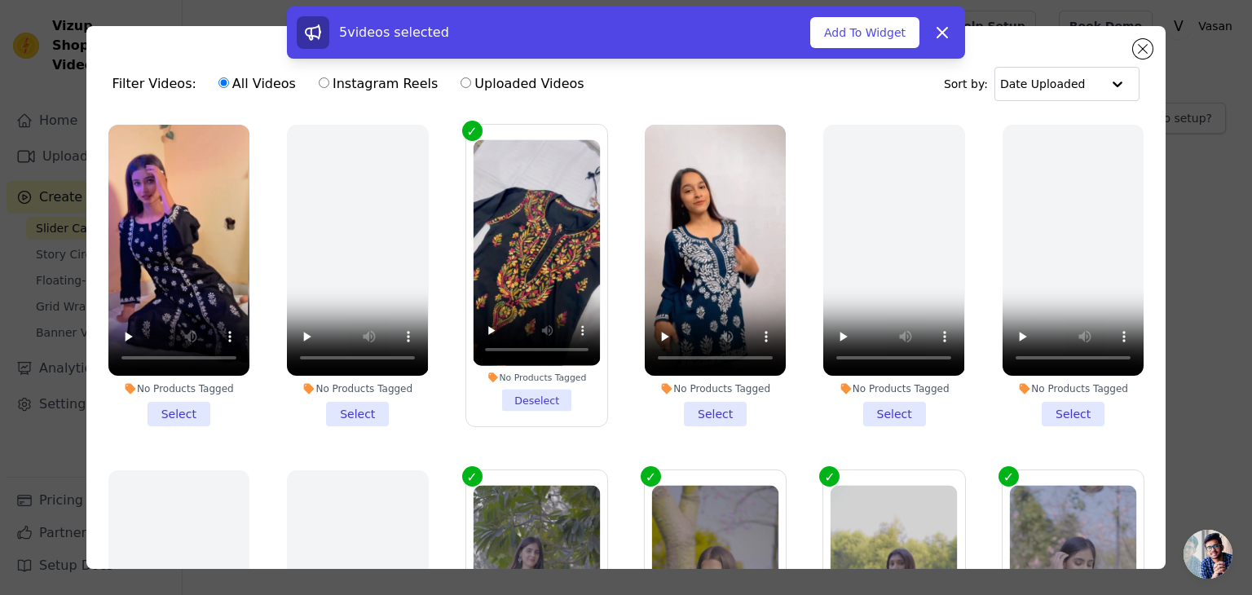
click at [714, 403] on li "No Products Tagged Select" at bounding box center [715, 276] width 141 height 302
click at [0, 0] on input "No Products Tagged Select" at bounding box center [0, 0] width 0 height 0
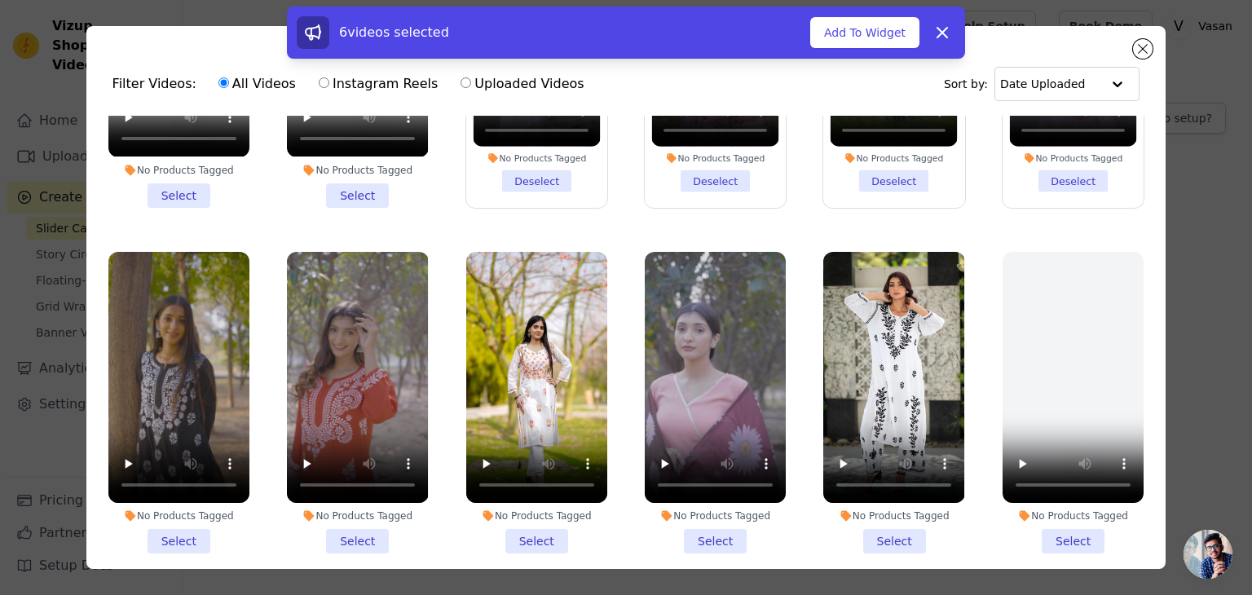
scroll to position [571, 0]
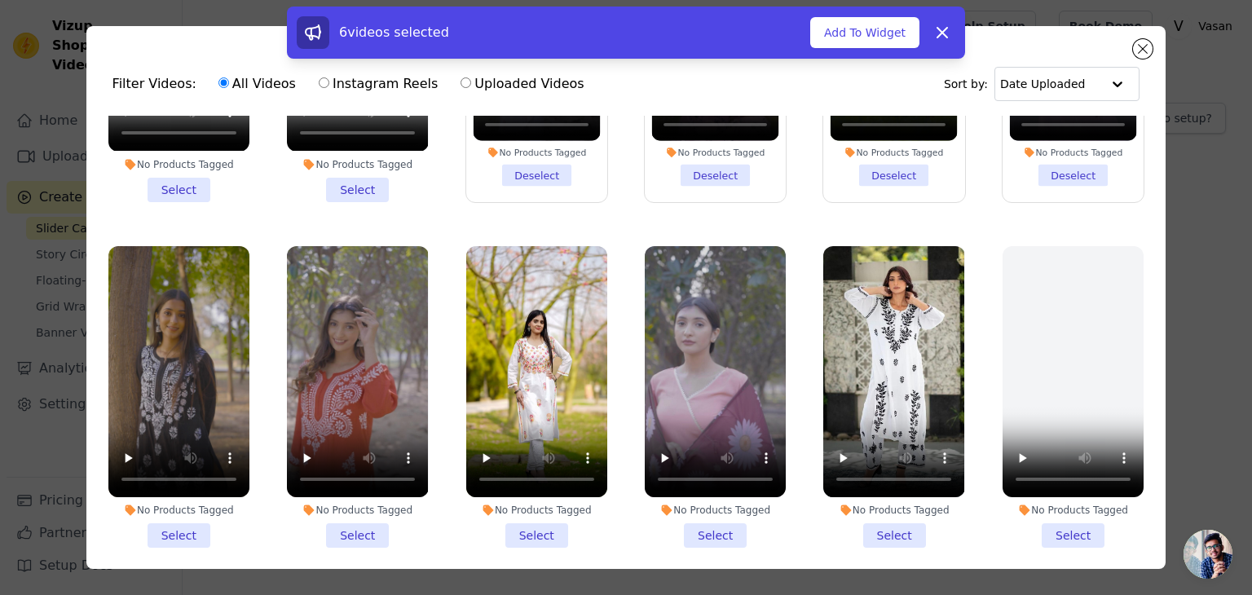
click at [186, 518] on li "No Products Tagged Select" at bounding box center [178, 397] width 141 height 302
click at [0, 0] on input "No Products Tagged Select" at bounding box center [0, 0] width 0 height 0
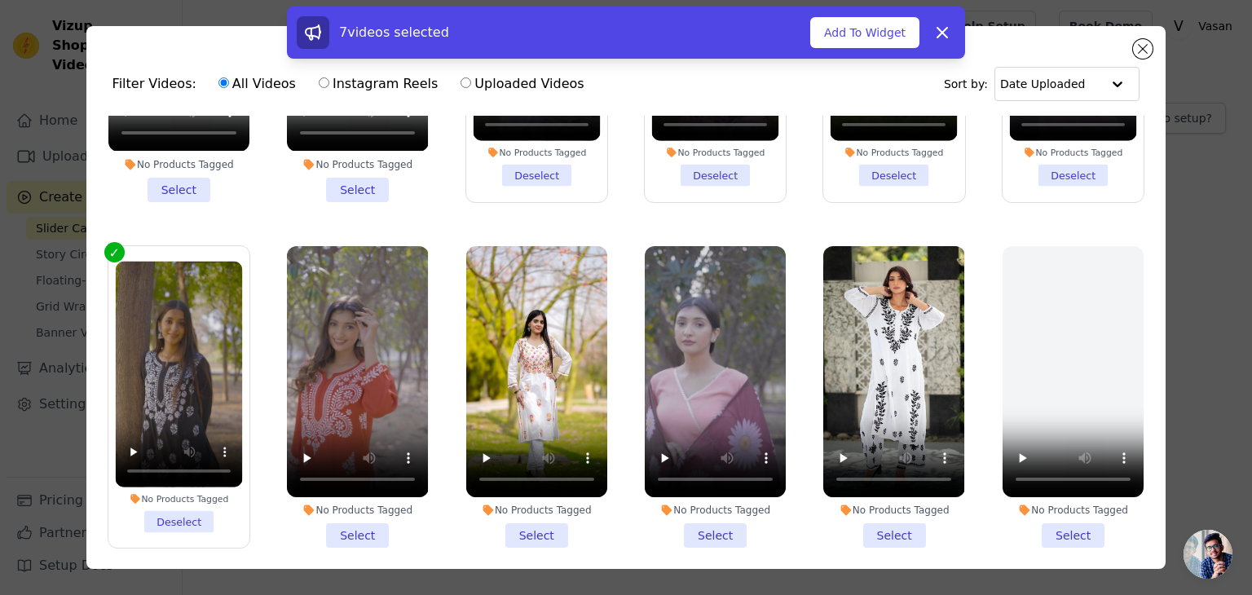
click at [333, 507] on li "No Products Tagged Select" at bounding box center [357, 397] width 141 height 302
click at [0, 0] on input "No Products Tagged Select" at bounding box center [0, 0] width 0 height 0
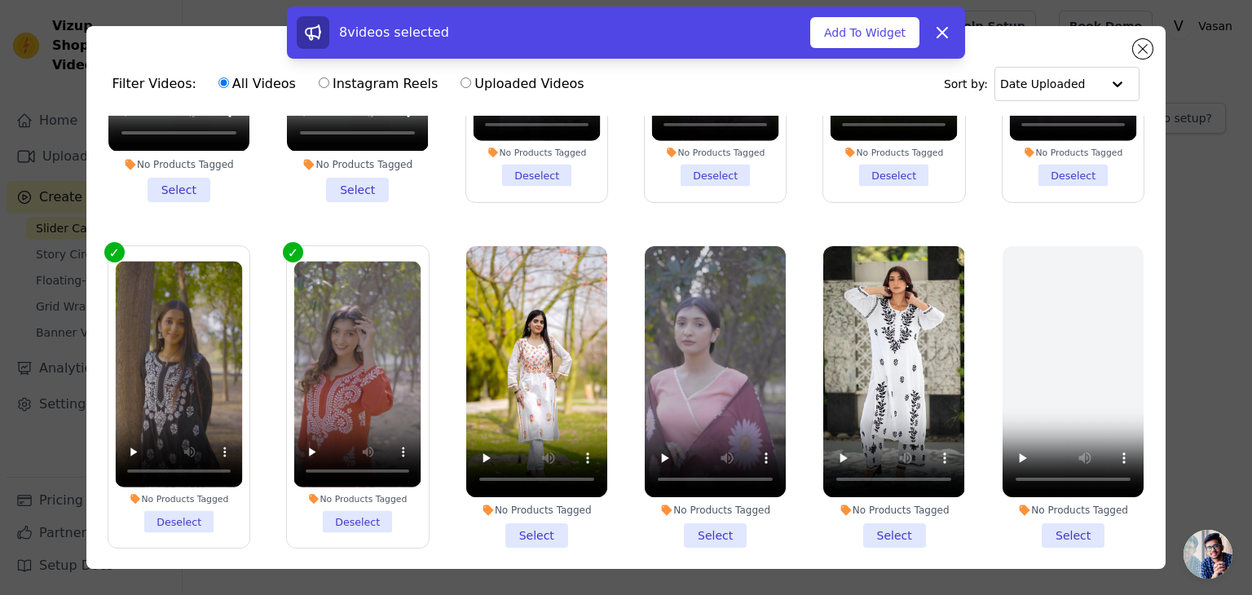
drag, startPoint x: 536, startPoint y: 523, endPoint x: 553, endPoint y: 520, distance: 17.4
click at [536, 522] on li "No Products Tagged Select" at bounding box center [536, 397] width 141 height 302
click at [518, 509] on li "No Products Tagged Select" at bounding box center [536, 397] width 141 height 302
click at [0, 0] on input "No Products Tagged Select" at bounding box center [0, 0] width 0 height 0
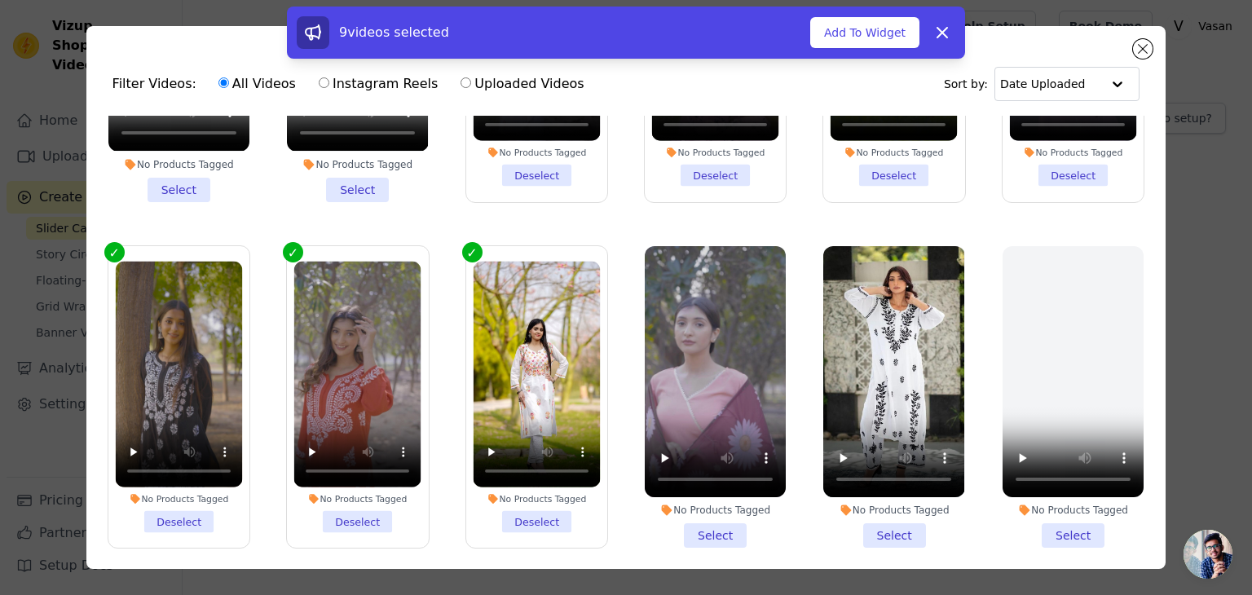
click at [678, 508] on li "No Products Tagged Select" at bounding box center [715, 397] width 141 height 302
click at [0, 0] on input "No Products Tagged Select" at bounding box center [0, 0] width 0 height 0
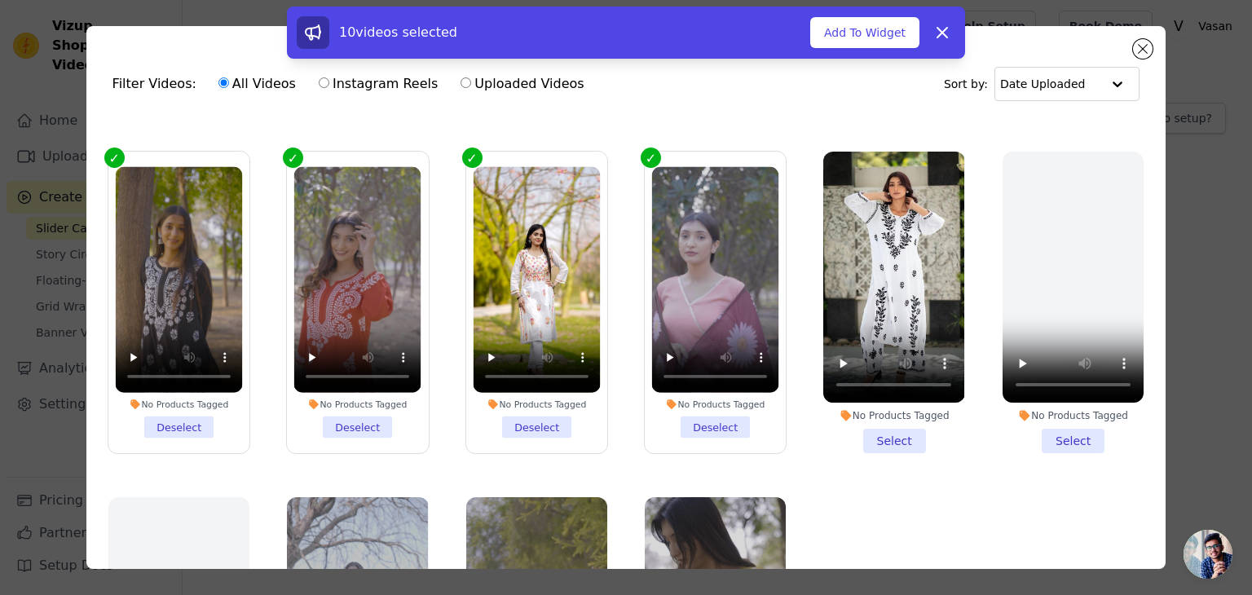
scroll to position [734, 0]
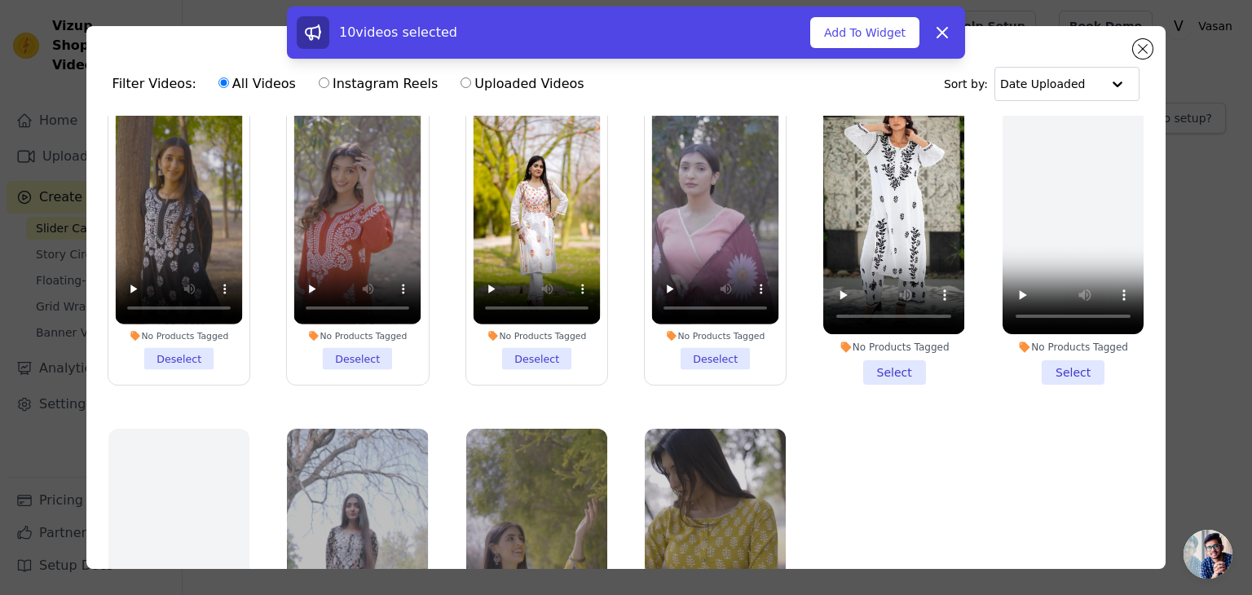
click at [888, 361] on li "No Products Tagged Select" at bounding box center [893, 234] width 141 height 302
click at [0, 0] on input "No Products Tagged Select" at bounding box center [0, 0] width 0 height 0
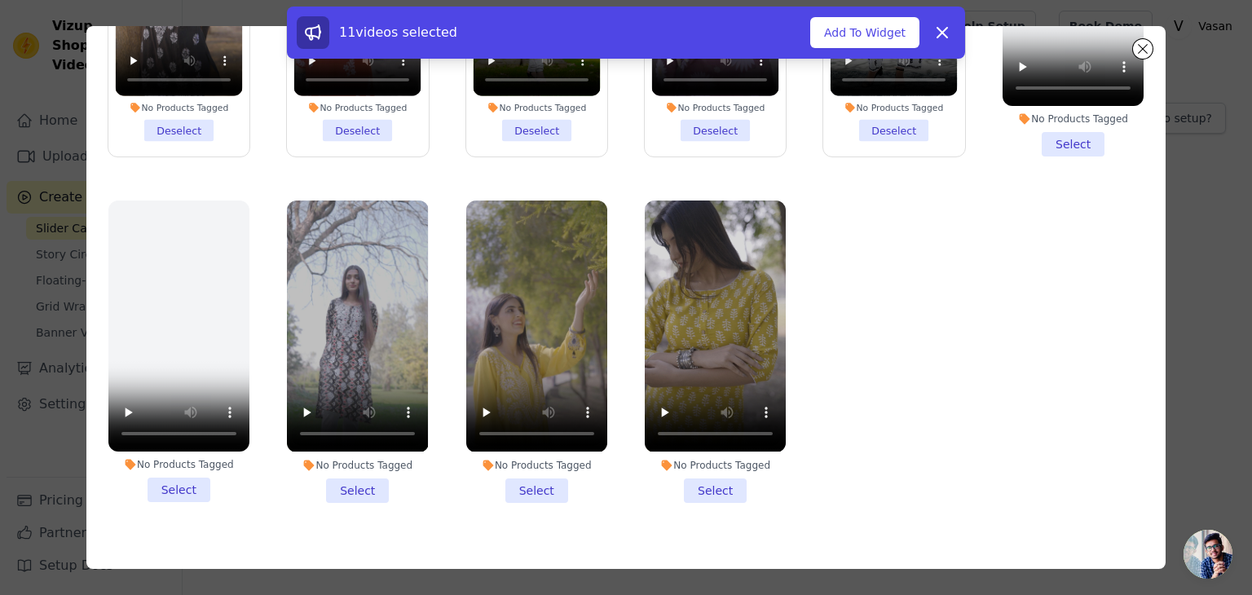
scroll to position [141, 0]
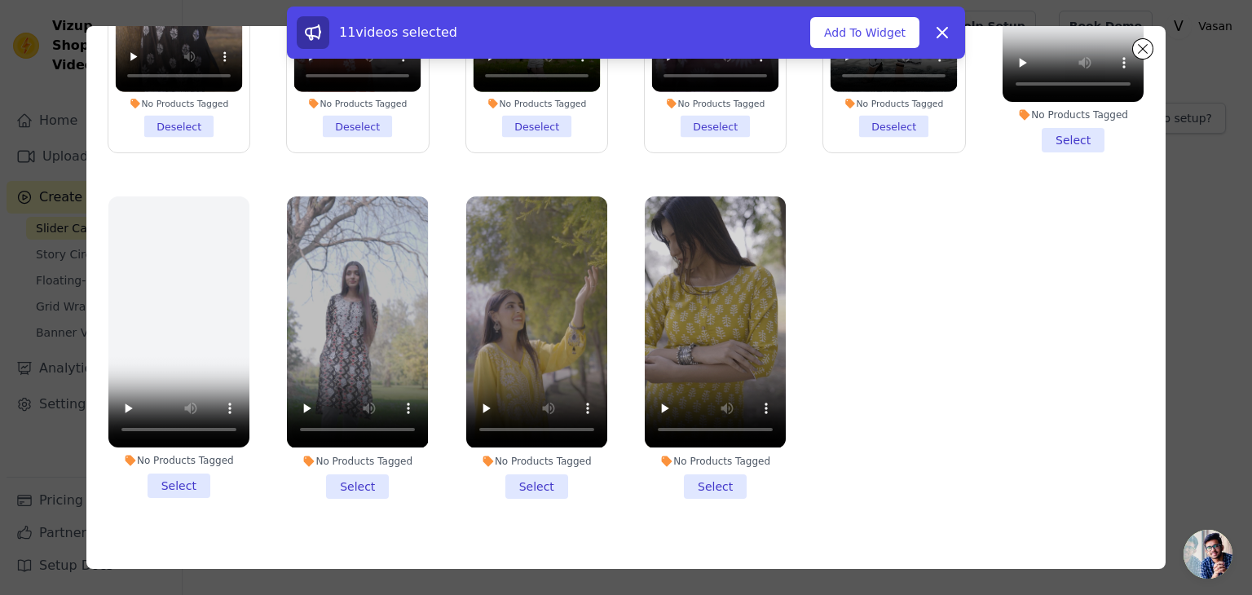
drag, startPoint x: 713, startPoint y: 464, endPoint x: 669, endPoint y: 456, distance: 44.6
click at [713, 462] on li "No Products Tagged Select" at bounding box center [715, 347] width 141 height 302
click at [0, 0] on input "No Products Tagged Select" at bounding box center [0, 0] width 0 height 0
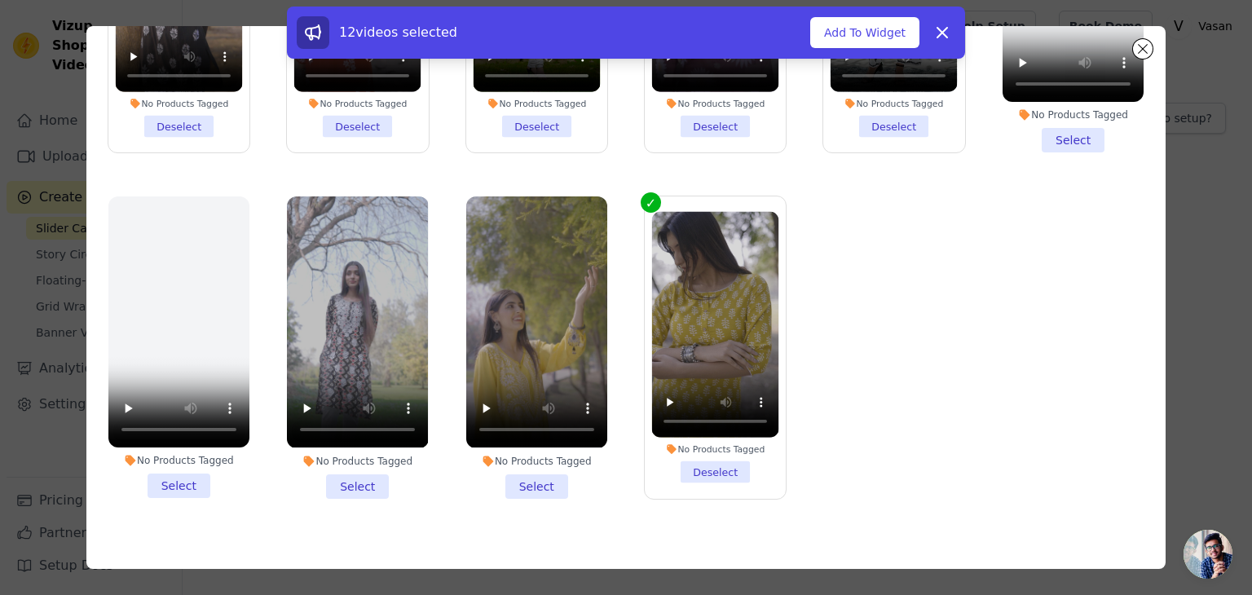
click at [538, 461] on li "No Products Tagged Select" at bounding box center [536, 347] width 141 height 302
click at [0, 0] on input "No Products Tagged Select" at bounding box center [0, 0] width 0 height 0
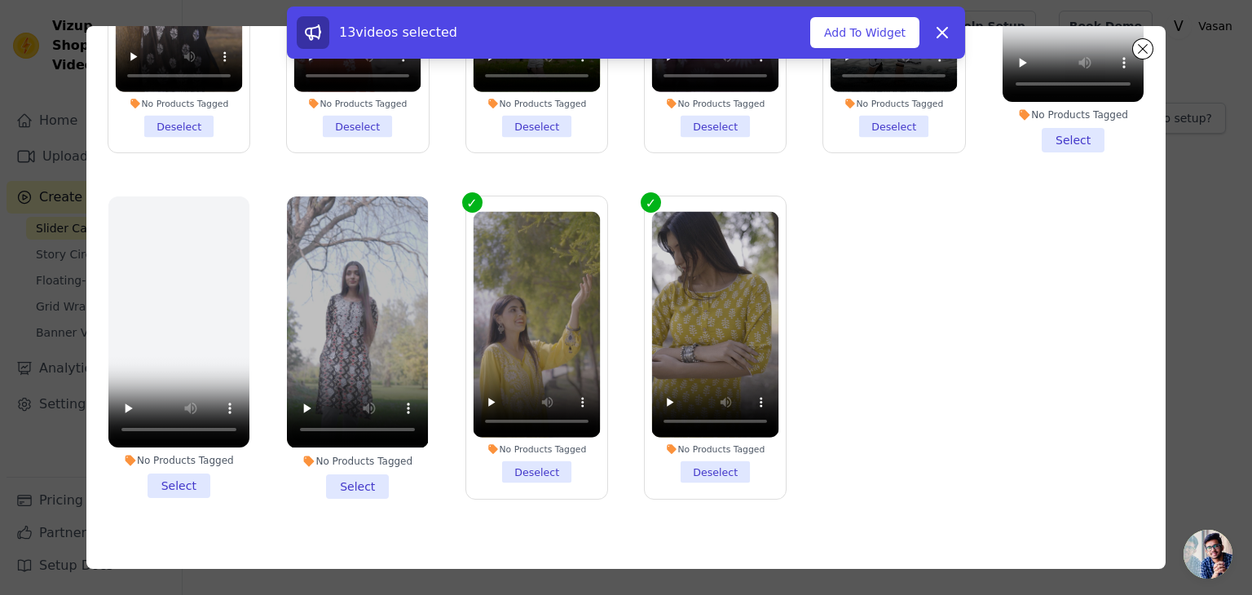
click at [364, 464] on li "No Products Tagged Select" at bounding box center [357, 347] width 141 height 302
click at [0, 0] on input "No Products Tagged Select" at bounding box center [0, 0] width 0 height 0
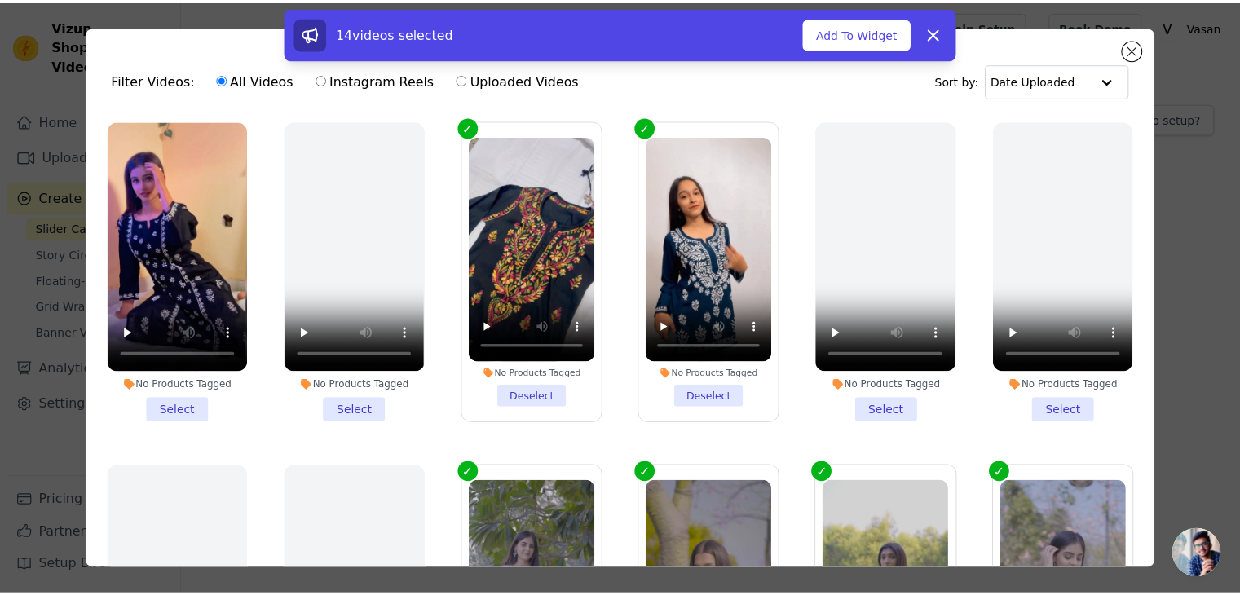
scroll to position [0, 0]
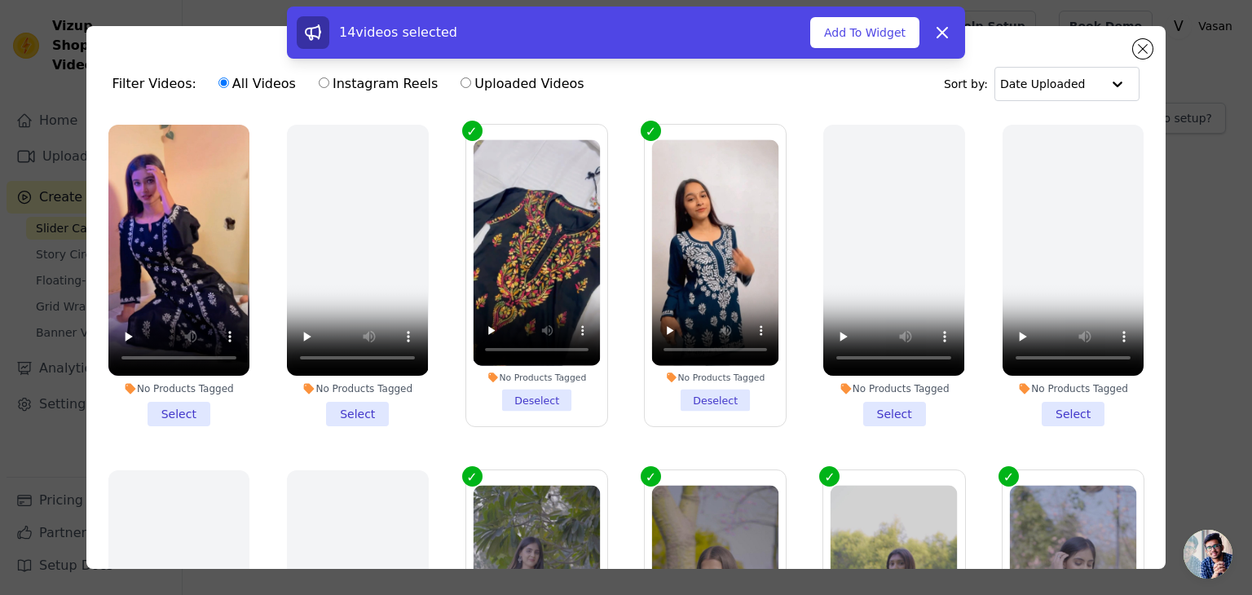
click at [176, 412] on li "No Products Tagged Select" at bounding box center [178, 276] width 141 height 302
click at [0, 0] on input "No Products Tagged Select" at bounding box center [0, 0] width 0 height 0
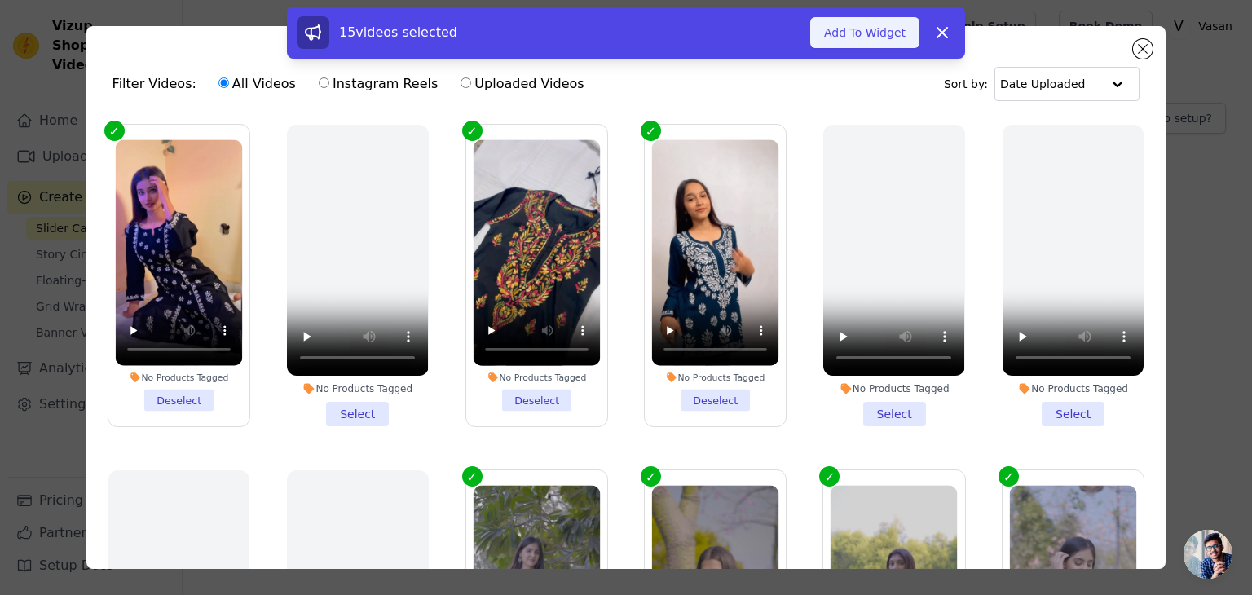
click at [866, 39] on button "Add To Widget" at bounding box center [864, 32] width 109 height 31
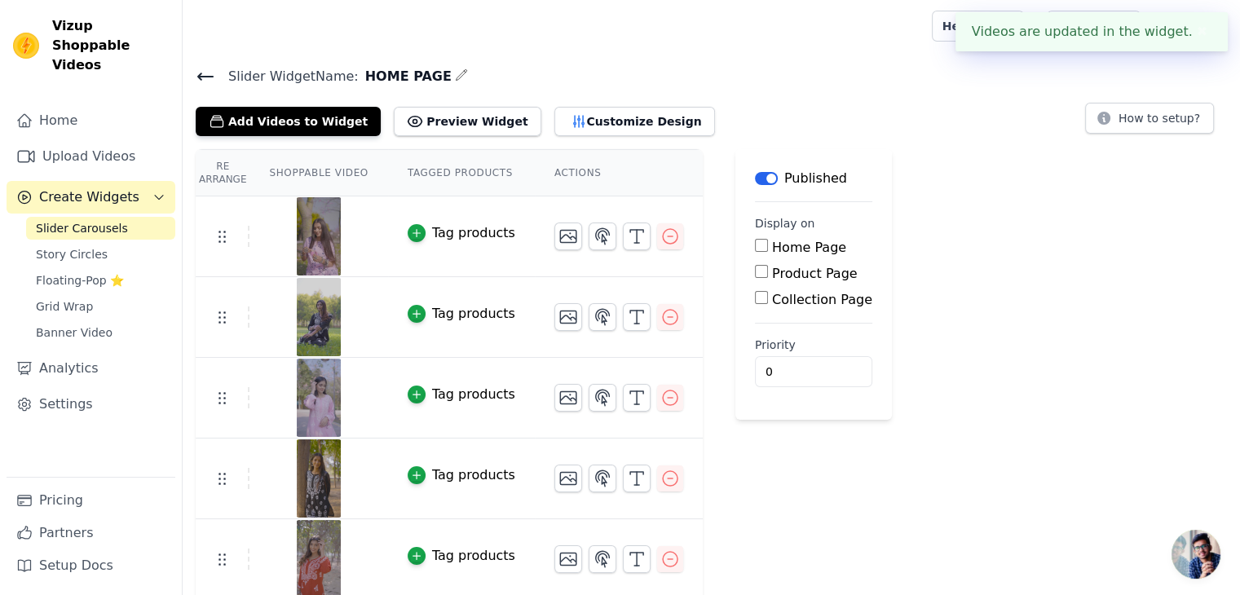
click at [231, 327] on tr "Tag products" at bounding box center [449, 317] width 507 height 81
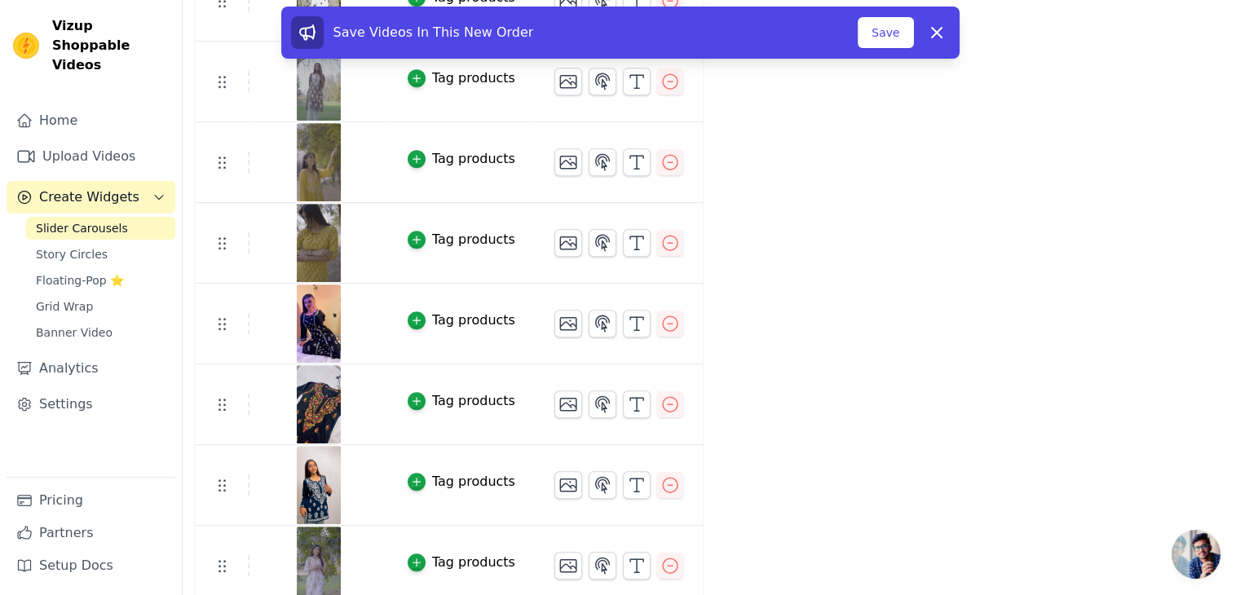
scroll to position [809, 0]
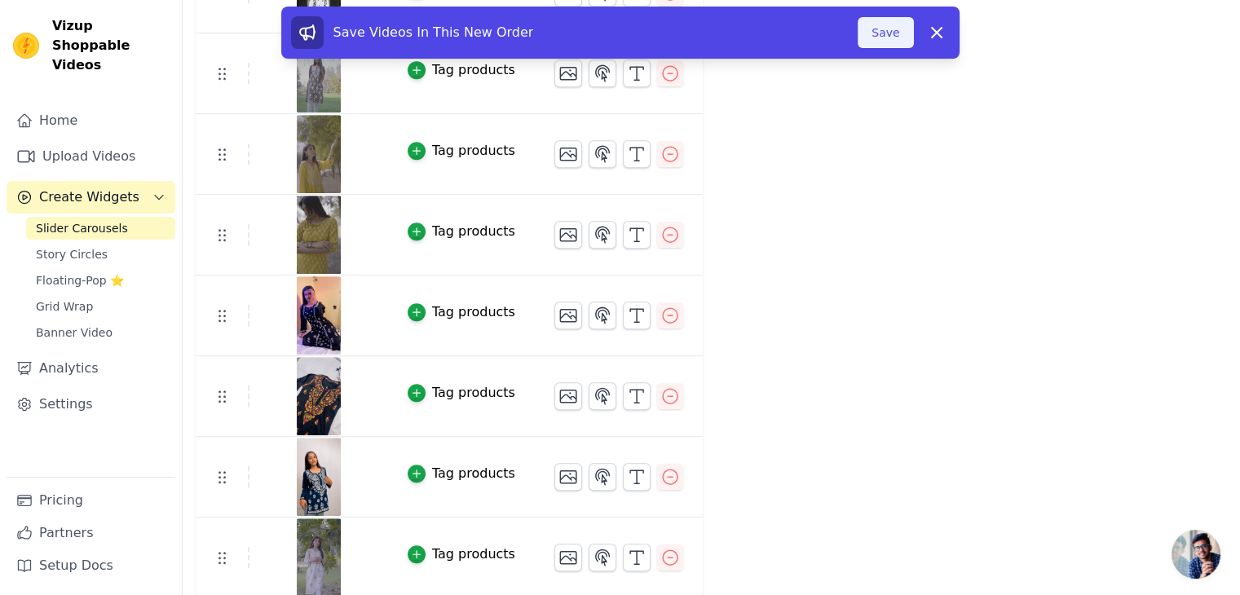
click at [880, 34] on button "Save" at bounding box center [884, 32] width 55 height 31
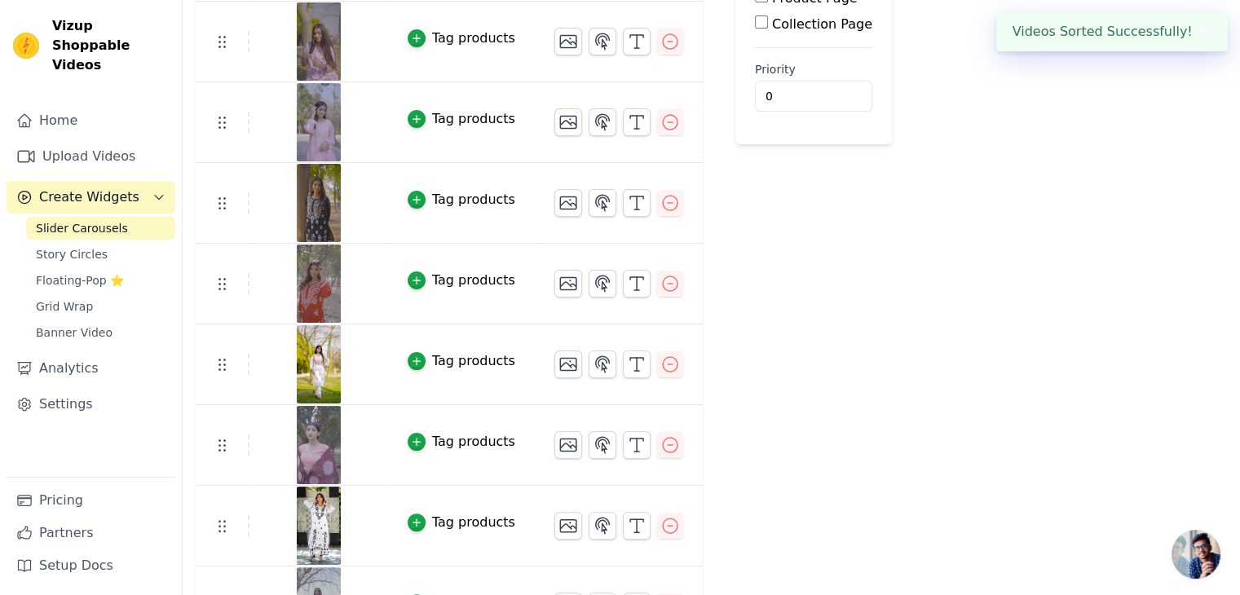
scroll to position [0, 0]
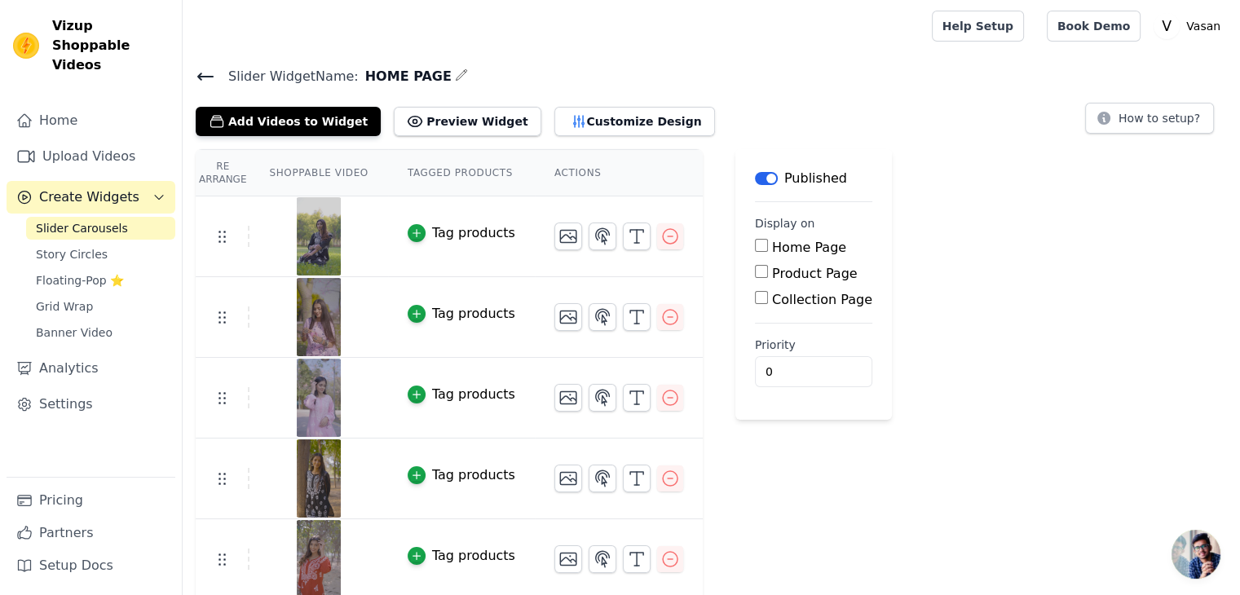
click at [755, 250] on input "Home Page" at bounding box center [761, 245] width 13 height 13
checkbox input "true"
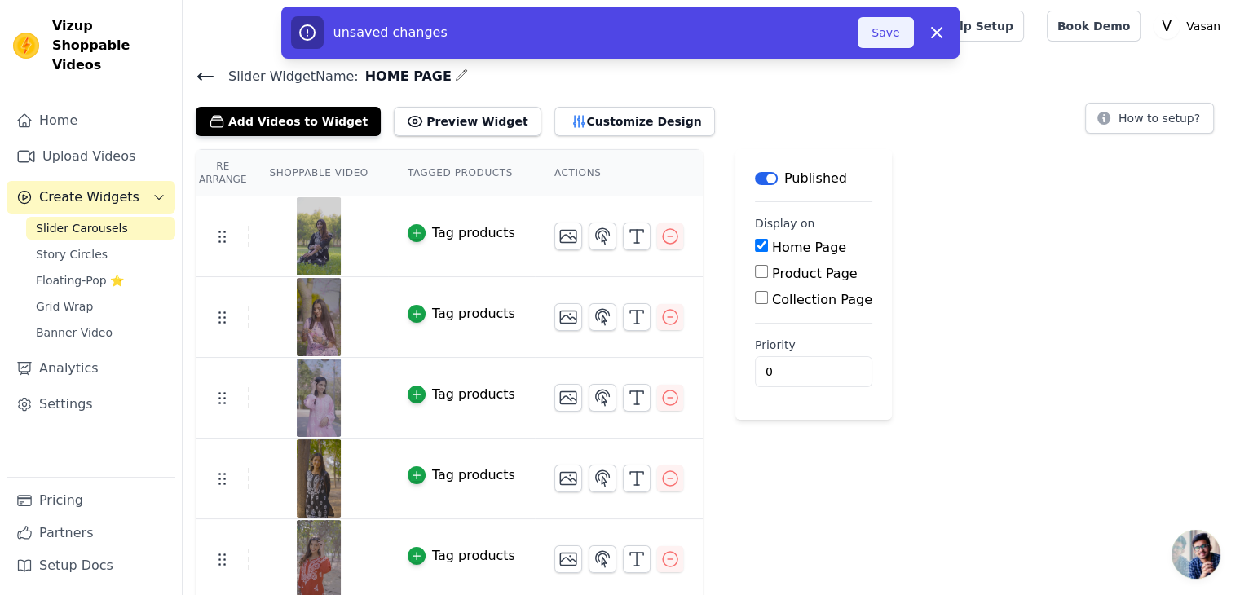
click at [879, 34] on button "Save" at bounding box center [884, 32] width 55 height 31
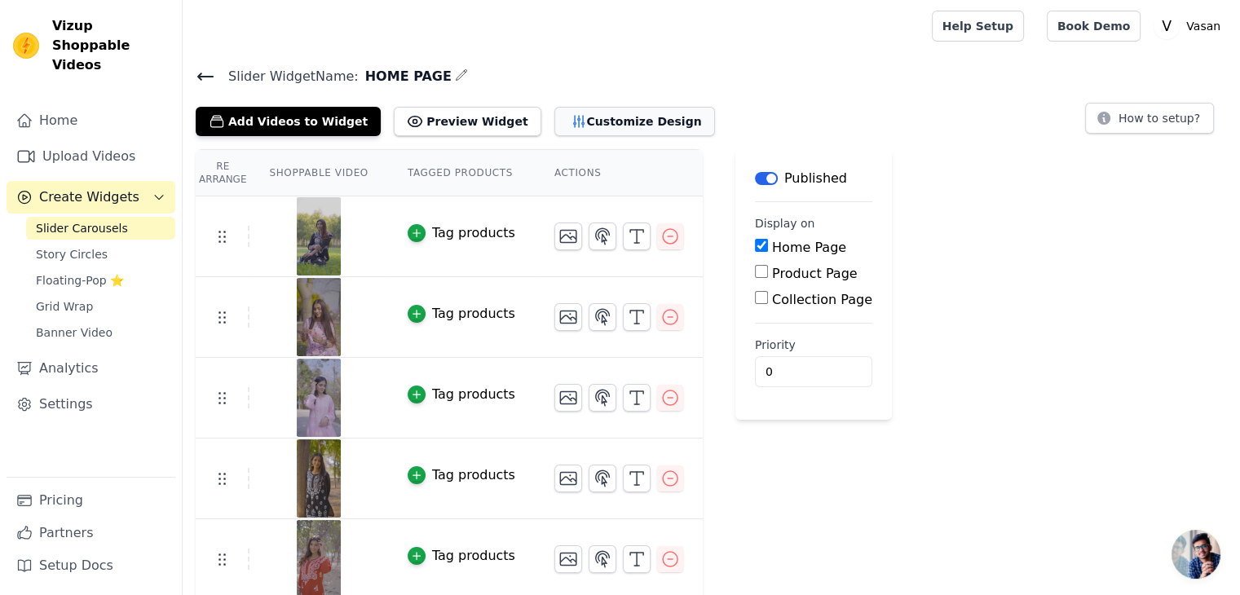
click at [589, 115] on button "Customize Design" at bounding box center [634, 121] width 161 height 29
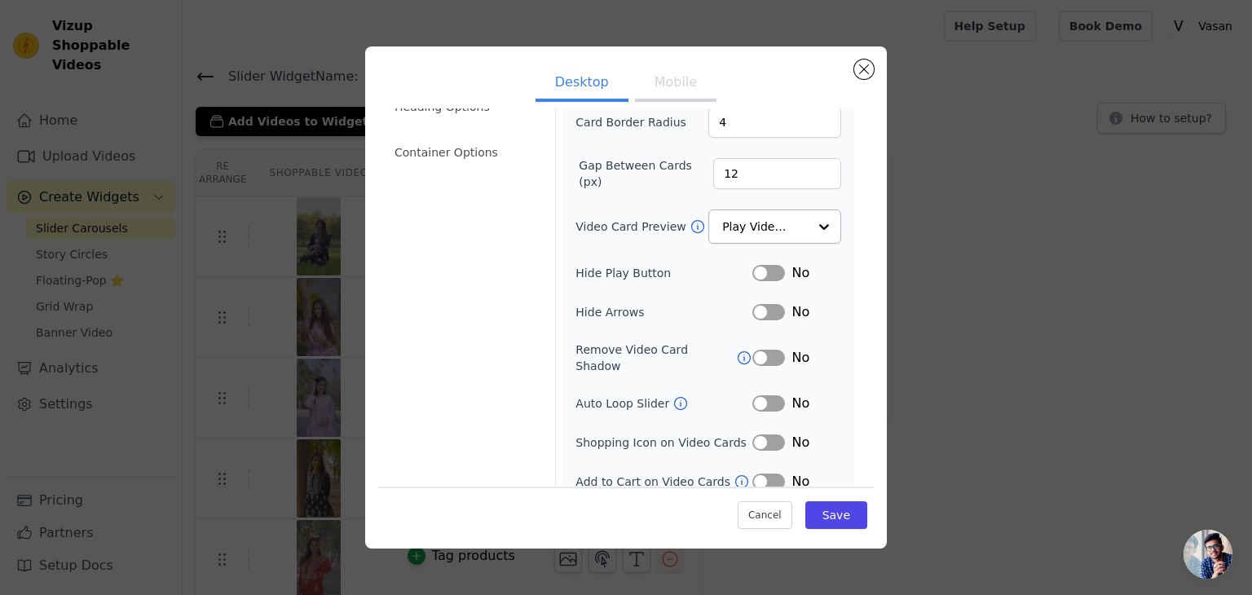
scroll to position [127, 0]
click at [762, 271] on button "Label" at bounding box center [768, 272] width 33 height 16
click at [758, 306] on button "Label" at bounding box center [768, 311] width 33 height 16
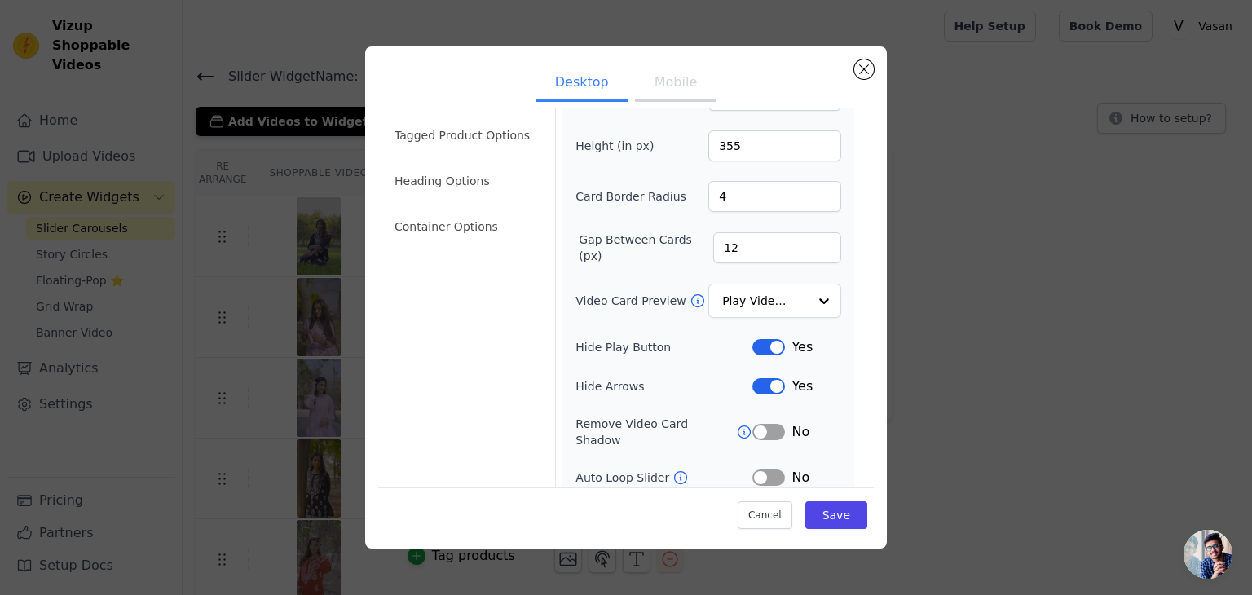
scroll to position [46, 0]
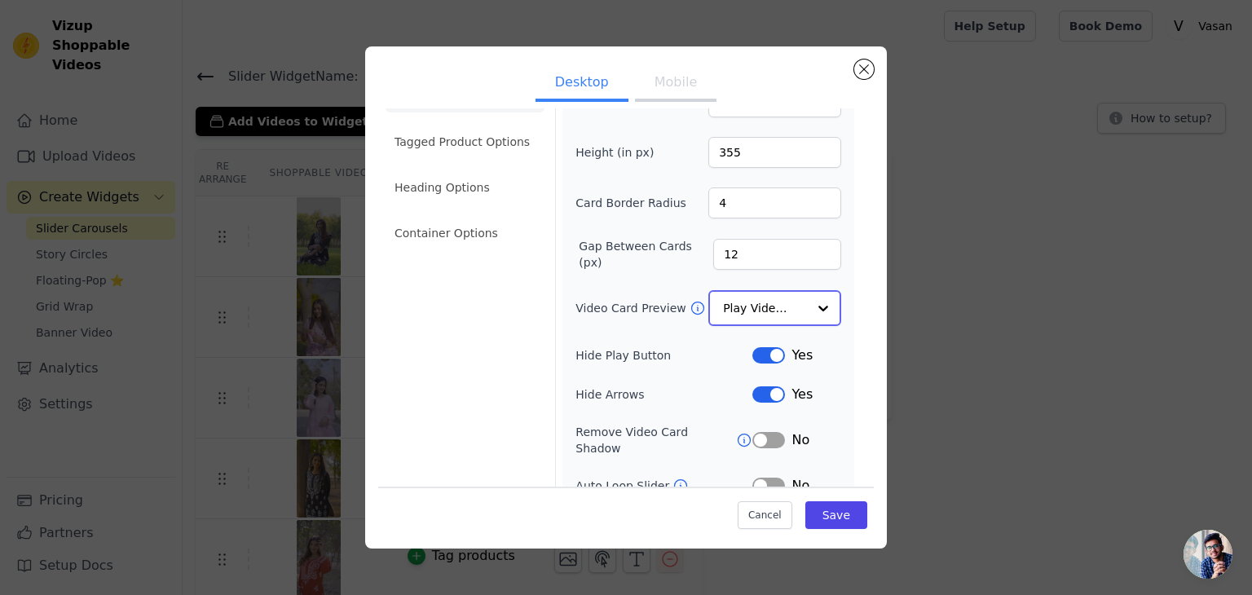
click at [776, 308] on input "Video Card Preview" at bounding box center [765, 308] width 84 height 33
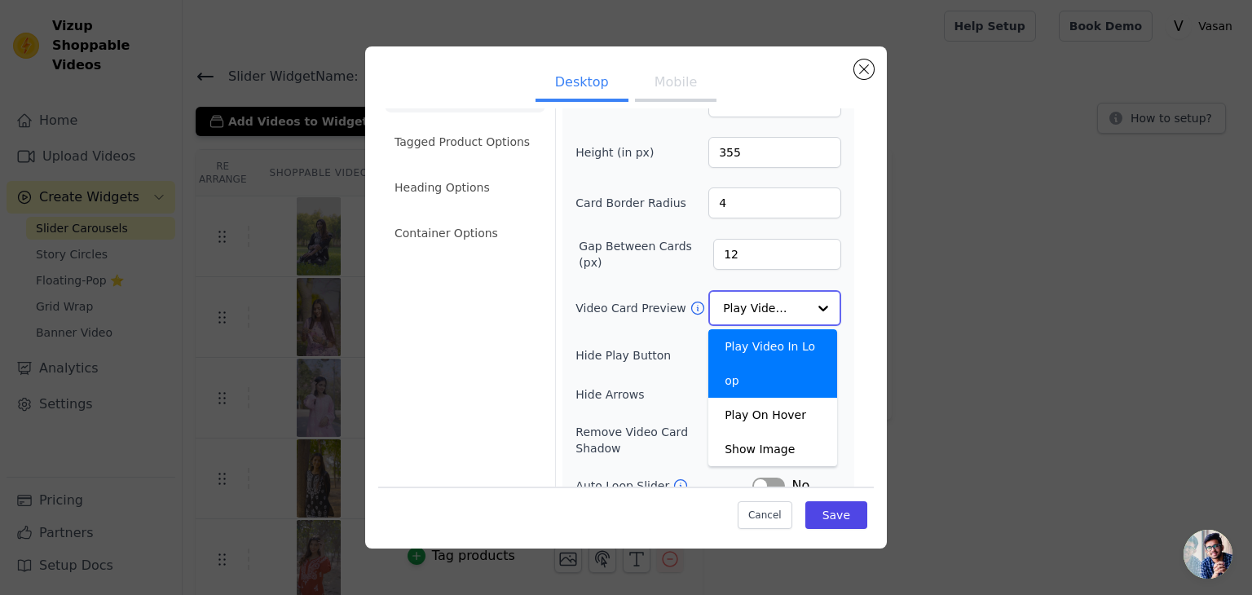
click at [812, 298] on div at bounding box center [823, 308] width 33 height 33
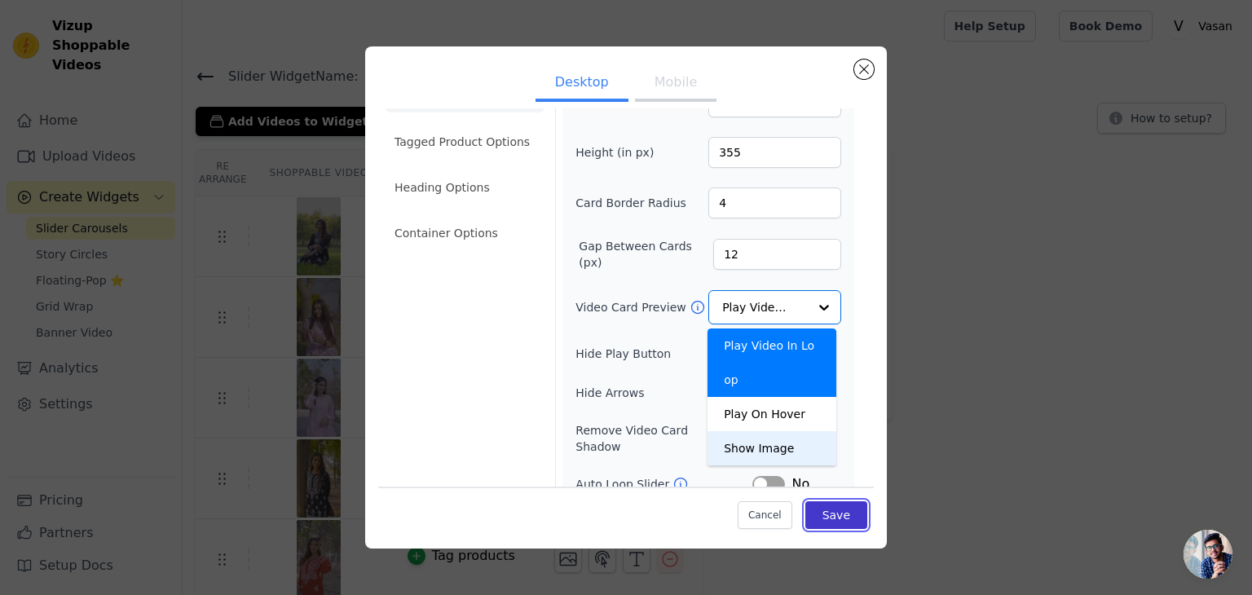
click at [822, 522] on button "Save" at bounding box center [836, 515] width 62 height 28
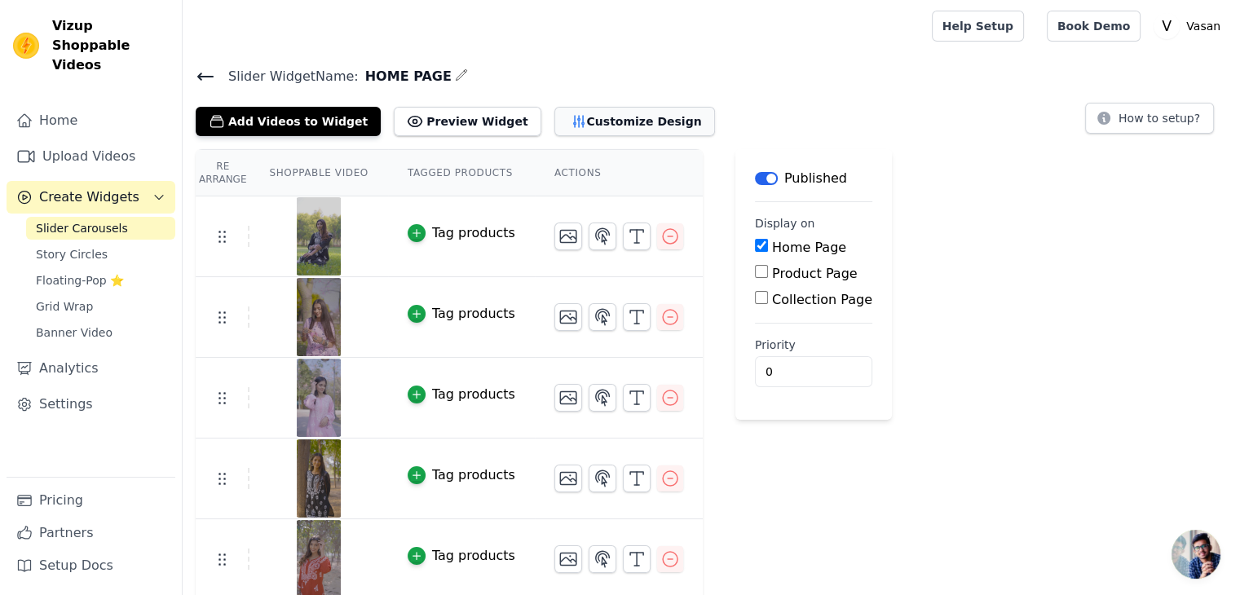
click at [560, 115] on button "Customize Design" at bounding box center [634, 121] width 161 height 29
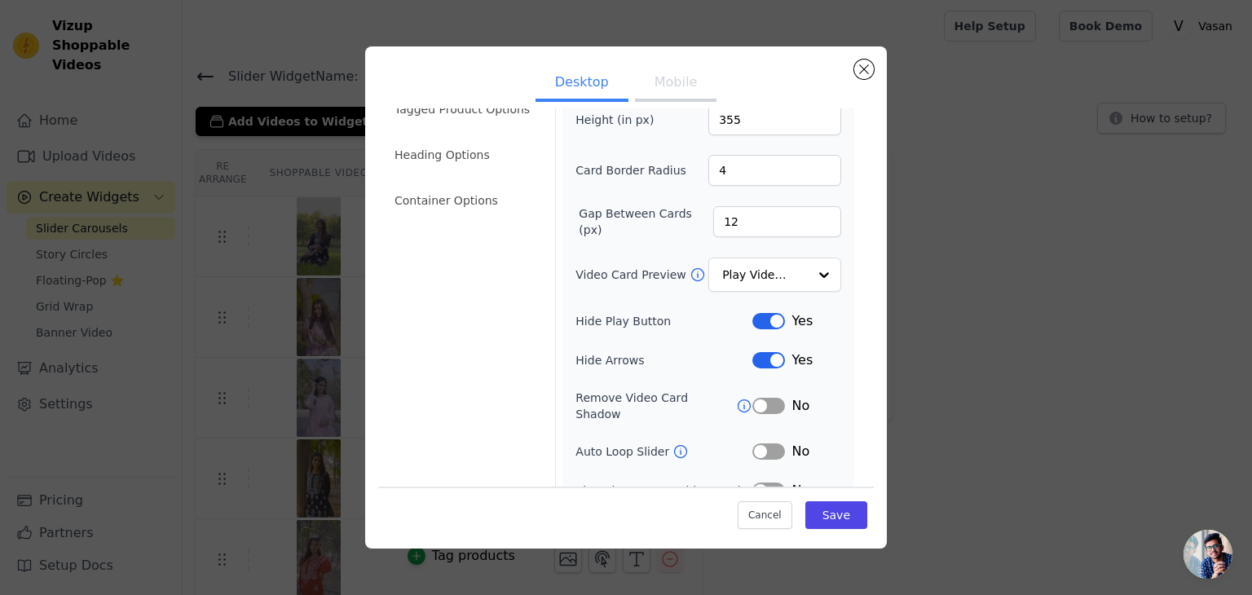
scroll to position [82, 0]
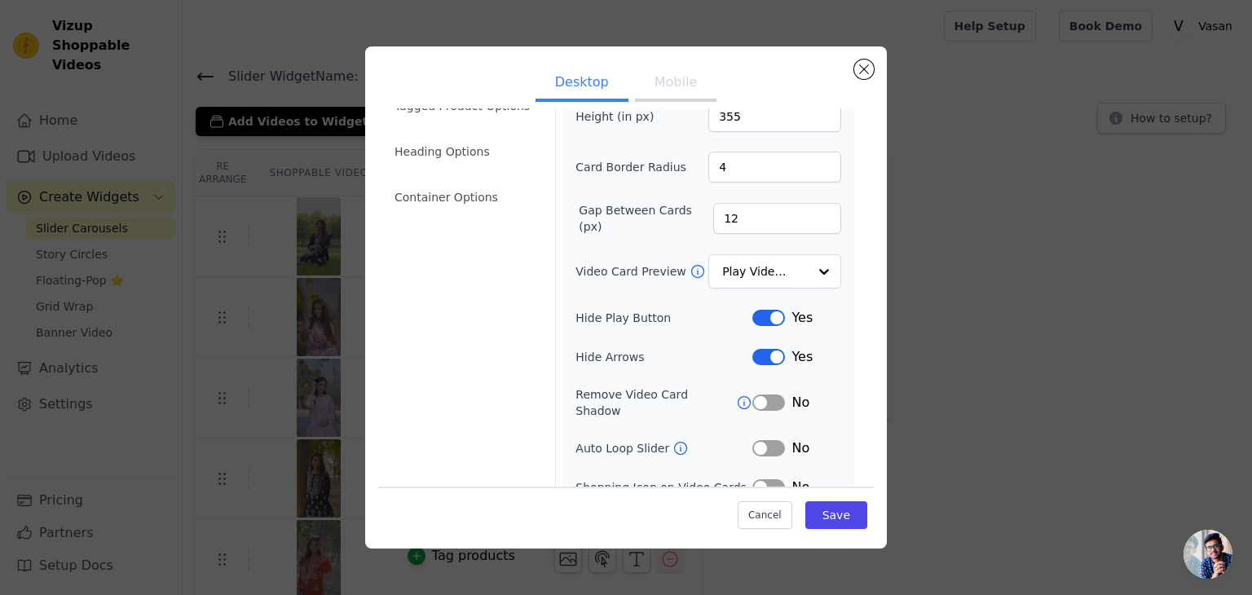
click at [760, 353] on button "Label" at bounding box center [768, 357] width 33 height 16
click at [820, 515] on button "Save" at bounding box center [836, 515] width 62 height 28
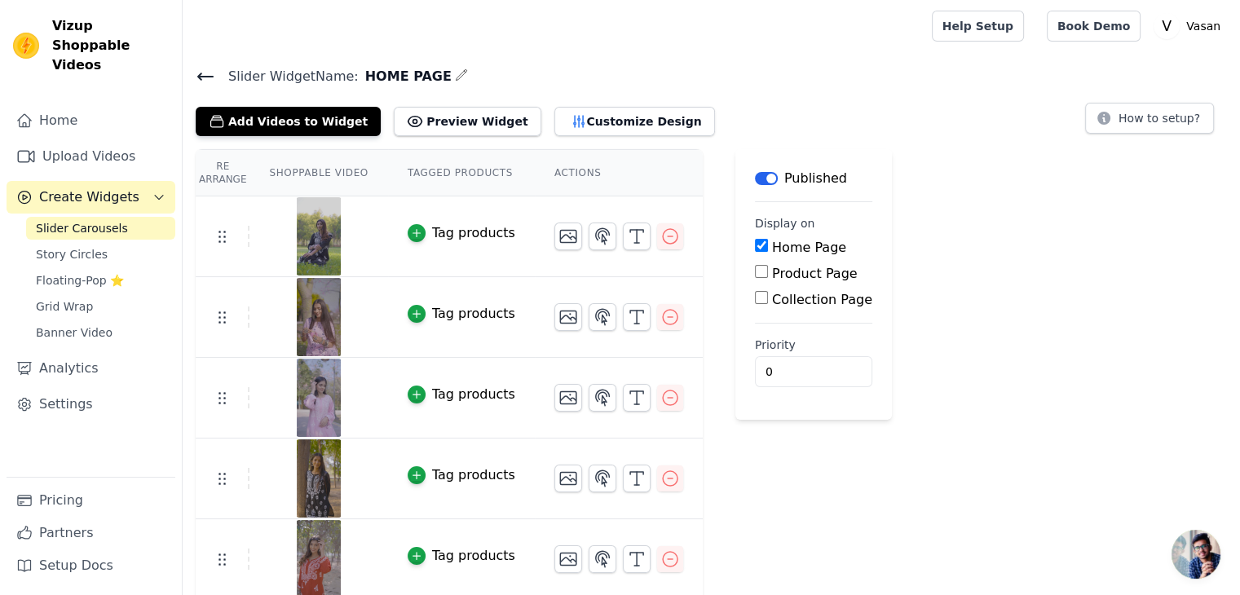
click at [637, 117] on button "Customize Design" at bounding box center [634, 121] width 161 height 29
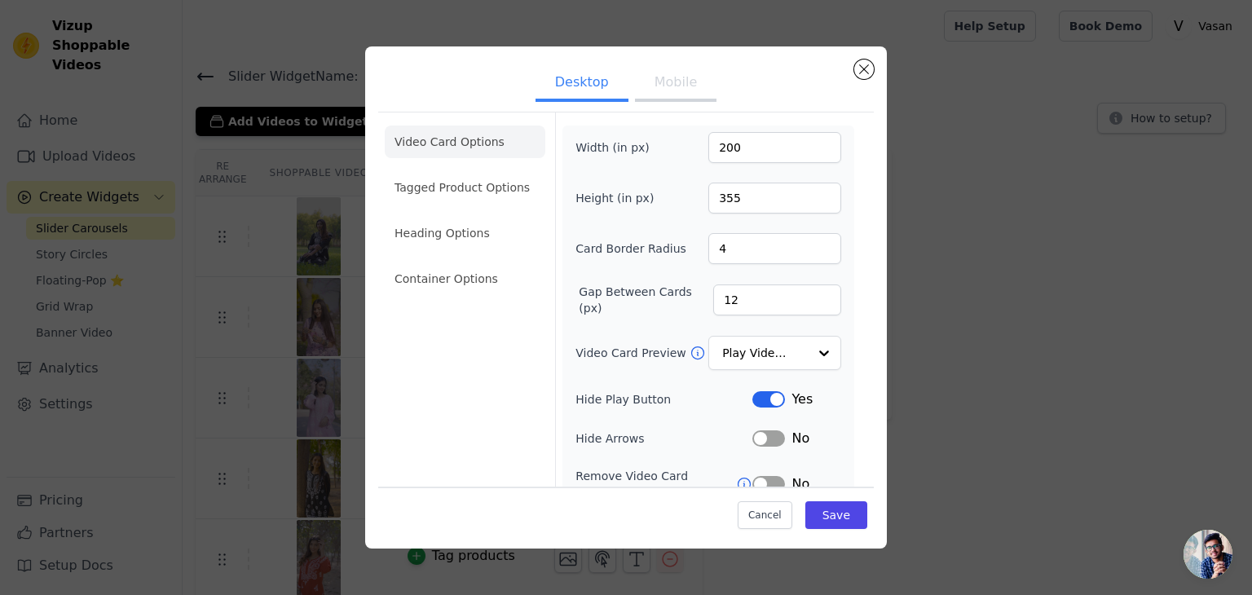
click at [752, 399] on button "Label" at bounding box center [768, 399] width 33 height 16
click at [757, 357] on input "Video Card Preview" at bounding box center [765, 353] width 84 height 33
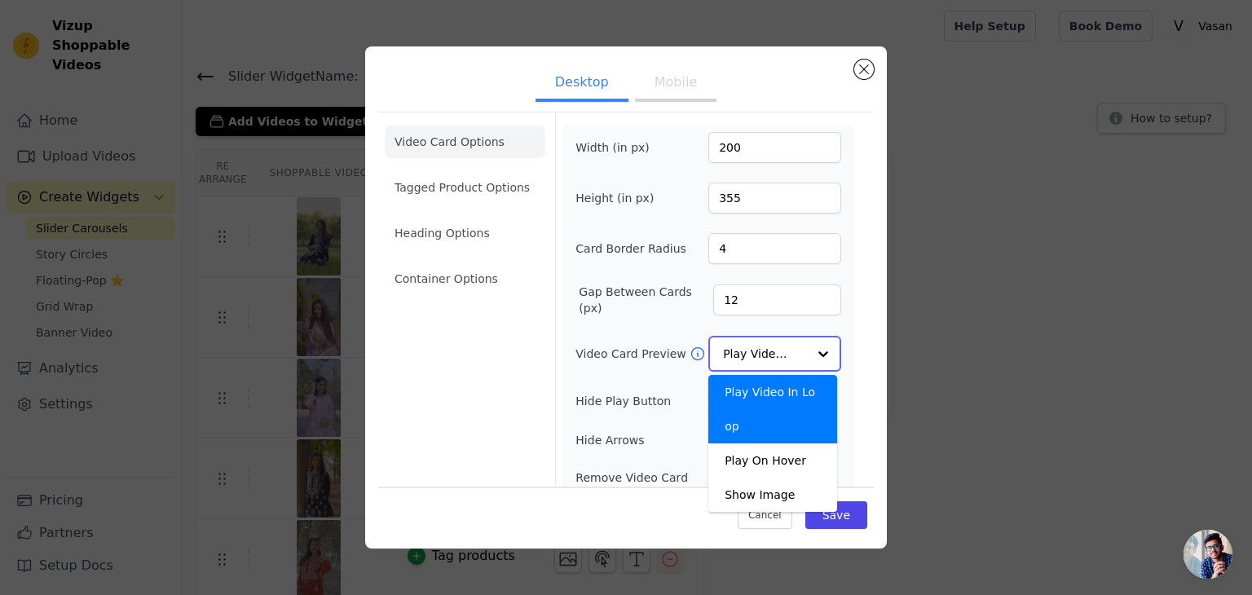
click at [757, 357] on input "Video Card Preview" at bounding box center [765, 353] width 84 height 33
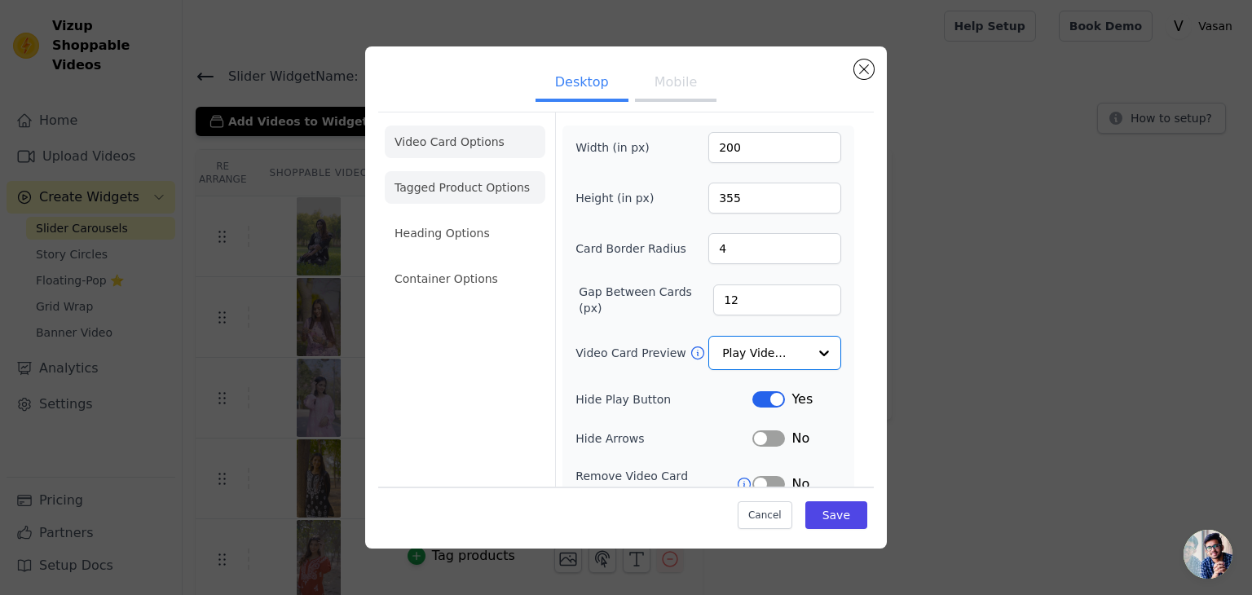
click at [505, 262] on li "Tagged Product Options" at bounding box center [465, 278] width 161 height 33
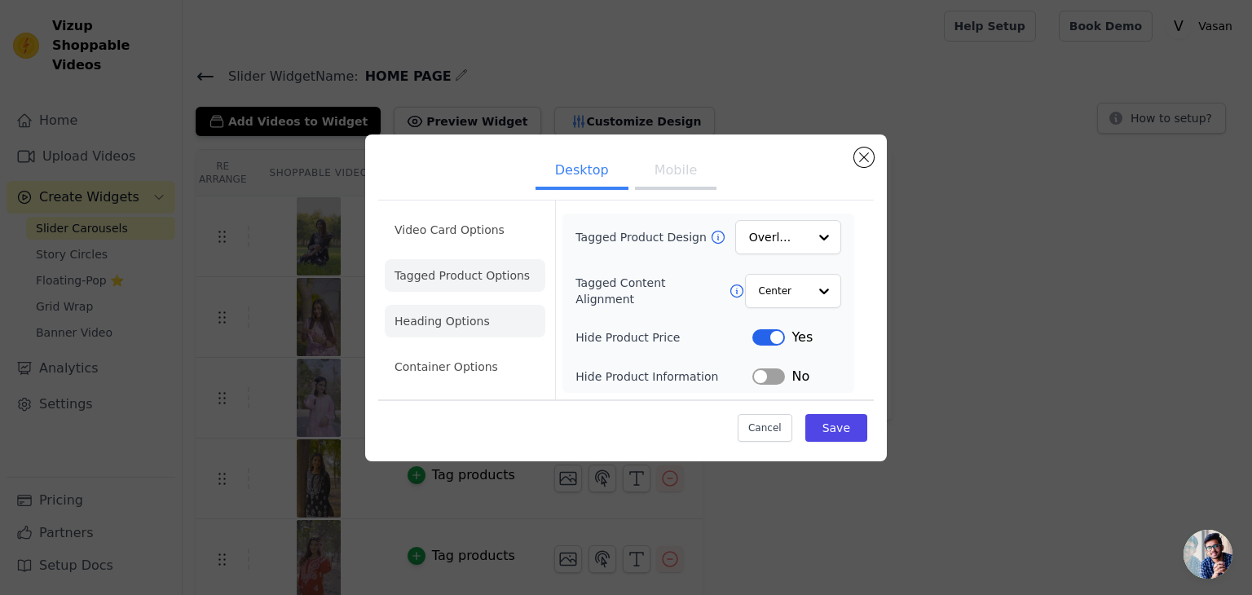
click at [476, 307] on li "Heading Options" at bounding box center [465, 321] width 161 height 33
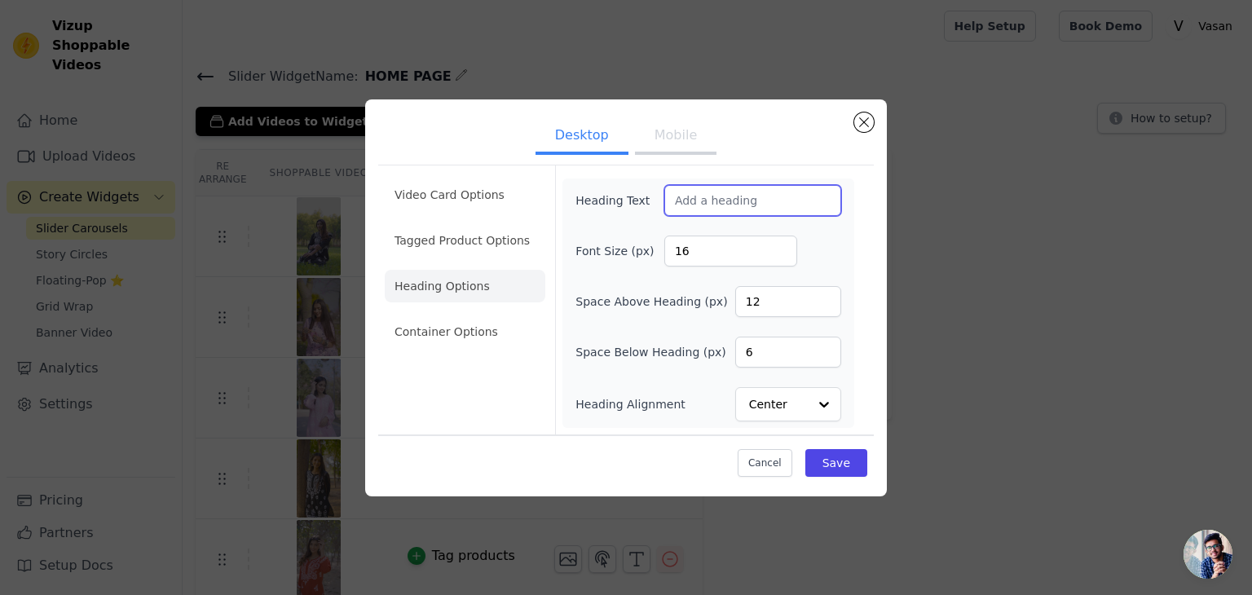
click at [719, 214] on input "Heading Text" at bounding box center [752, 200] width 177 height 31
drag, startPoint x: 737, startPoint y: 209, endPoint x: 636, endPoint y: 210, distance: 101.1
click at [636, 210] on div "Heading Text S" at bounding box center [708, 200] width 266 height 31
paste input "WATCH AND BUY"
type input "WATCH AND BUY"
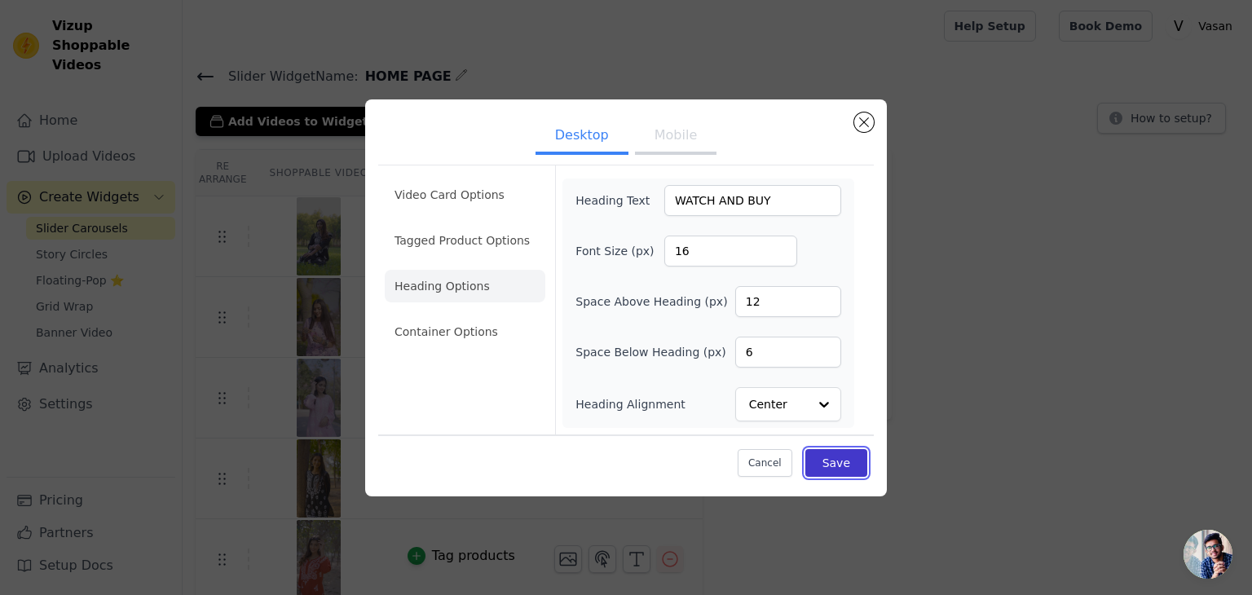
click at [844, 465] on button "Save" at bounding box center [836, 463] width 62 height 28
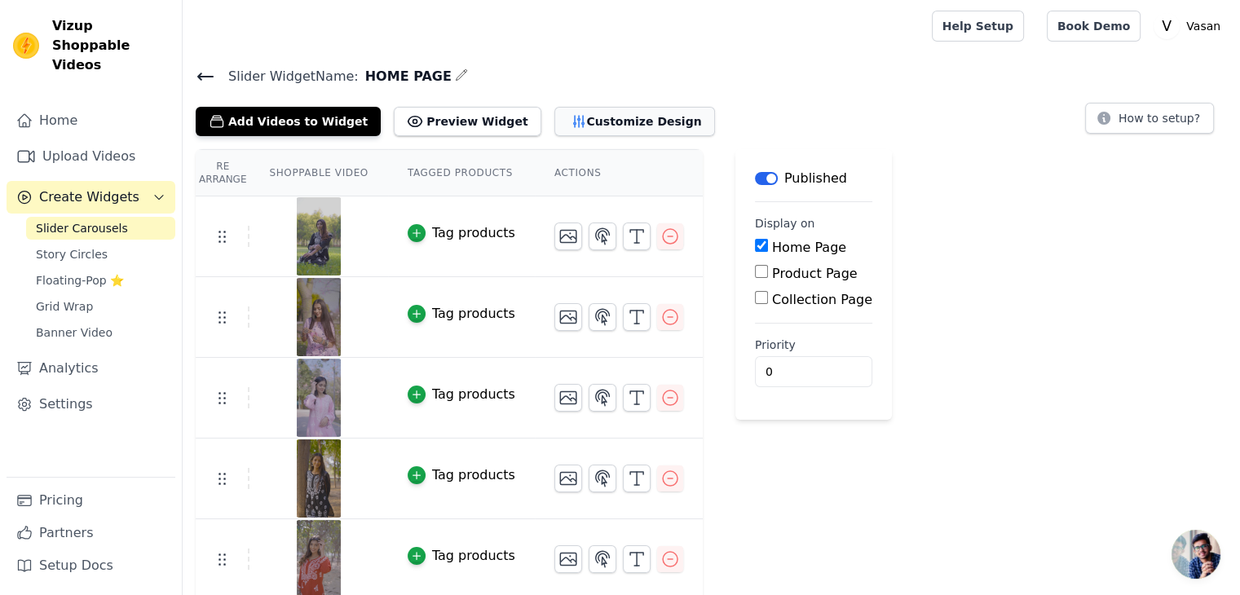
click at [618, 126] on button "Customize Design" at bounding box center [634, 121] width 161 height 29
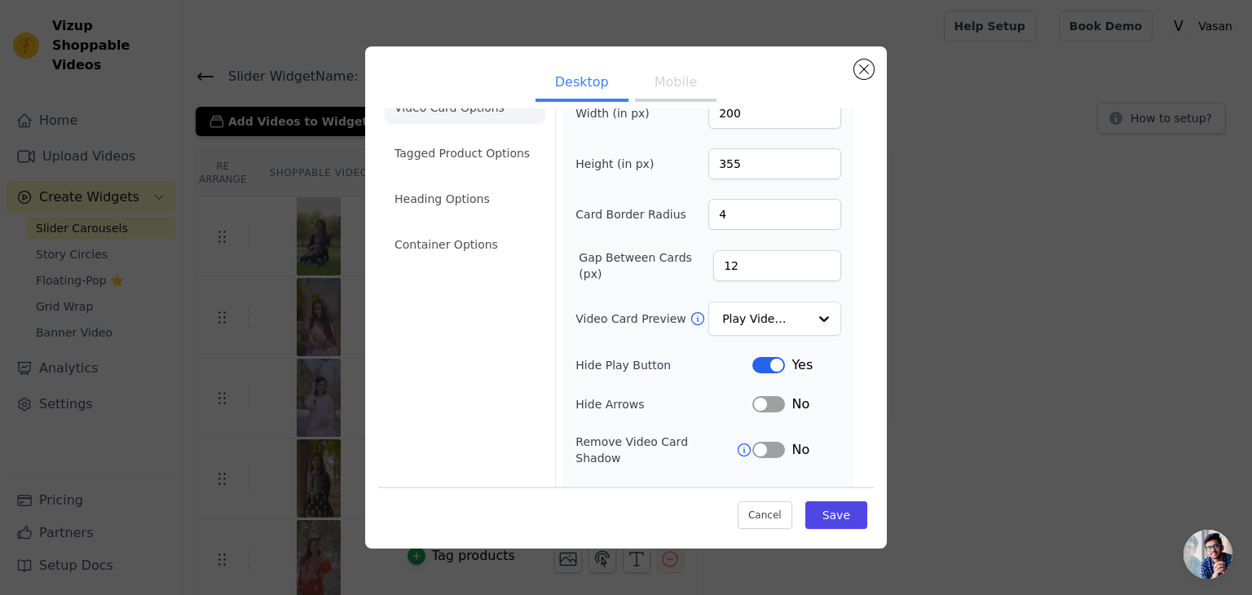
scroll to position [127, 0]
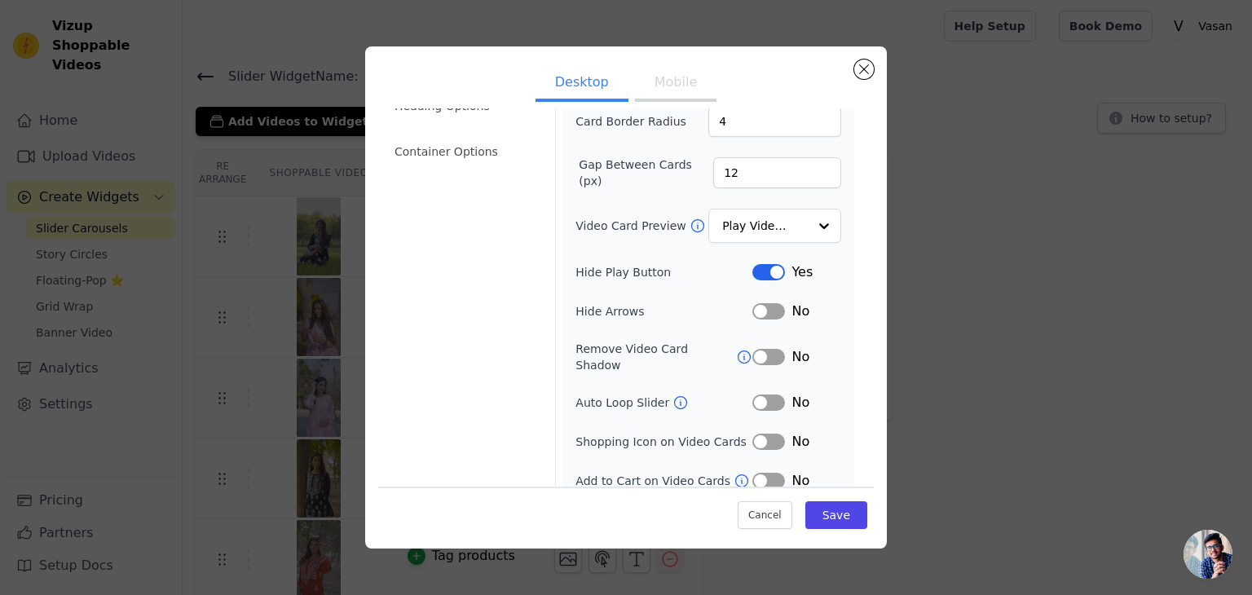
click at [680, 93] on button "Mobile" at bounding box center [676, 84] width 82 height 36
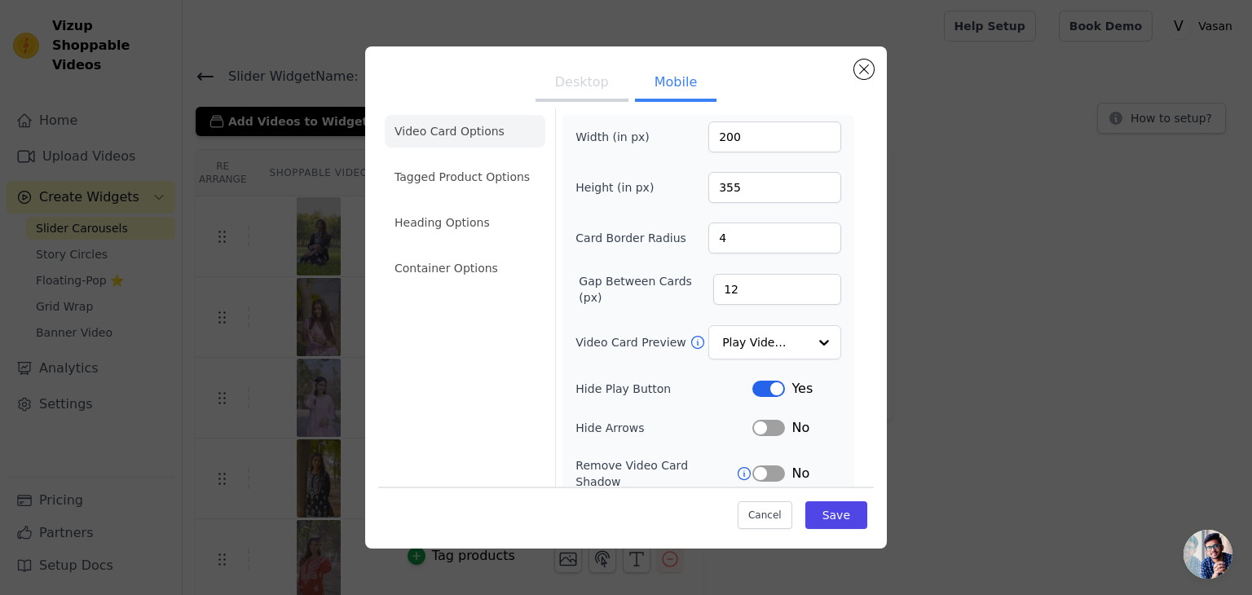
scroll to position [0, 0]
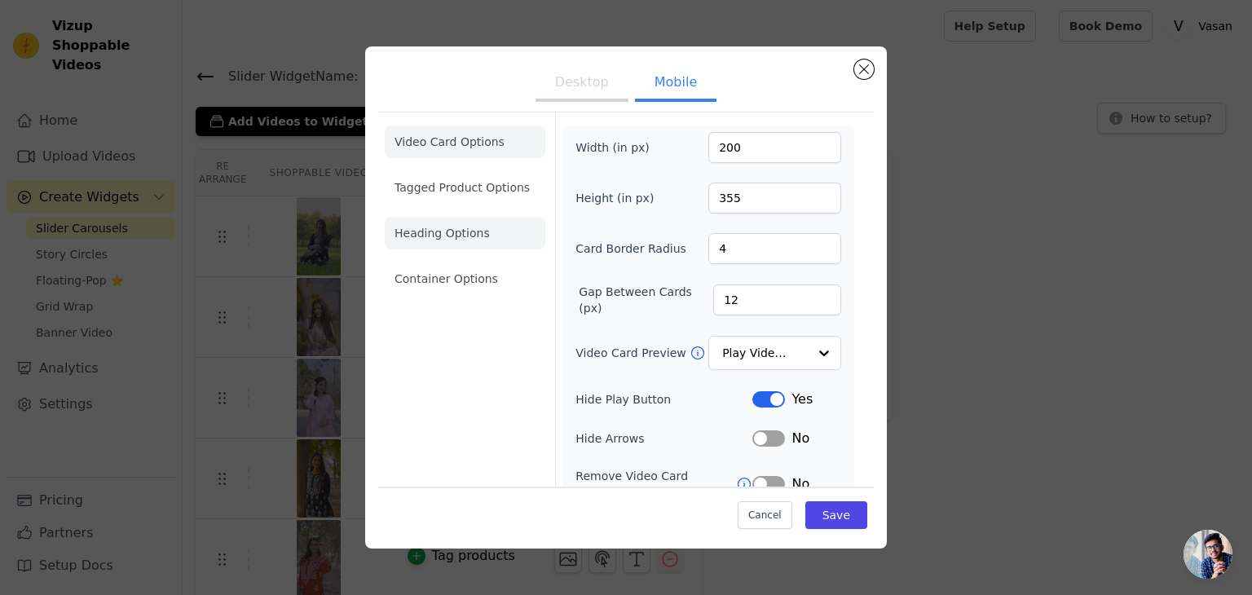
click at [447, 241] on li "Heading Options" at bounding box center [465, 233] width 161 height 33
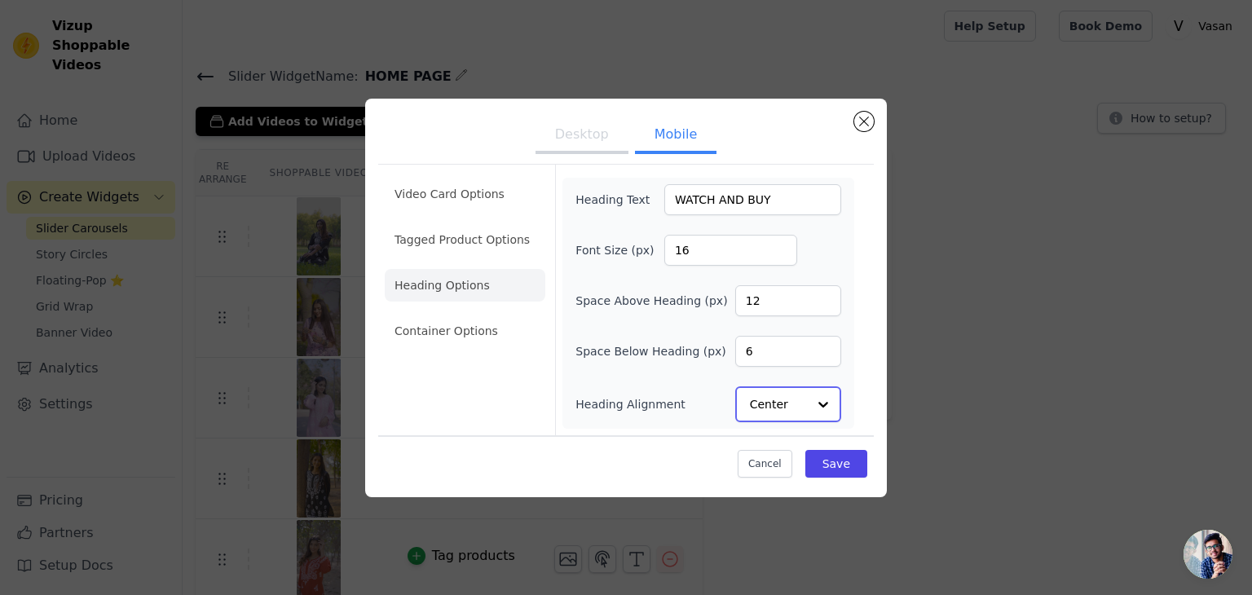
click at [798, 399] on input "Heading Alignment" at bounding box center [778, 404] width 57 height 33
click at [769, 403] on input "Heading Alignment" at bounding box center [778, 404] width 57 height 33
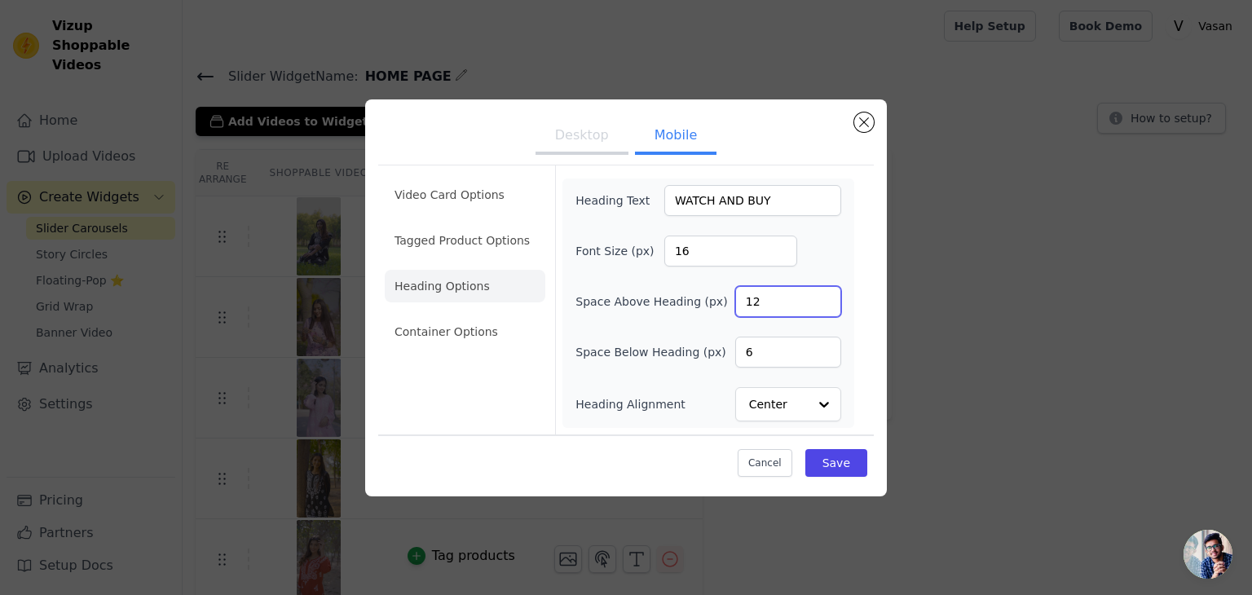
drag, startPoint x: 773, startPoint y: 302, endPoint x: 750, endPoint y: 301, distance: 22.9
click at [750, 301] on input "12" at bounding box center [788, 301] width 106 height 31
drag, startPoint x: 703, startPoint y: 259, endPoint x: 648, endPoint y: 258, distance: 54.6
click at [648, 258] on div "Font Size (px) 16" at bounding box center [708, 251] width 266 height 31
type input "40"
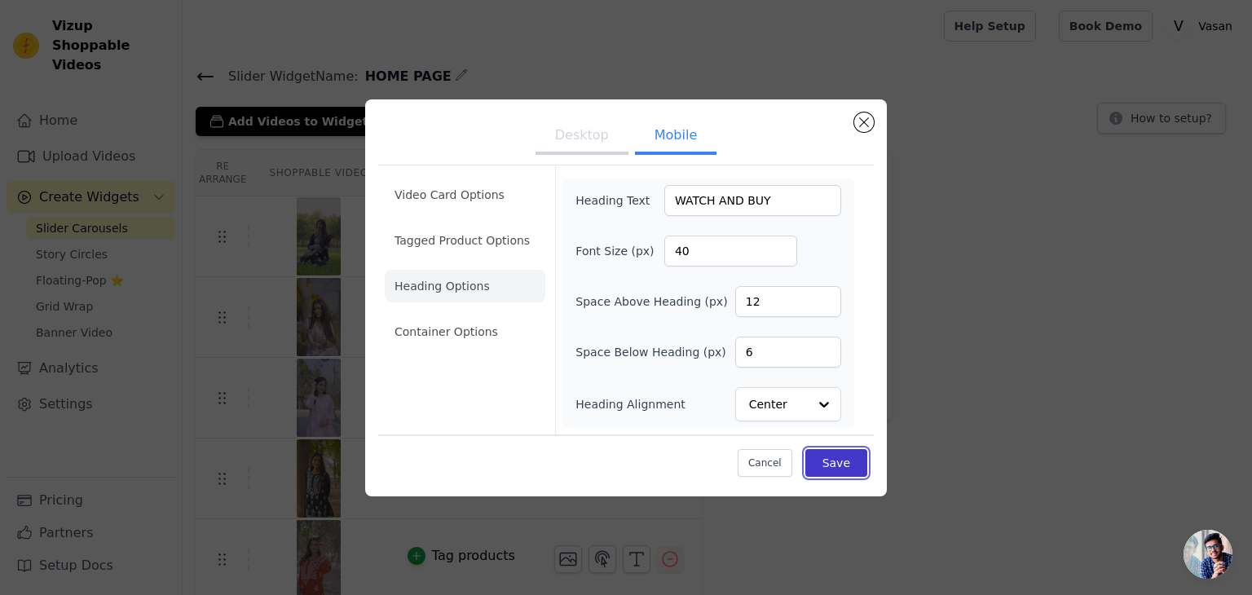
click at [849, 463] on button "Save" at bounding box center [836, 463] width 62 height 28
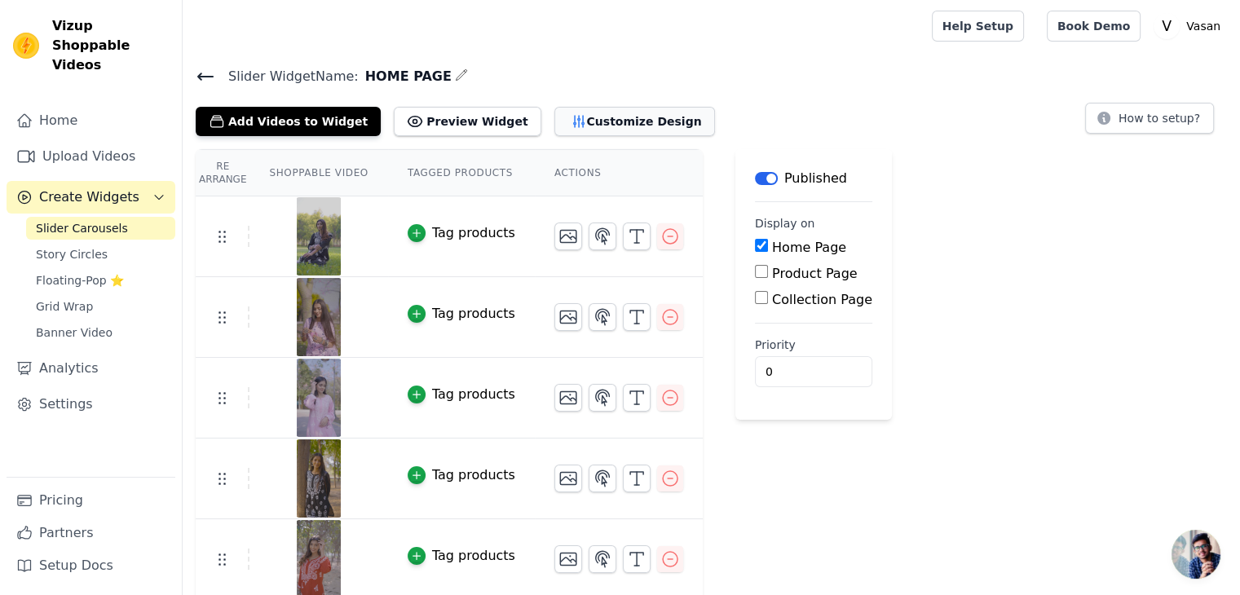
click at [626, 124] on button "Customize Design" at bounding box center [634, 121] width 161 height 29
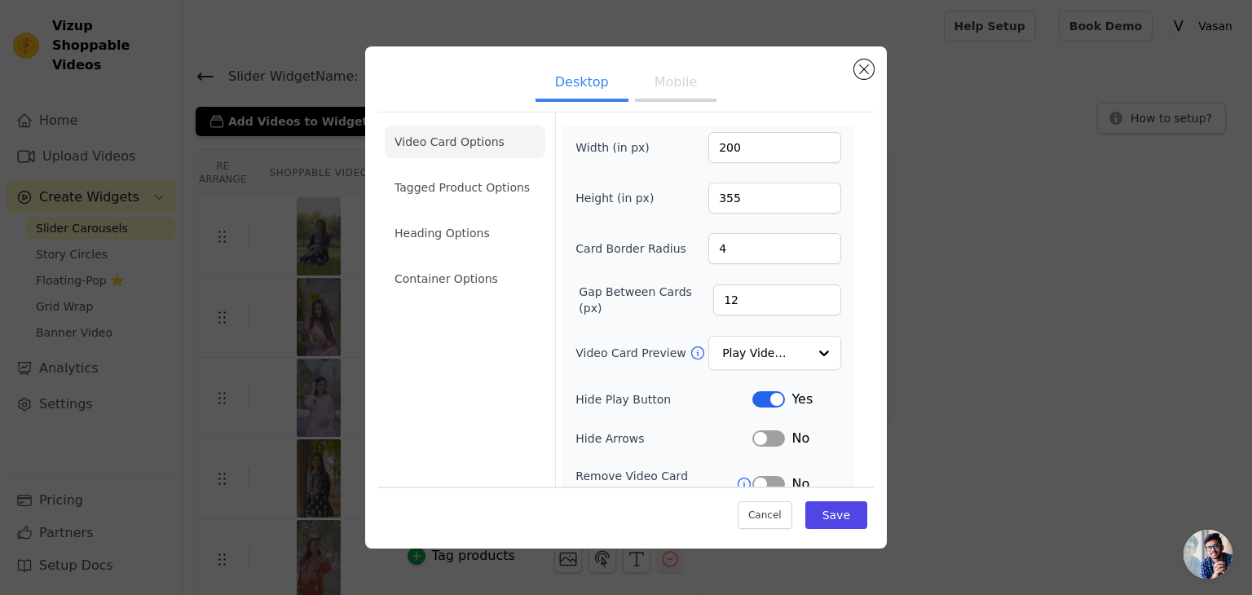
click at [668, 86] on button "Mobile" at bounding box center [676, 84] width 82 height 36
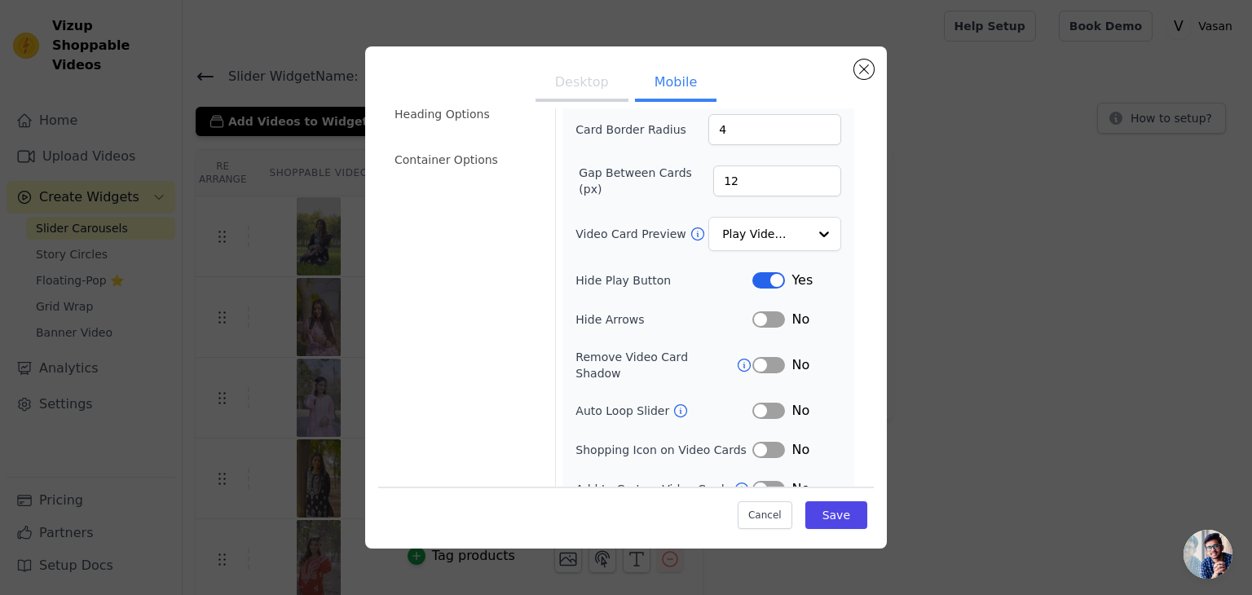
scroll to position [166, 0]
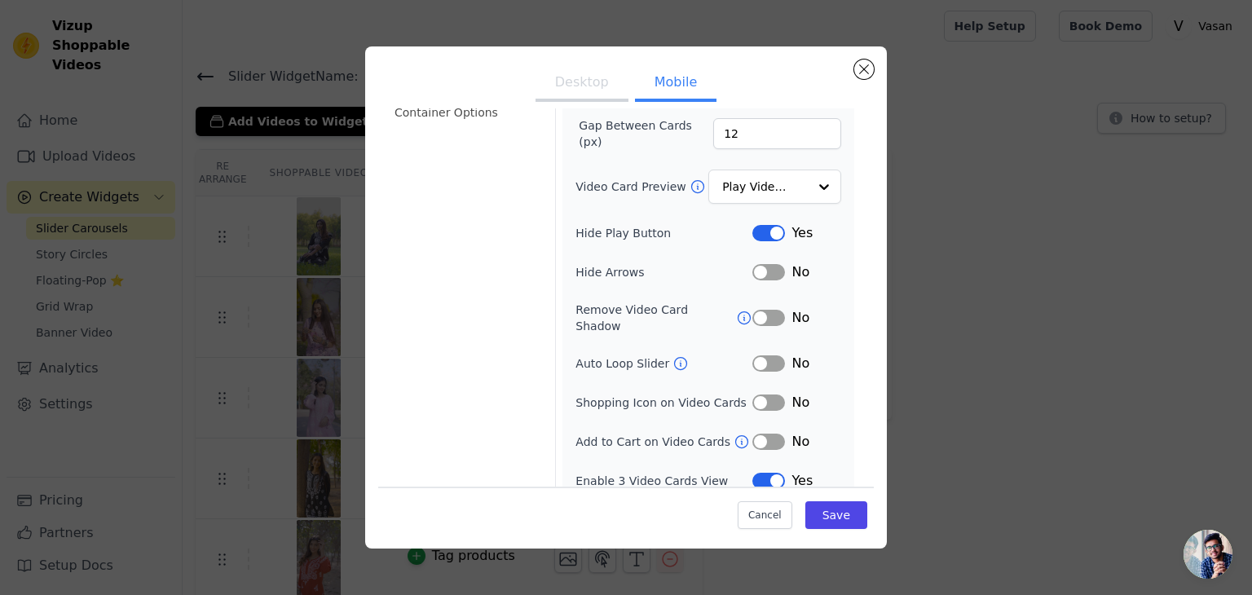
click at [563, 96] on button "Desktop" at bounding box center [582, 84] width 93 height 36
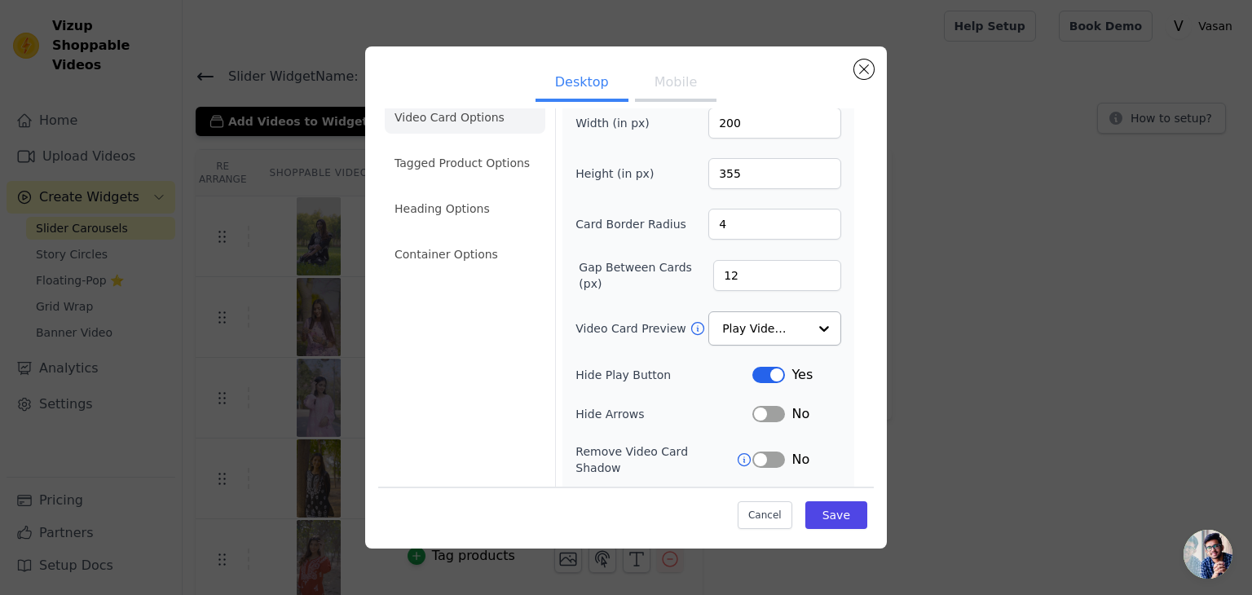
scroll to position [0, 0]
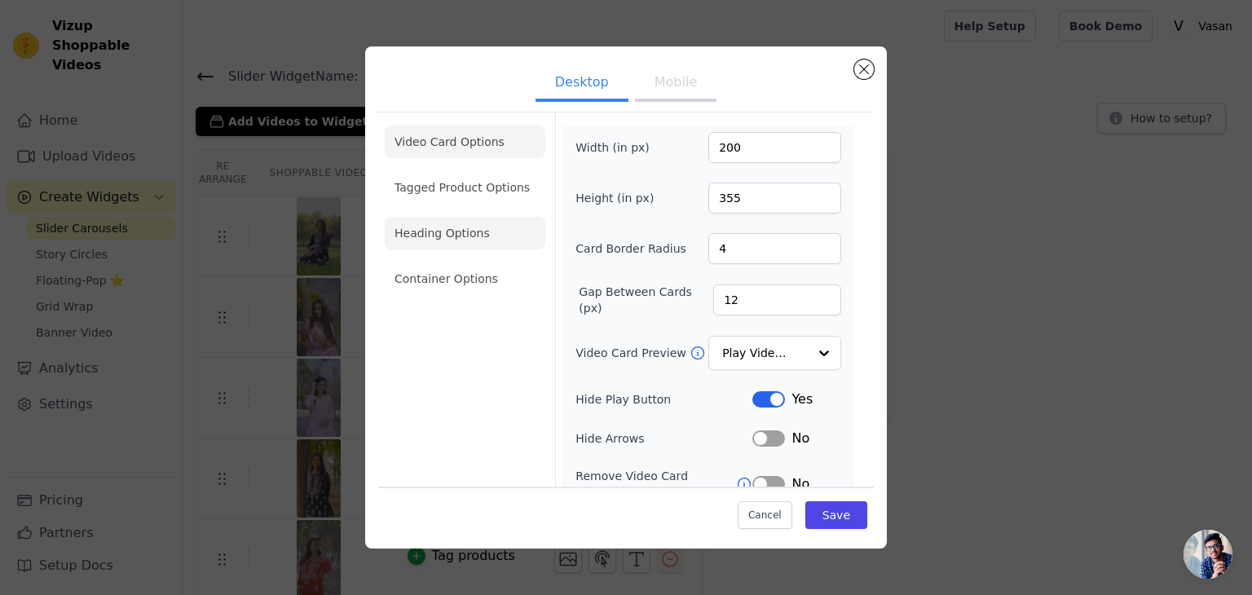
click at [443, 240] on li "Heading Options" at bounding box center [465, 233] width 161 height 33
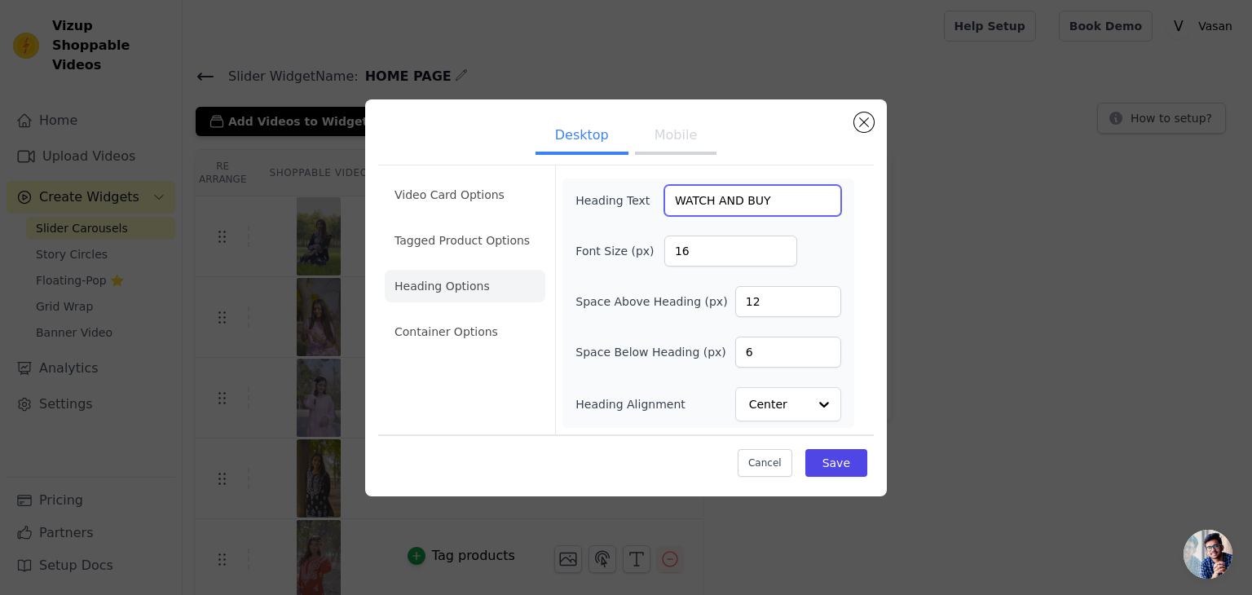
drag, startPoint x: 775, startPoint y: 189, endPoint x: 546, endPoint y: 239, distance: 234.4
click at [546, 239] on div "Video Card Options Tagged Product Options Heading Options Container Options Hea…" at bounding box center [626, 300] width 496 height 270
click at [840, 452] on button "Save" at bounding box center [836, 463] width 62 height 28
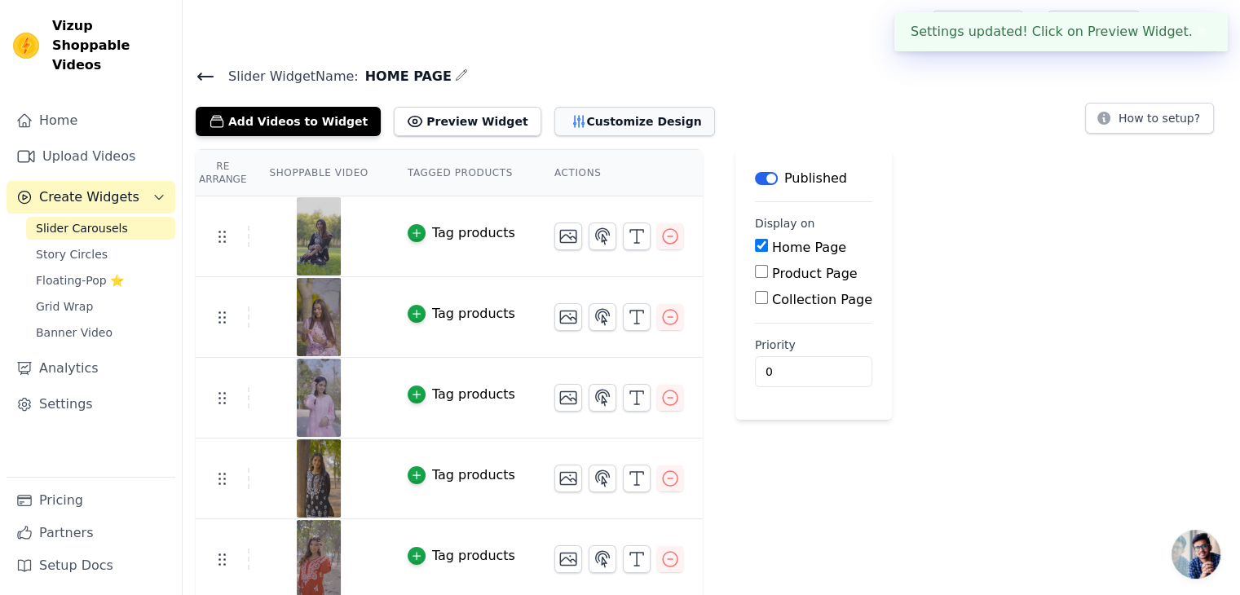
click at [571, 113] on icon "button" at bounding box center [579, 121] width 16 height 16
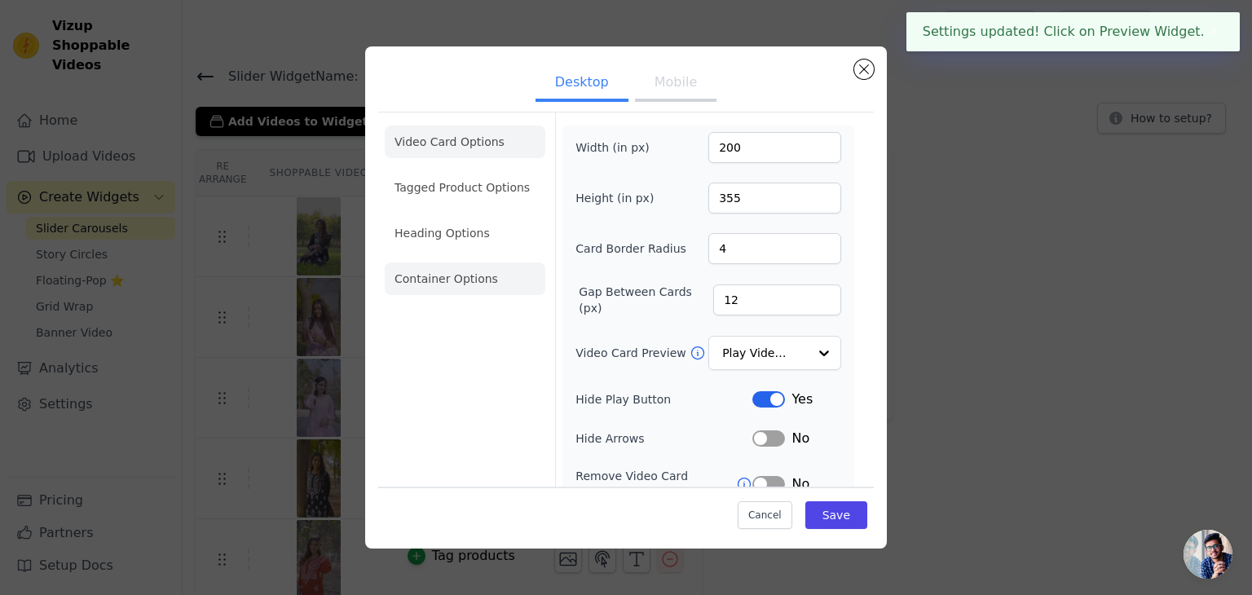
click at [460, 281] on li "Container Options" at bounding box center [465, 278] width 161 height 33
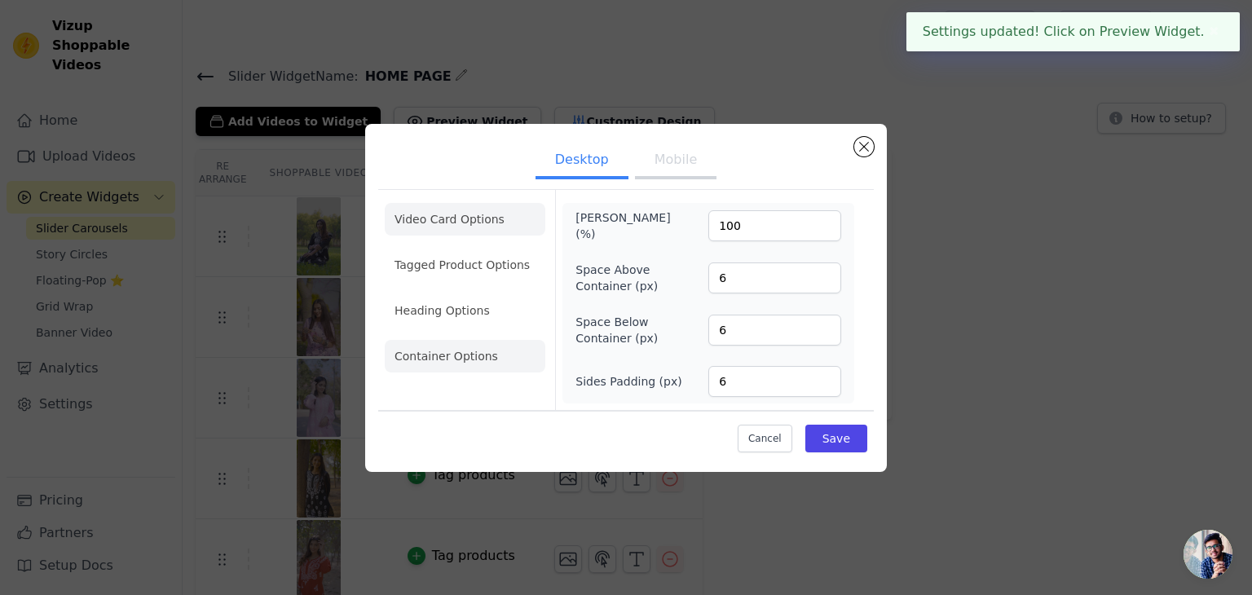
click at [446, 249] on li "Video Card Options" at bounding box center [465, 265] width 161 height 33
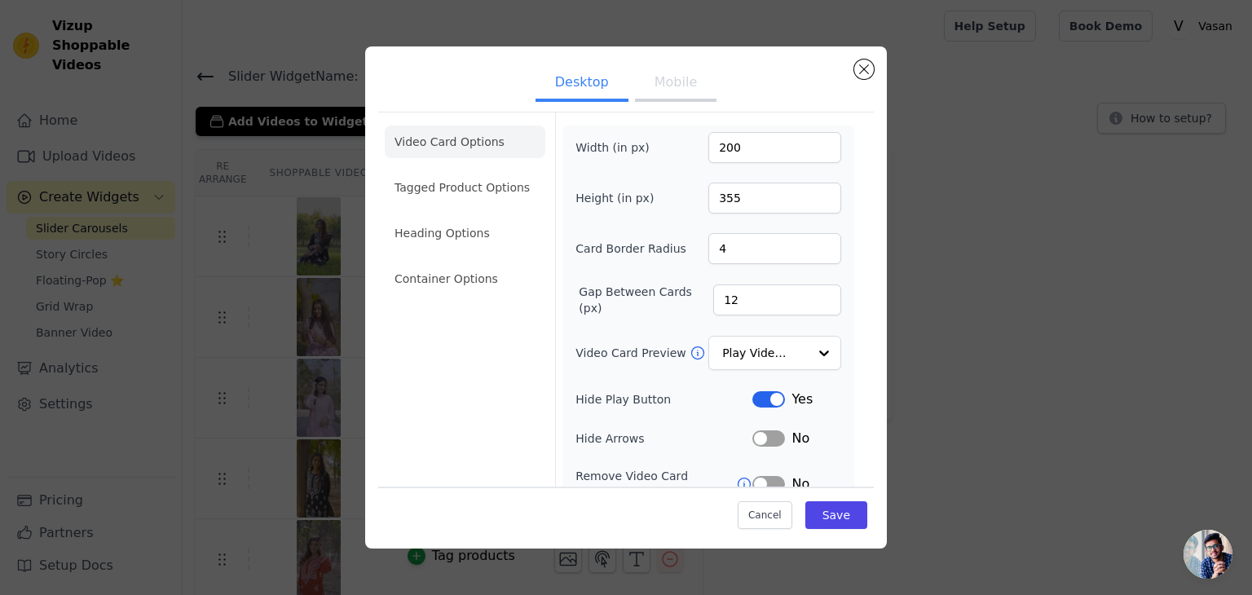
click at [753, 394] on button "Label" at bounding box center [768, 399] width 33 height 16
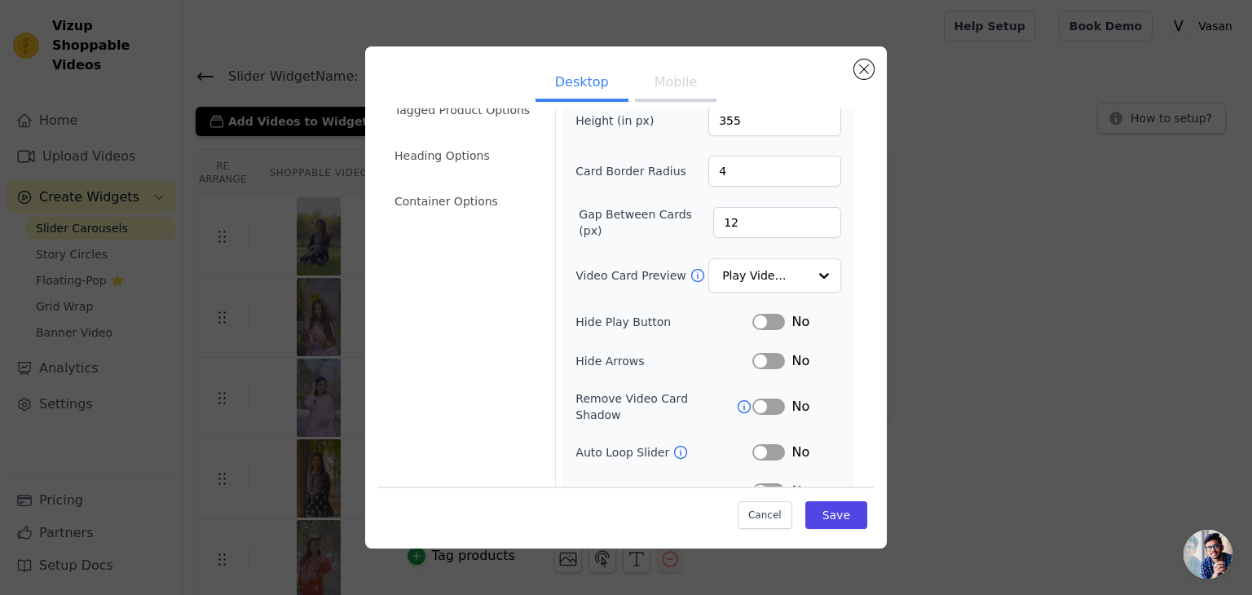
scroll to position [82, 0]
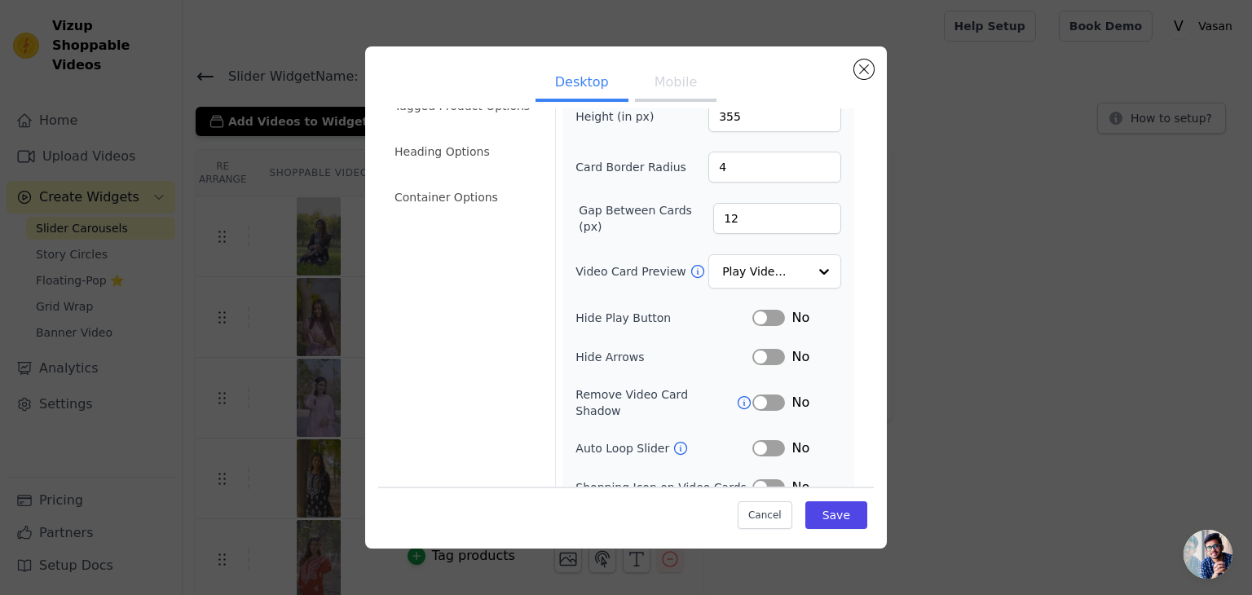
click at [761, 311] on button "Label" at bounding box center [768, 318] width 33 height 16
click at [756, 352] on button "Label" at bounding box center [768, 357] width 33 height 16
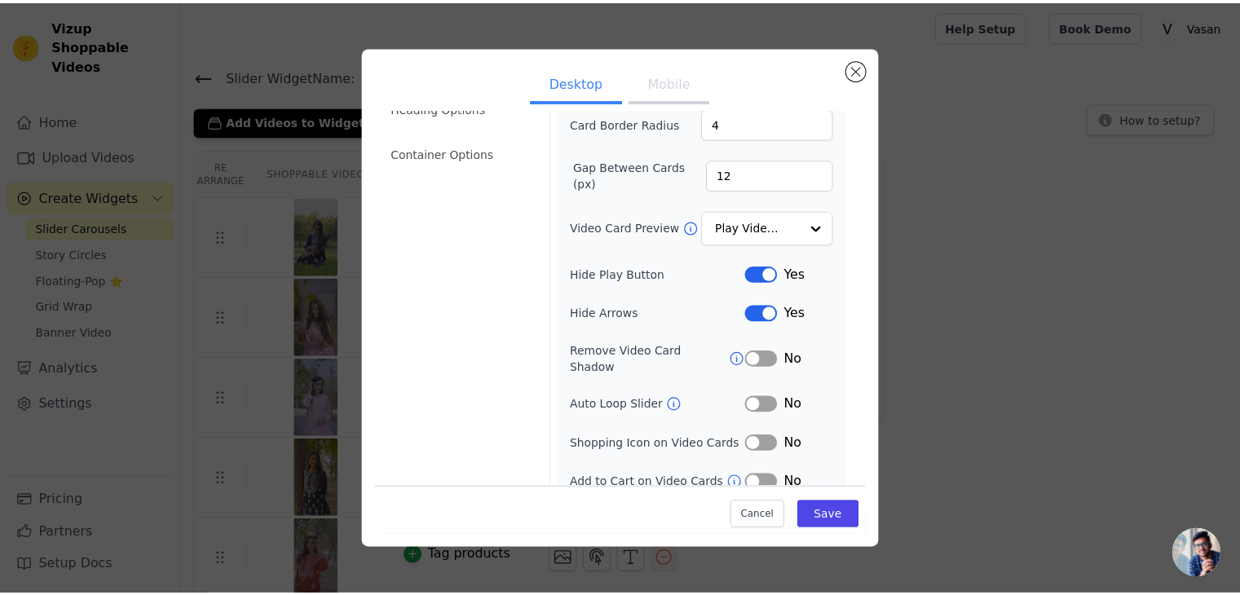
scroll to position [127, 0]
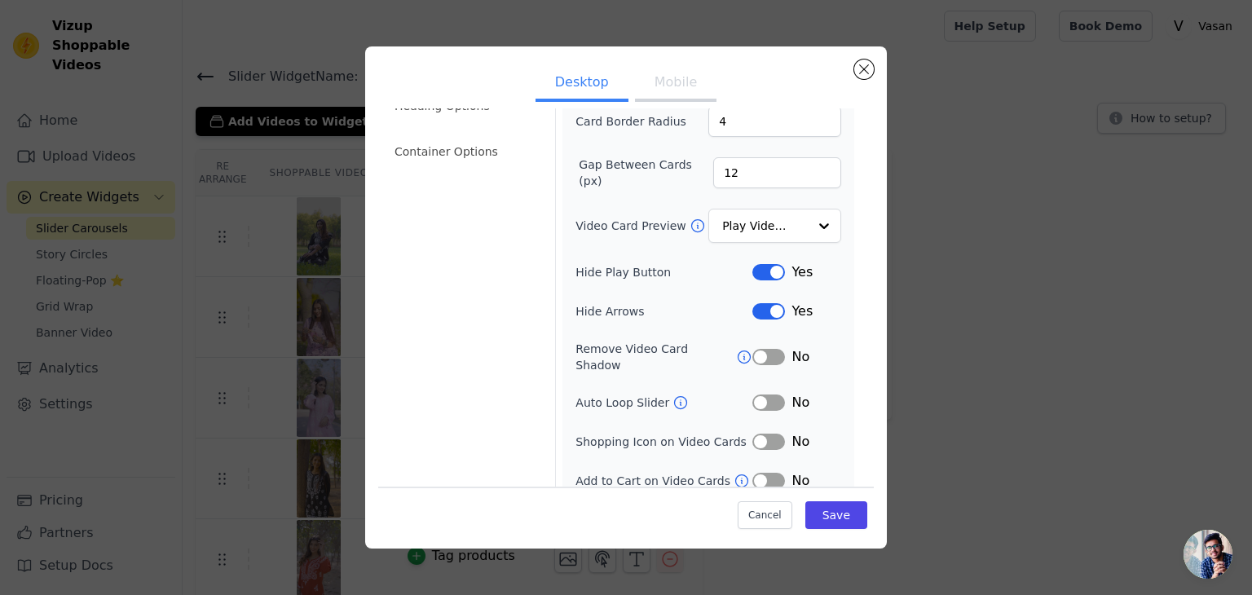
click at [765, 307] on button "Label" at bounding box center [768, 311] width 33 height 16
click at [773, 311] on button "Label" at bounding box center [768, 311] width 33 height 16
click at [767, 308] on button "Label" at bounding box center [768, 311] width 33 height 16
click at [753, 295] on div "Width (in px) 200 Height (in px) 355 Card Border Radius 4 Gap Between Cards (px…" at bounding box center [708, 248] width 266 height 486
click at [752, 303] on button "Label" at bounding box center [768, 311] width 33 height 16
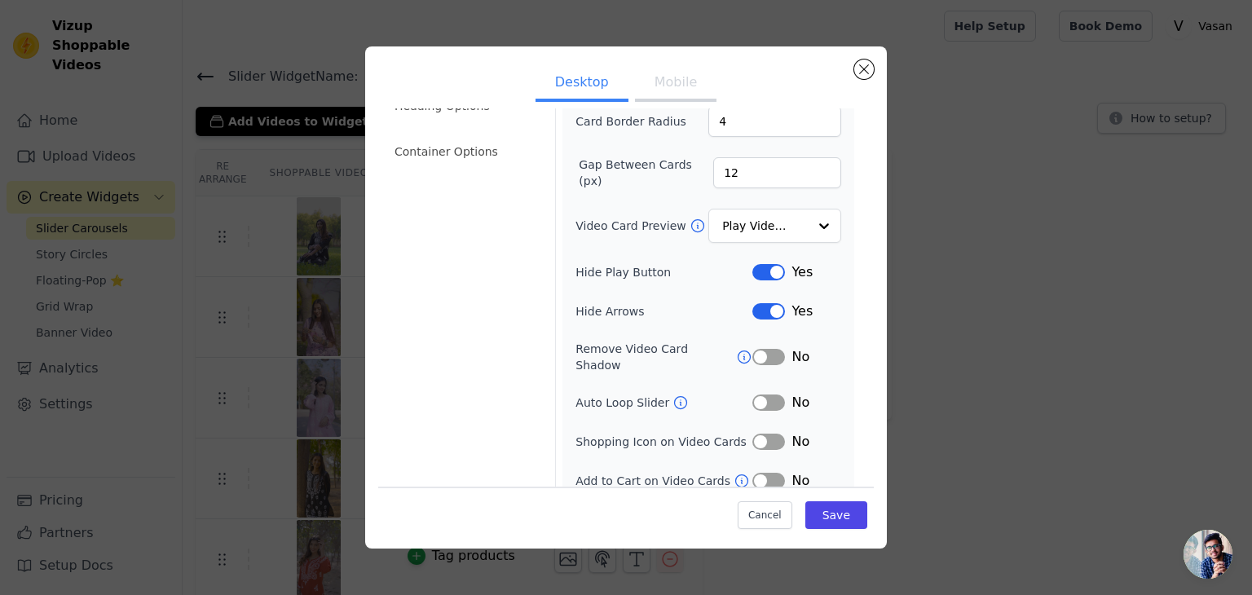
click at [752, 303] on button "Label" at bounding box center [768, 311] width 33 height 16
click at [825, 510] on button "Save" at bounding box center [836, 515] width 62 height 28
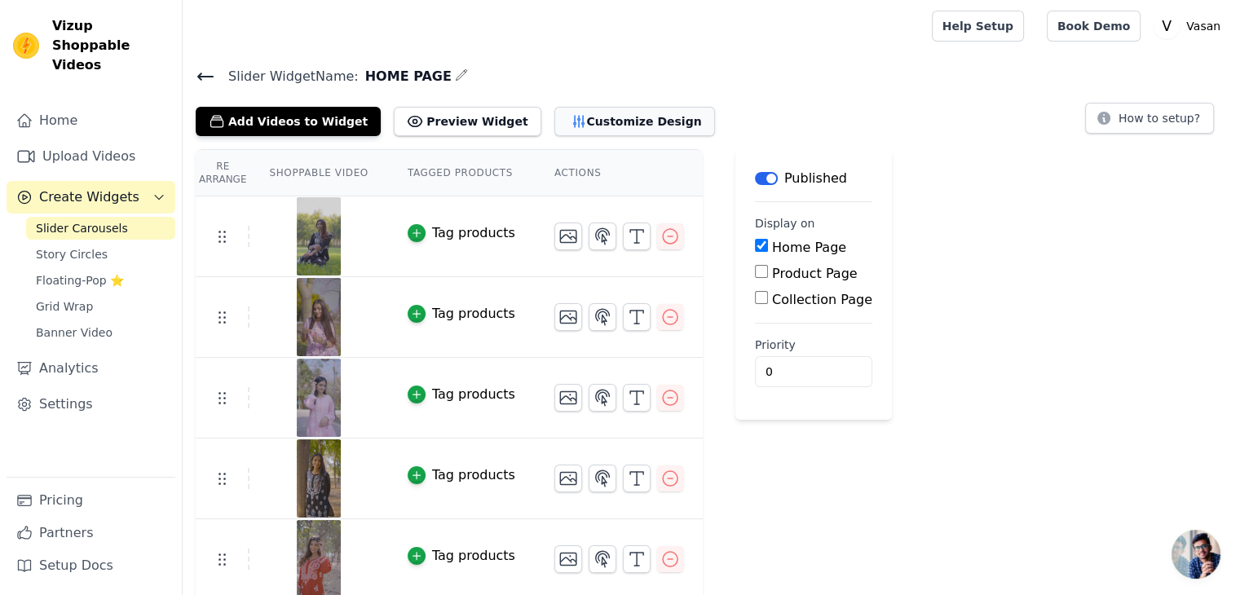
click at [593, 129] on button "Customize Design" at bounding box center [634, 121] width 161 height 29
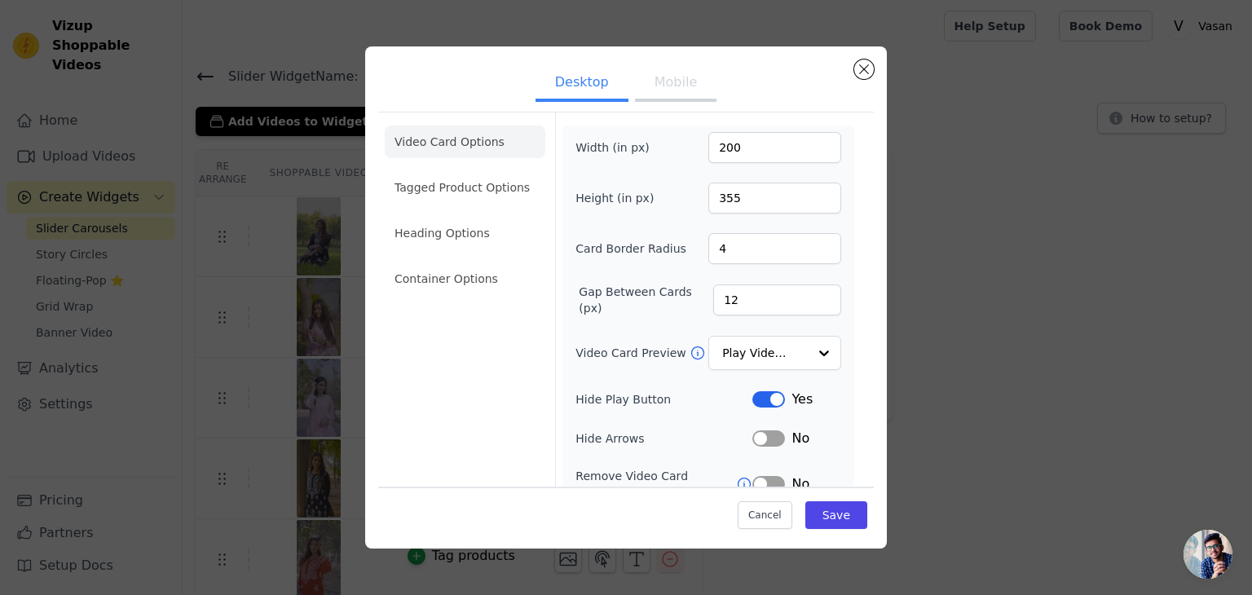
click at [655, 86] on button "Mobile" at bounding box center [676, 84] width 82 height 36
click at [503, 233] on li "Heading Options" at bounding box center [465, 233] width 161 height 33
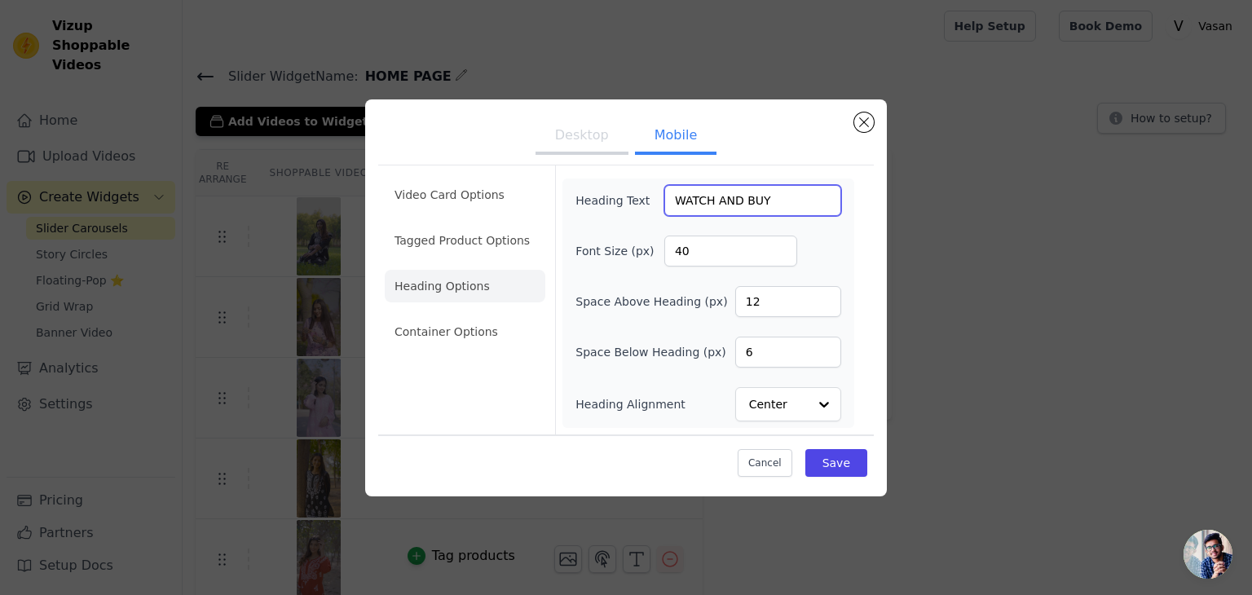
drag, startPoint x: 782, startPoint y: 204, endPoint x: 637, endPoint y: 219, distance: 146.7
click at [636, 219] on div "Heading Text WATCH AND BUY Font Size (px) 40 Space Above Heading (px) 12 Space …" at bounding box center [708, 303] width 266 height 236
click at [834, 454] on button "Save" at bounding box center [836, 463] width 62 height 28
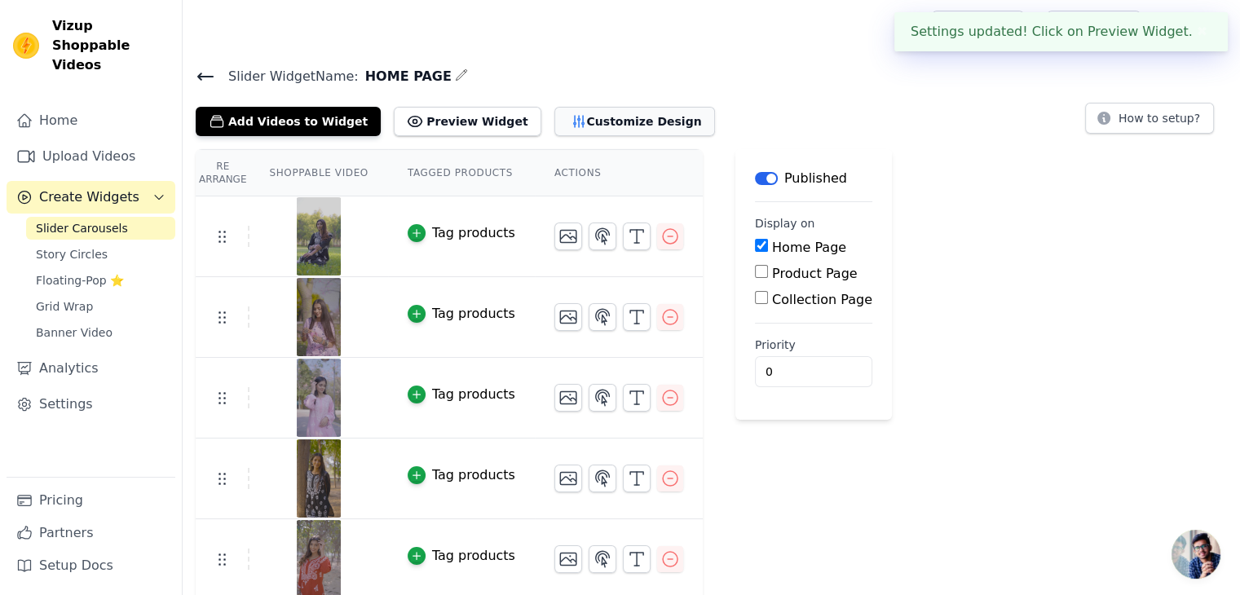
click at [564, 123] on button "Customize Design" at bounding box center [634, 121] width 161 height 29
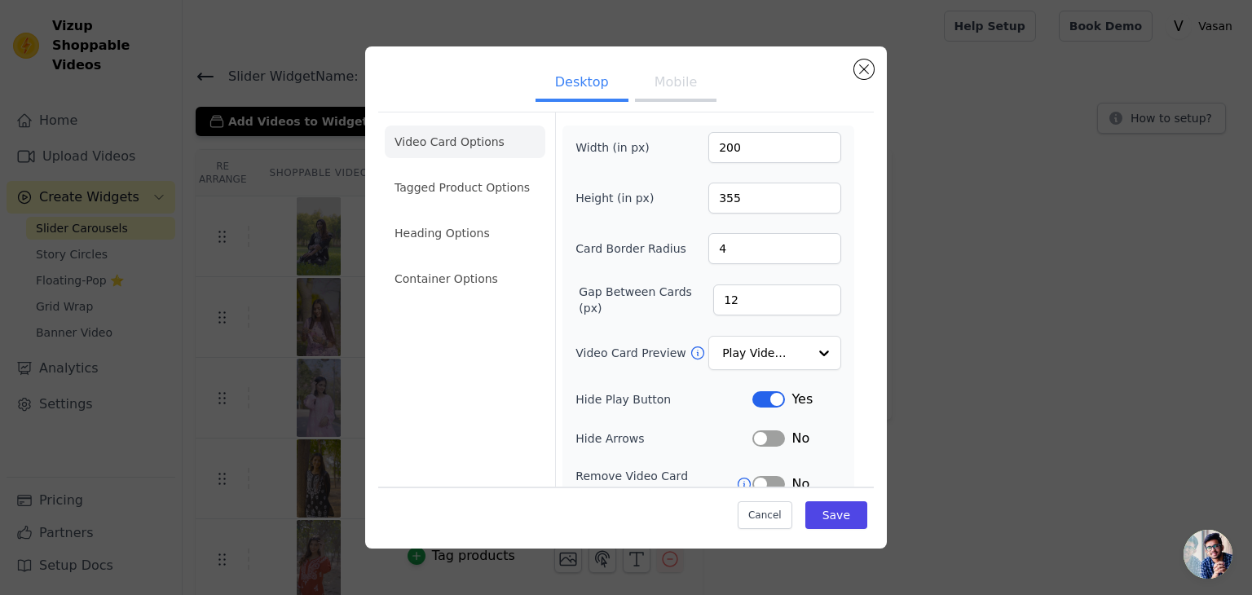
click at [765, 438] on button "Label" at bounding box center [768, 438] width 33 height 16
click at [826, 523] on button "Save" at bounding box center [836, 515] width 62 height 28
